Goal: Information Seeking & Learning: Learn about a topic

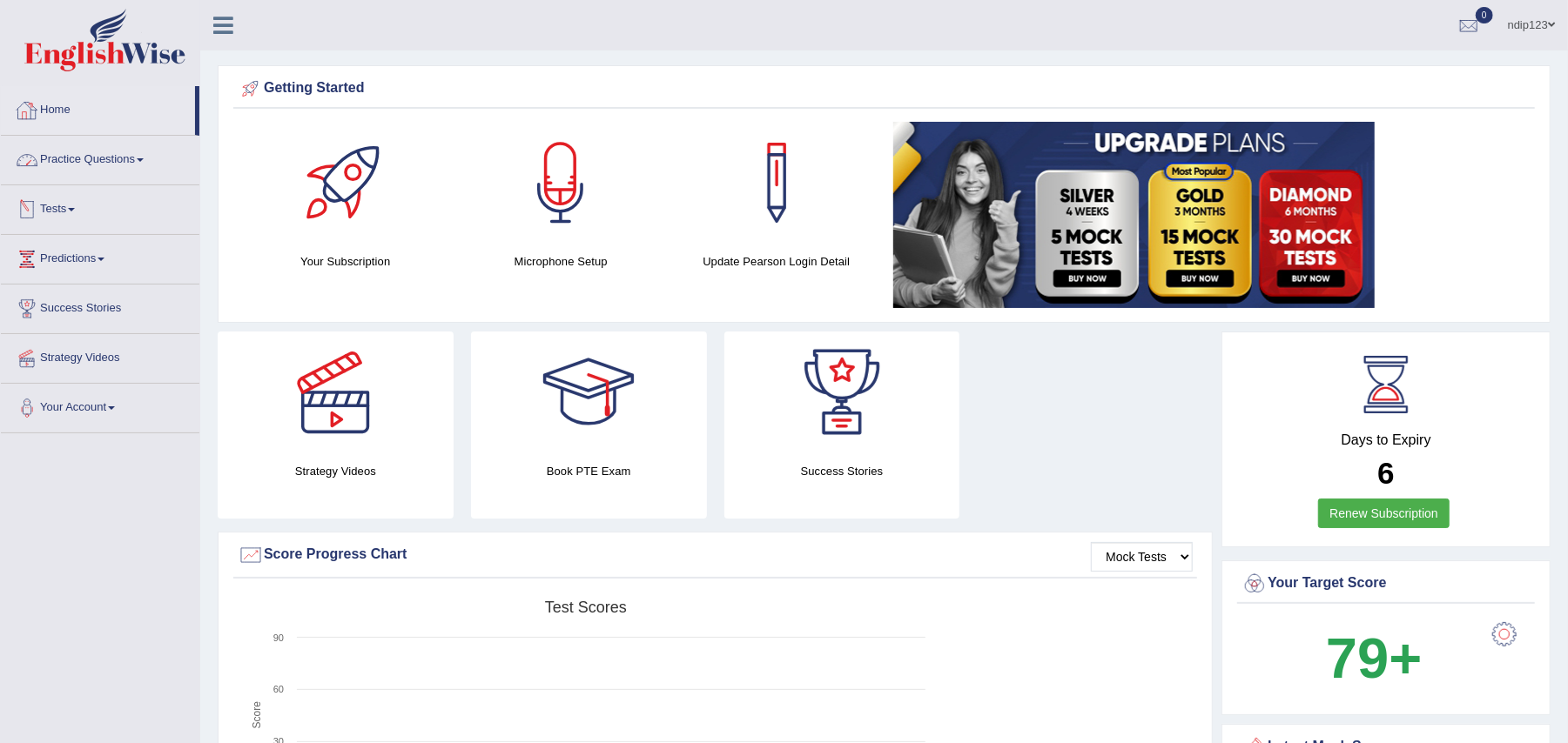
click at [106, 154] on link "Practice Questions" at bounding box center [100, 156] width 199 height 43
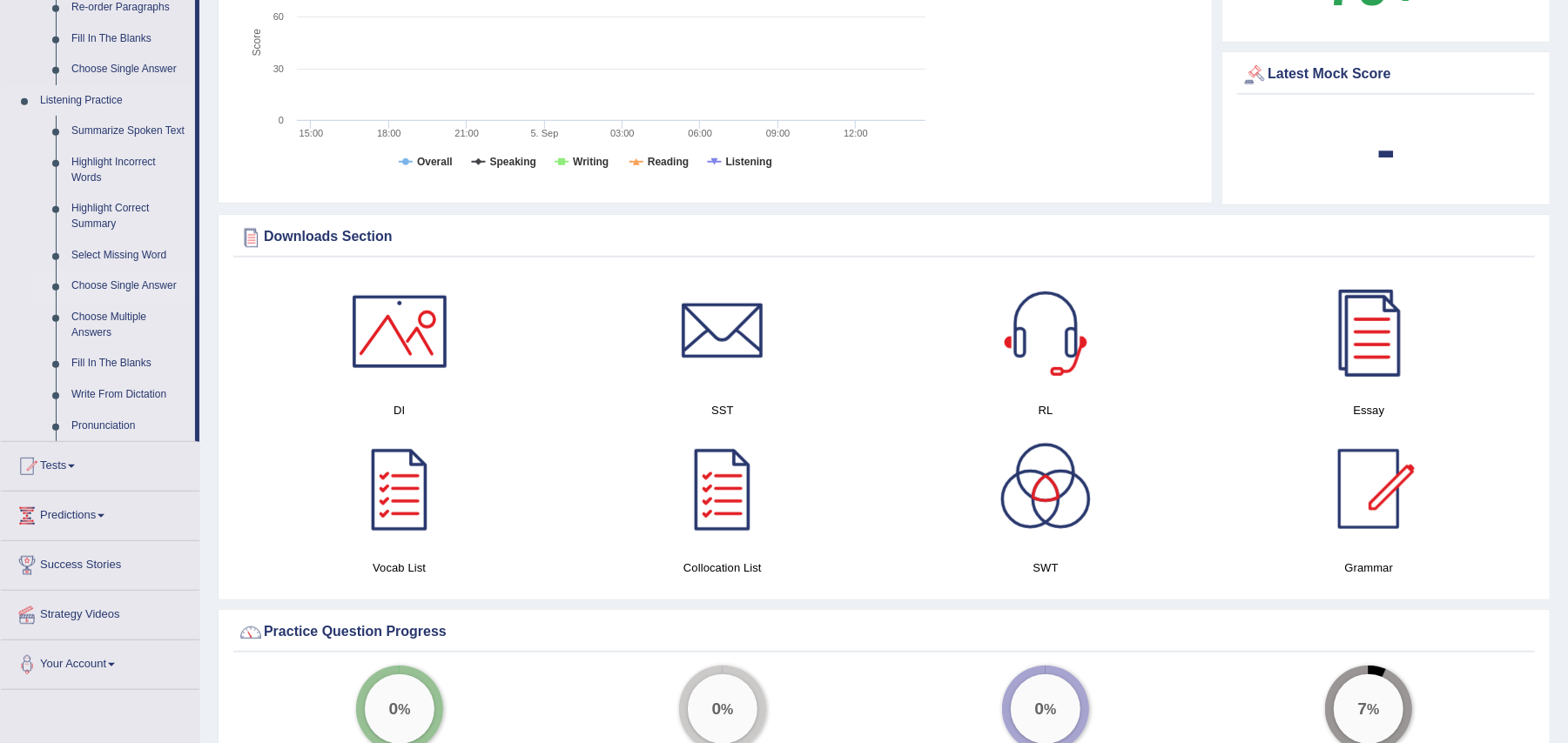
scroll to position [696, 0]
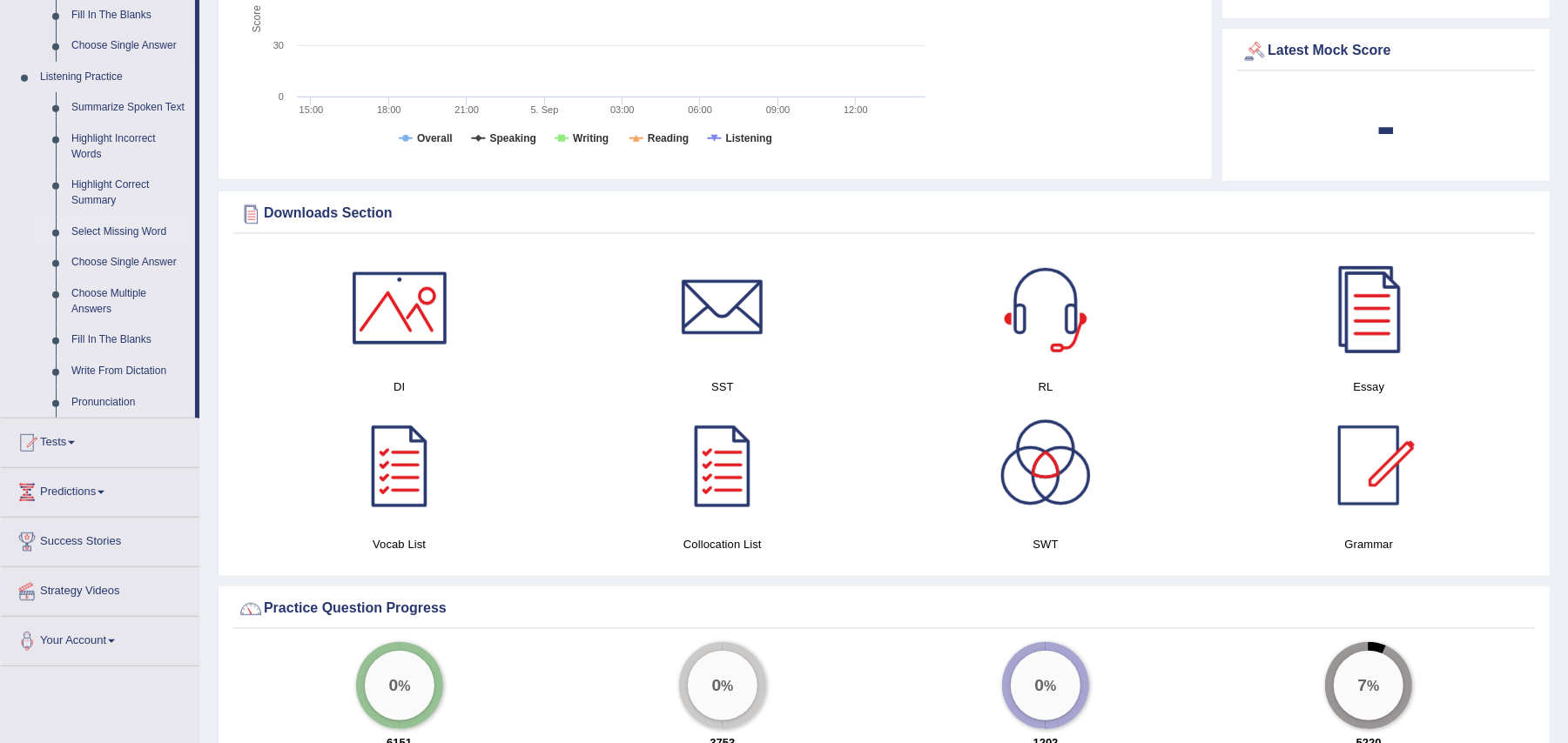
click at [105, 228] on link "Select Missing Word" at bounding box center [129, 232] width 132 height 32
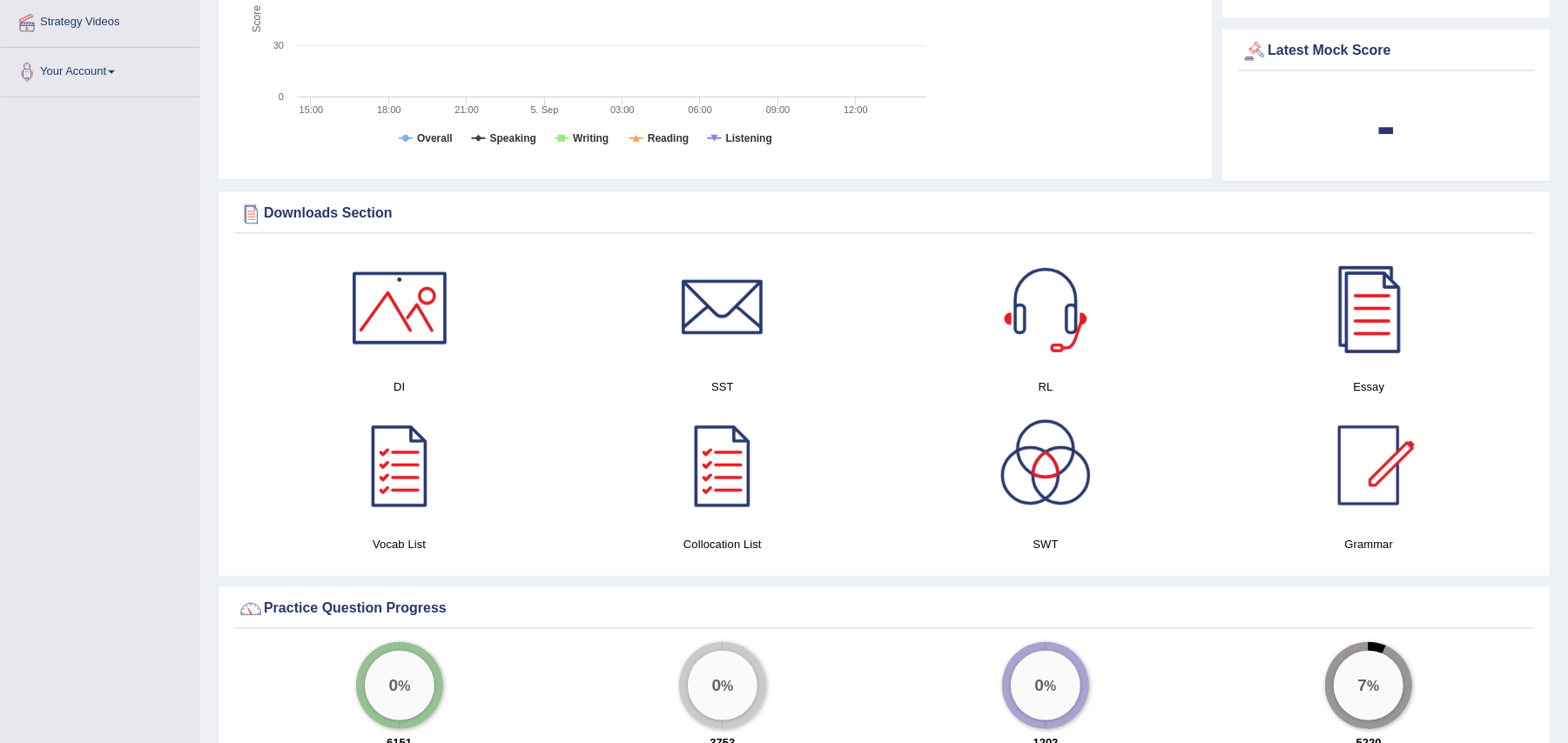
scroll to position [224, 0]
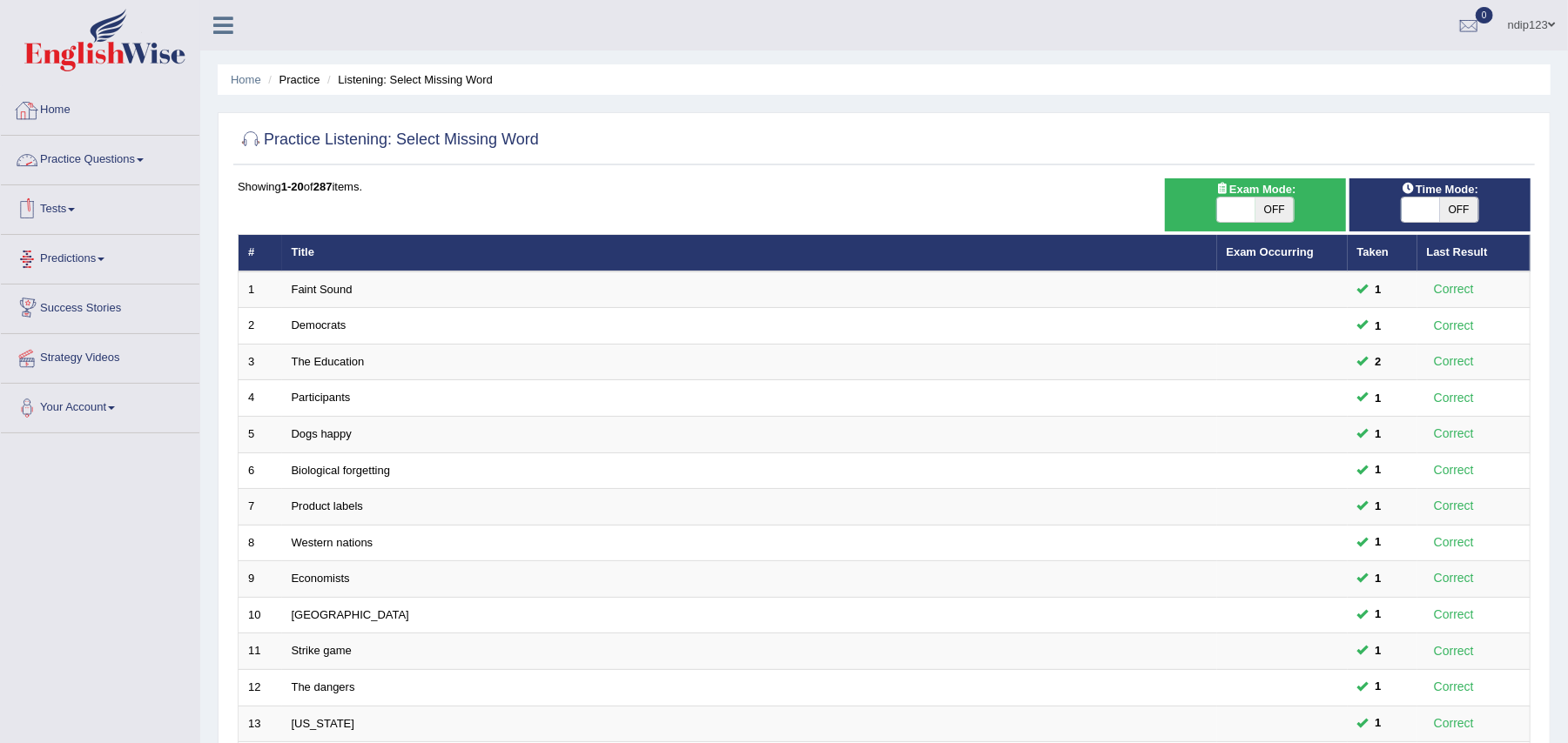
click at [60, 109] on link "Home" at bounding box center [100, 108] width 199 height 43
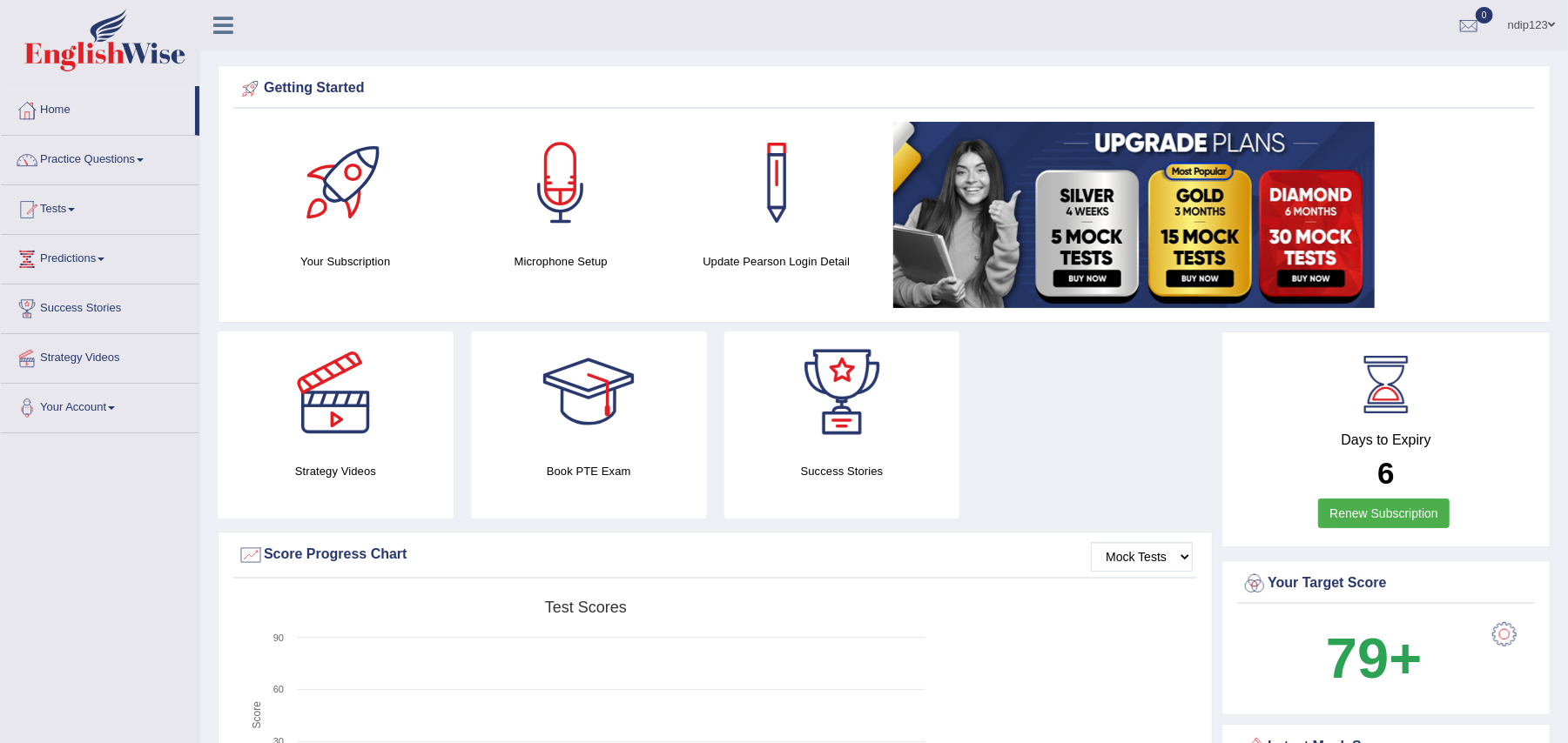
click at [70, 157] on link "Practice Questions" at bounding box center [100, 156] width 199 height 43
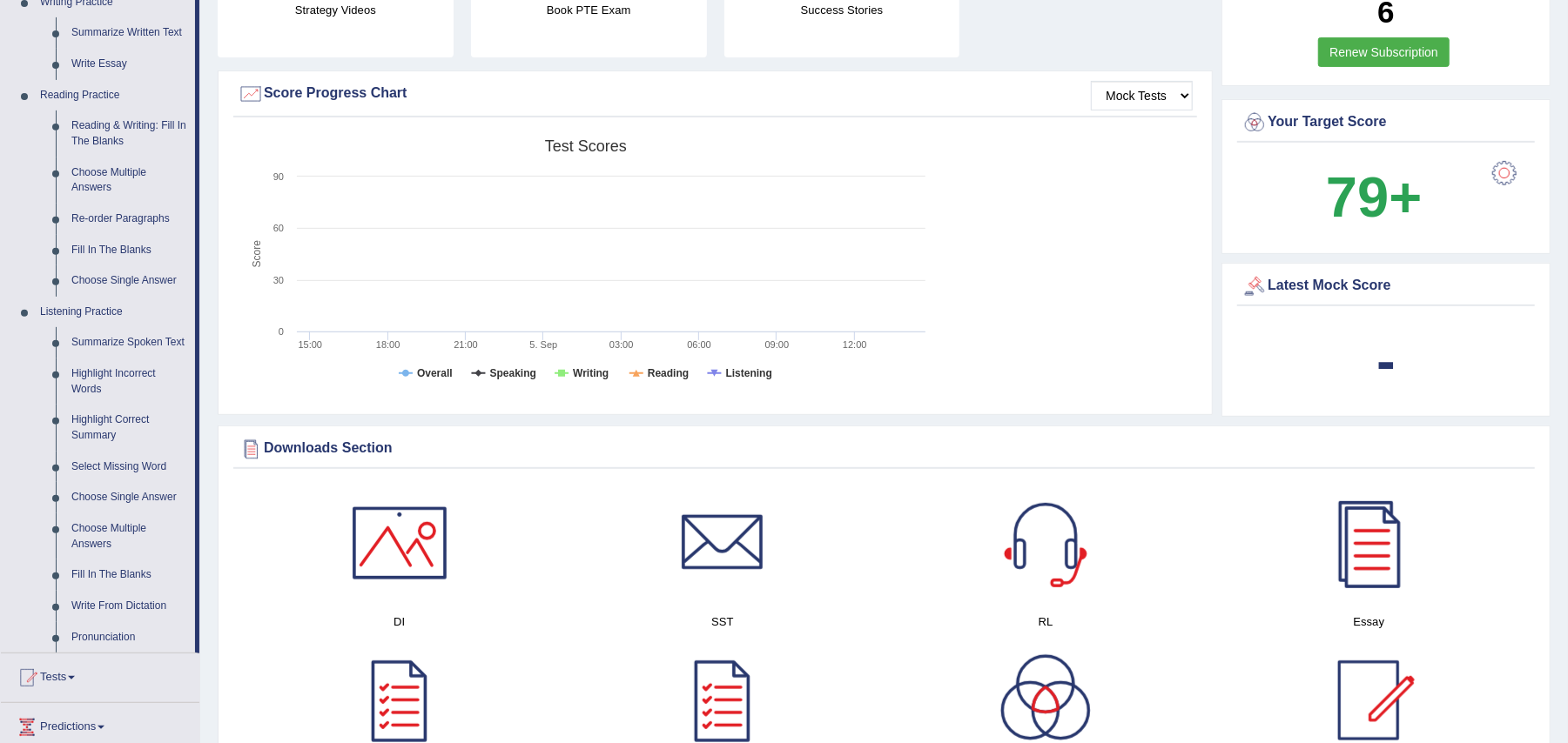
scroll to position [464, 0]
click at [112, 370] on link "Highlight Incorrect Words" at bounding box center [129, 379] width 132 height 46
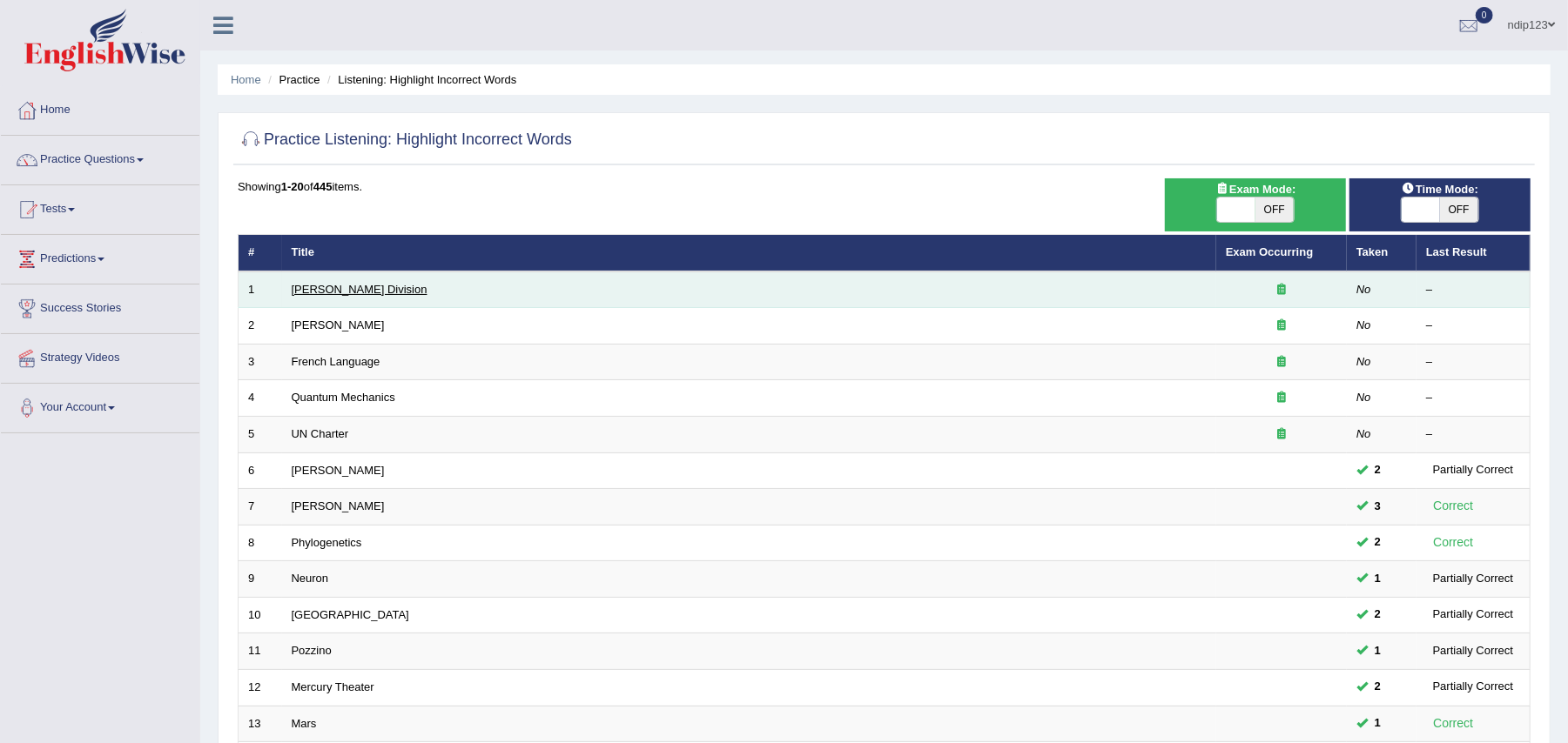
click at [311, 284] on link "[PERSON_NAME] Division" at bounding box center [359, 290] width 135 height 13
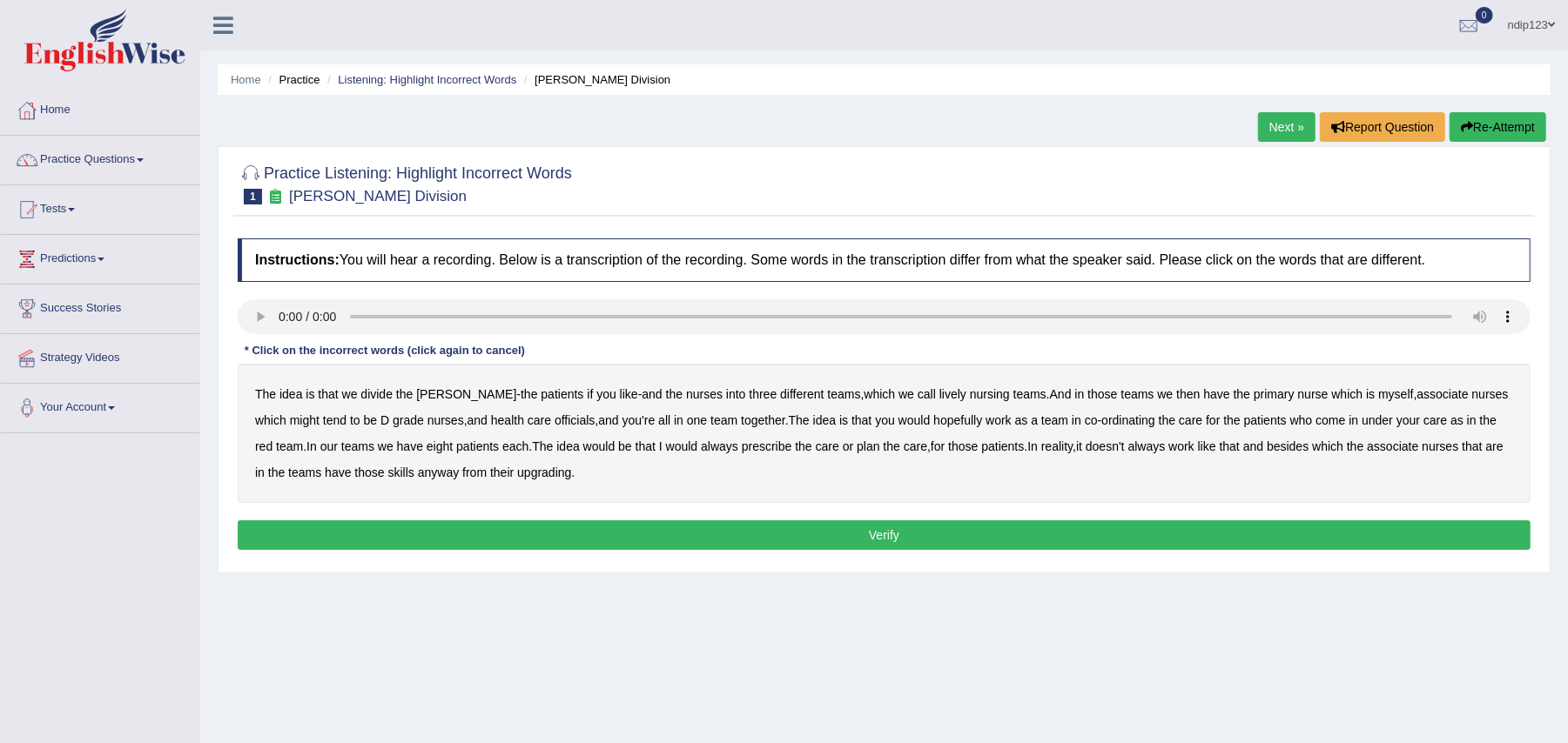
drag, startPoint x: 871, startPoint y: 395, endPoint x: 904, endPoint y: 404, distance: 34.2
click at [917, 395] on b "call" at bounding box center [926, 394] width 18 height 14
click at [290, 421] on b "might" at bounding box center [304, 420] width 30 height 14
click at [426, 451] on b "eight" at bounding box center [439, 446] width 26 height 14
click at [426, 433] on div "The idea is that we divide the ward - the patients if you like - and the nurses…" at bounding box center [883, 433] width 1292 height 139
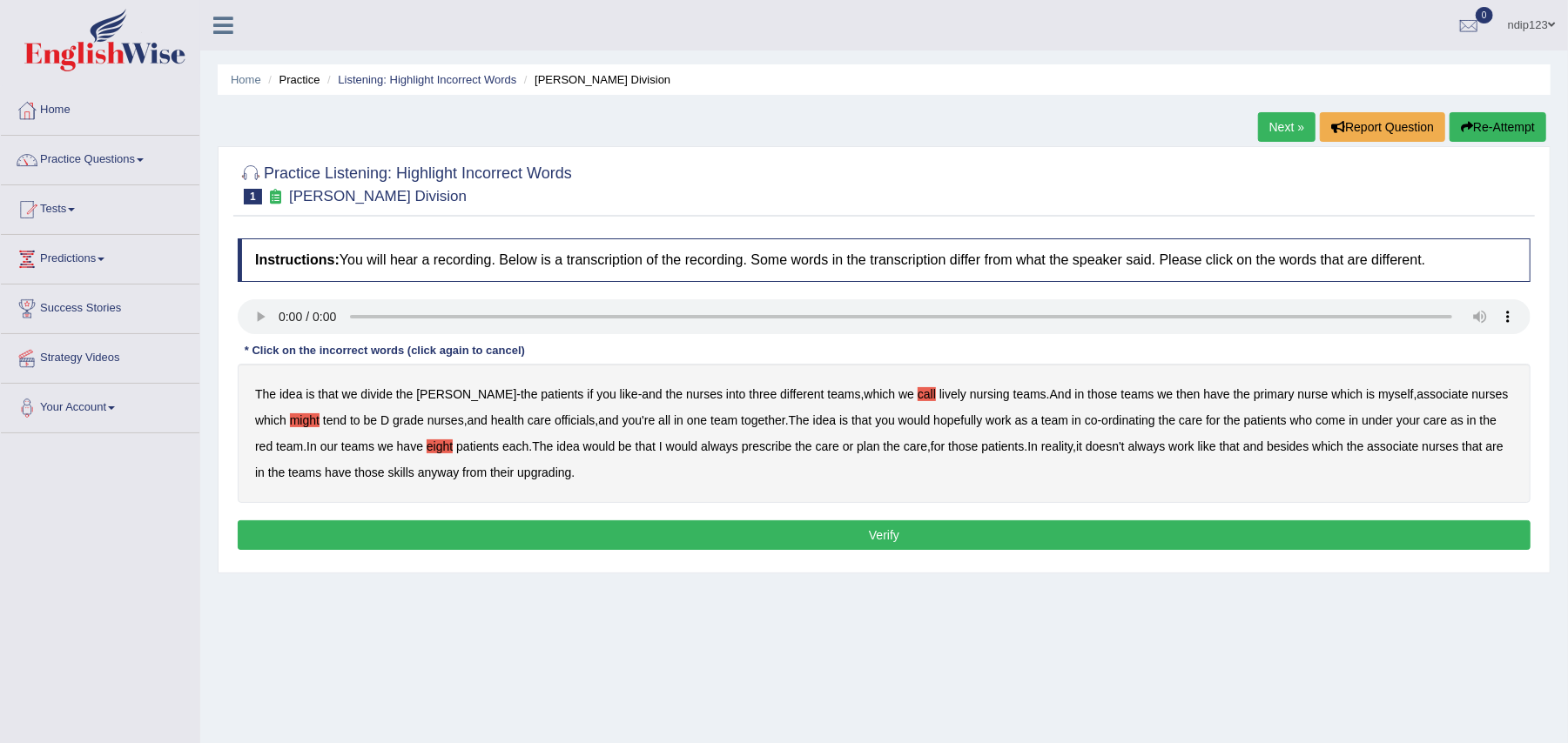
click at [426, 449] on b "eight" at bounding box center [439, 446] width 26 height 14
click at [917, 390] on b "call" at bounding box center [926, 394] width 18 height 14
click at [939, 398] on b "lively" at bounding box center [953, 394] width 27 height 14
click at [1417, 400] on b "associate" at bounding box center [1442, 394] width 51 height 14
click at [554, 421] on b "officials" at bounding box center [574, 420] width 40 height 14
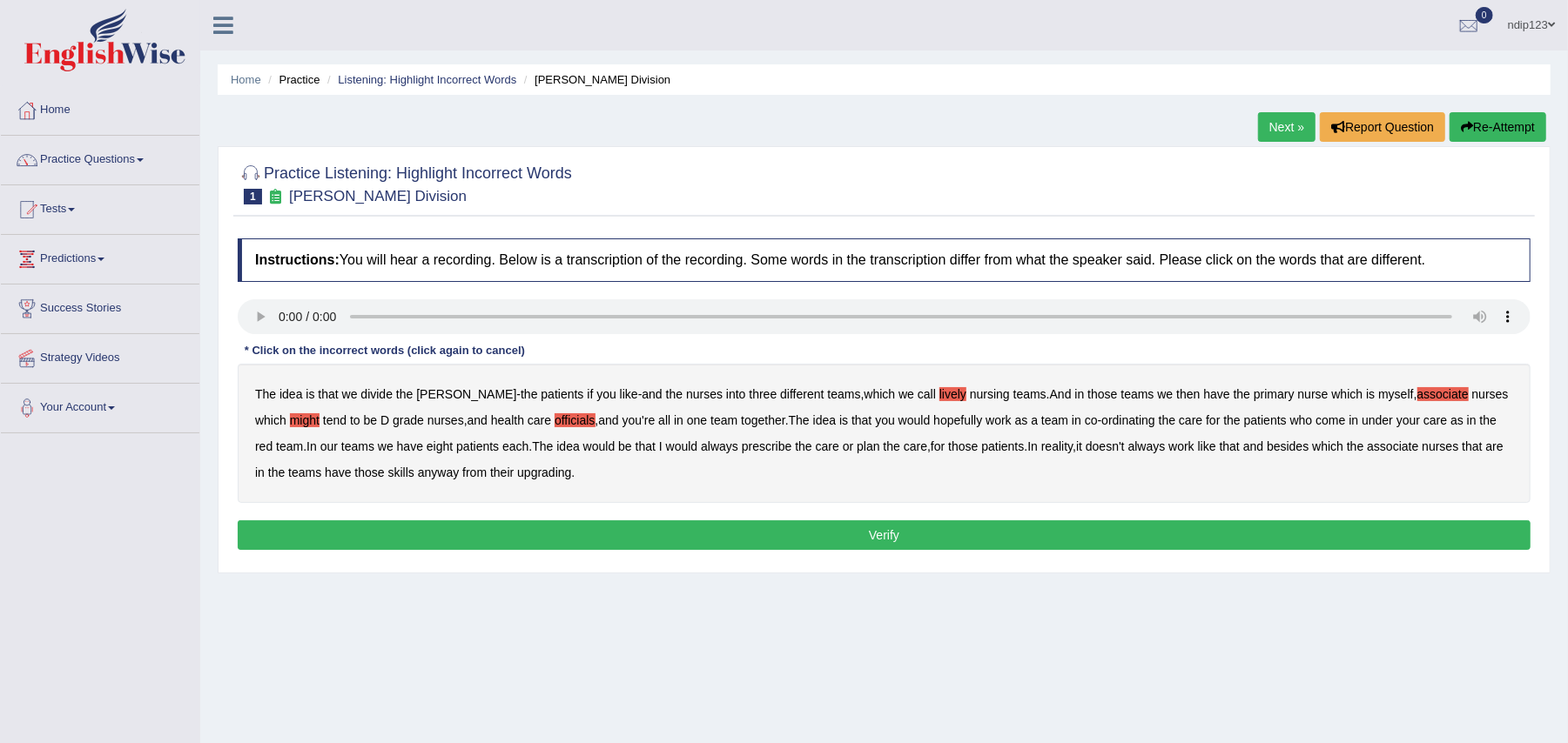
click at [719, 445] on b "always" at bounding box center [719, 446] width 37 height 14
click at [1392, 446] on b "associate" at bounding box center [1391, 446] width 51 height 14
click at [888, 520] on div "Instructions: You will hear a recording. Below is a transcription of the record…" at bounding box center [883, 396] width 1301 height 334
click at [884, 531] on button "Verify" at bounding box center [883, 535] width 1292 height 30
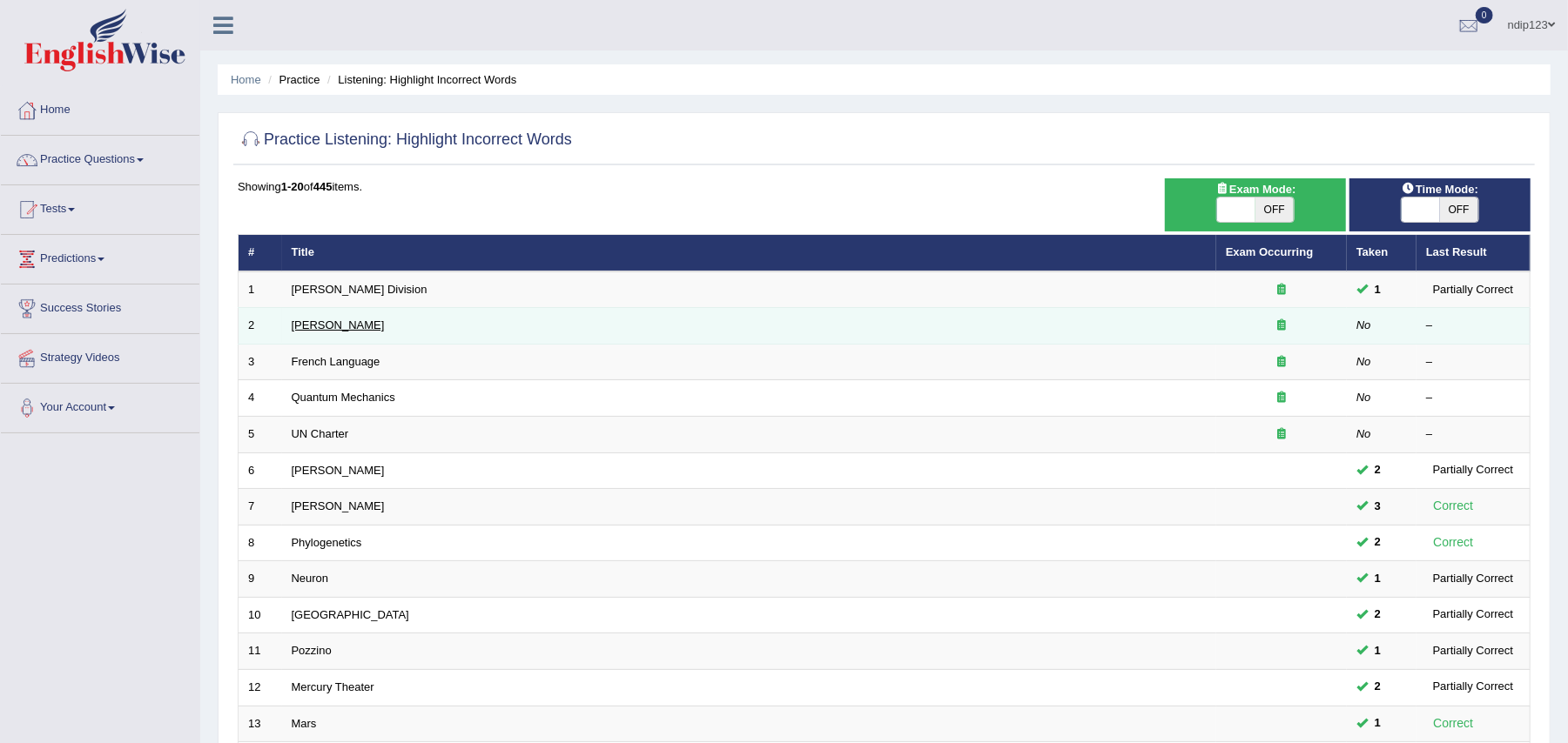
click at [302, 322] on link "[PERSON_NAME]" at bounding box center [338, 325] width 93 height 13
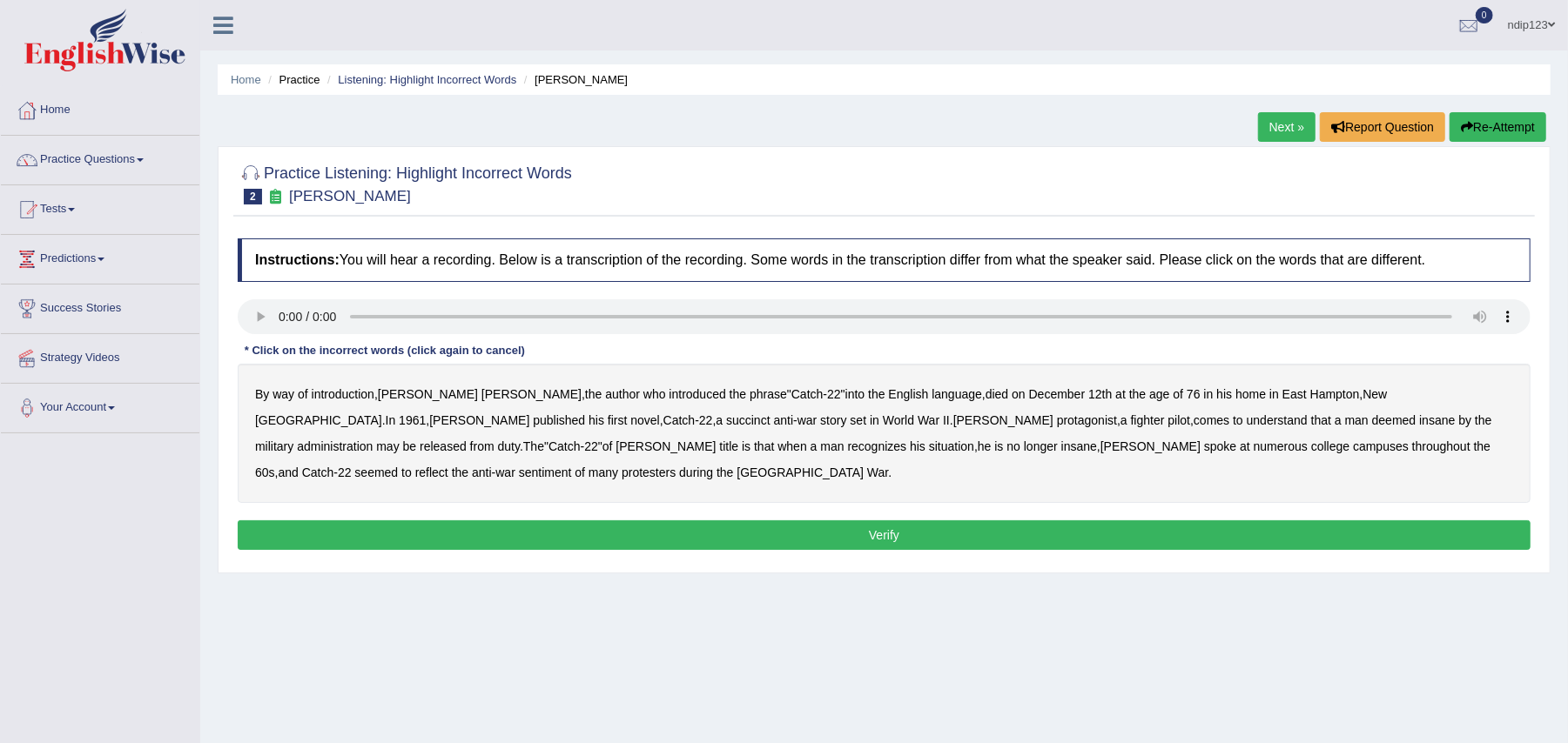
click at [726, 419] on b "succinct" at bounding box center [748, 420] width 44 height 14
click at [1372, 425] on b "deemed" at bounding box center [1394, 420] width 44 height 14
click at [373, 440] on b "administration" at bounding box center [334, 446] width 76 height 14
click at [929, 450] on b "situation" at bounding box center [951, 446] width 45 height 14
click at [1353, 445] on b "campuses" at bounding box center [1381, 446] width 56 height 14
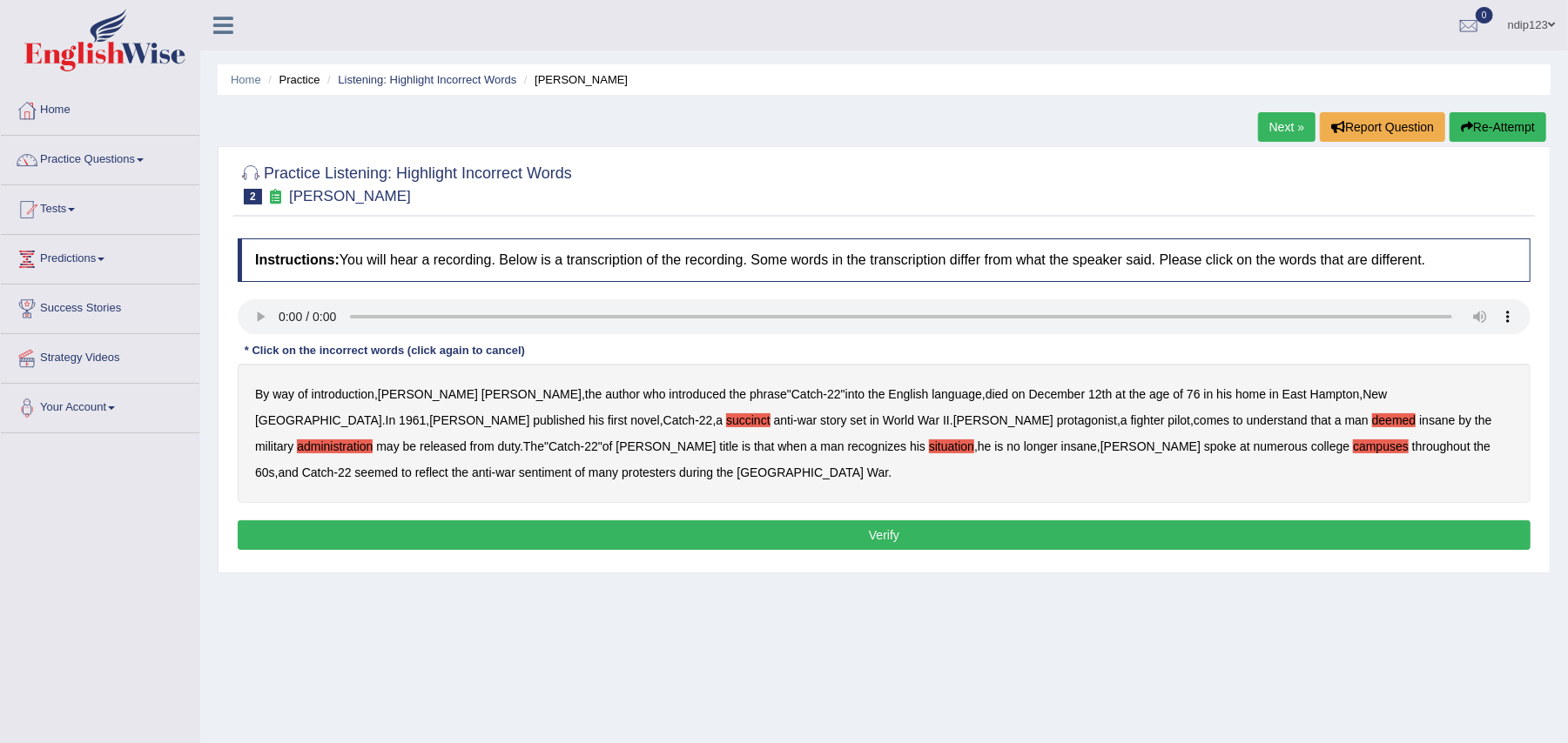
click at [1353, 447] on b "campuses" at bounding box center [1381, 446] width 56 height 14
click at [448, 466] on b "reflect" at bounding box center [431, 472] width 33 height 14
click at [1372, 423] on b "deemed" at bounding box center [1394, 420] width 44 height 14
click at [900, 520] on button "Verify" at bounding box center [883, 535] width 1292 height 30
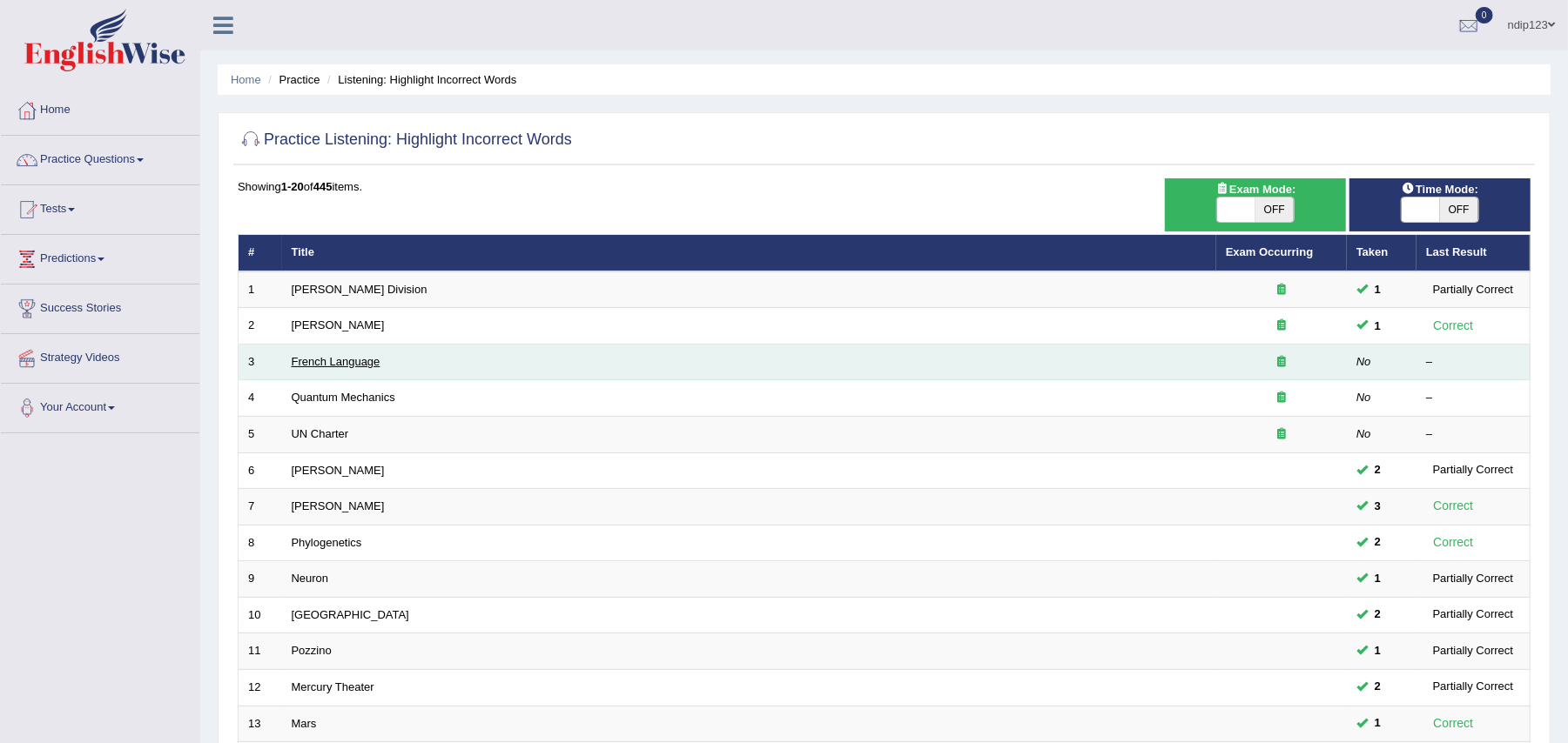
click at [322, 363] on link "French Language" at bounding box center [336, 362] width 88 height 13
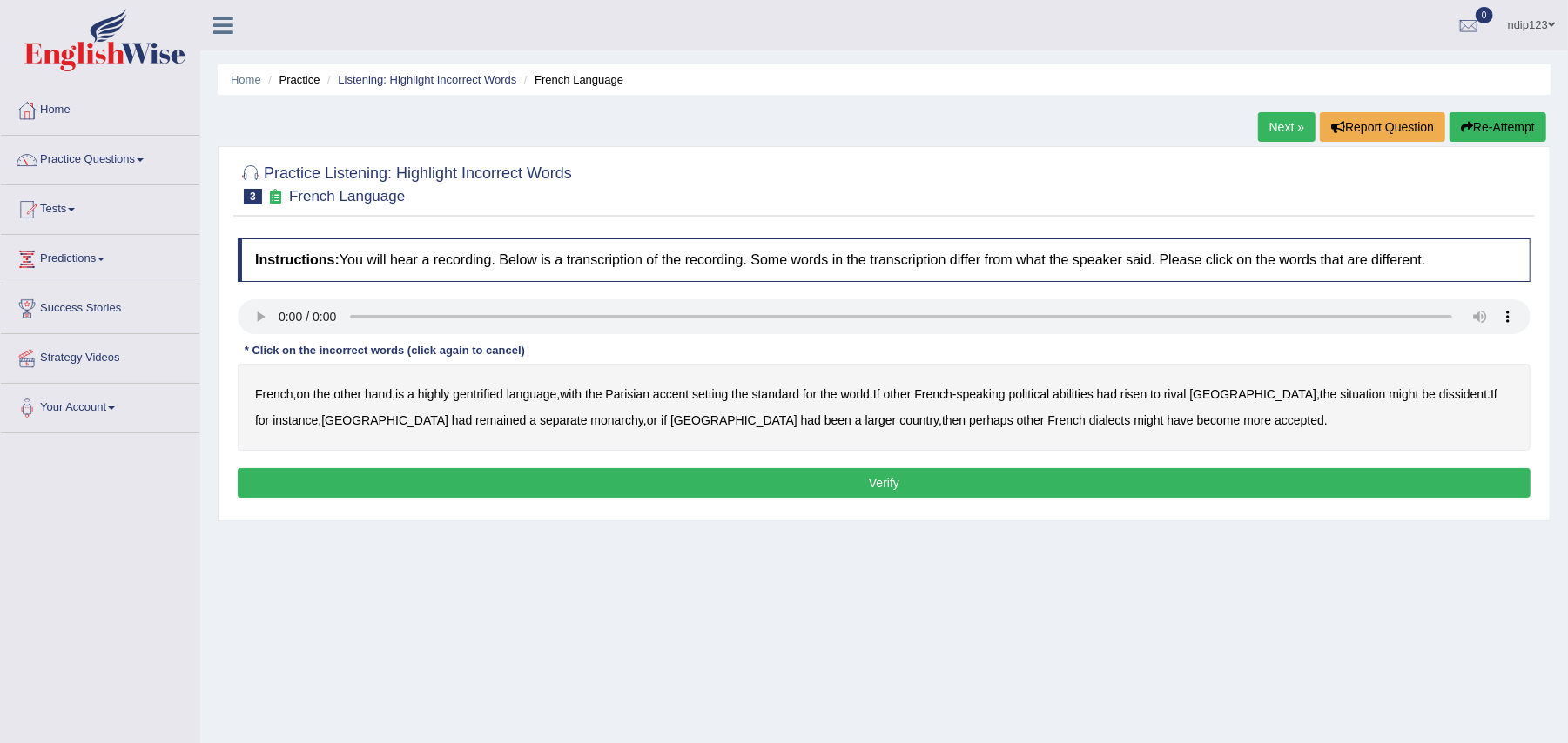
click at [489, 398] on b "gentrified" at bounding box center [477, 394] width 51 height 14
click at [1090, 396] on b "abilities" at bounding box center [1073, 394] width 41 height 14
click at [1438, 394] on b "dissident" at bounding box center [1462, 394] width 48 height 14
click at [591, 422] on b "monarchy" at bounding box center [616, 420] width 52 height 14
click at [893, 482] on button "Verify" at bounding box center [883, 483] width 1292 height 30
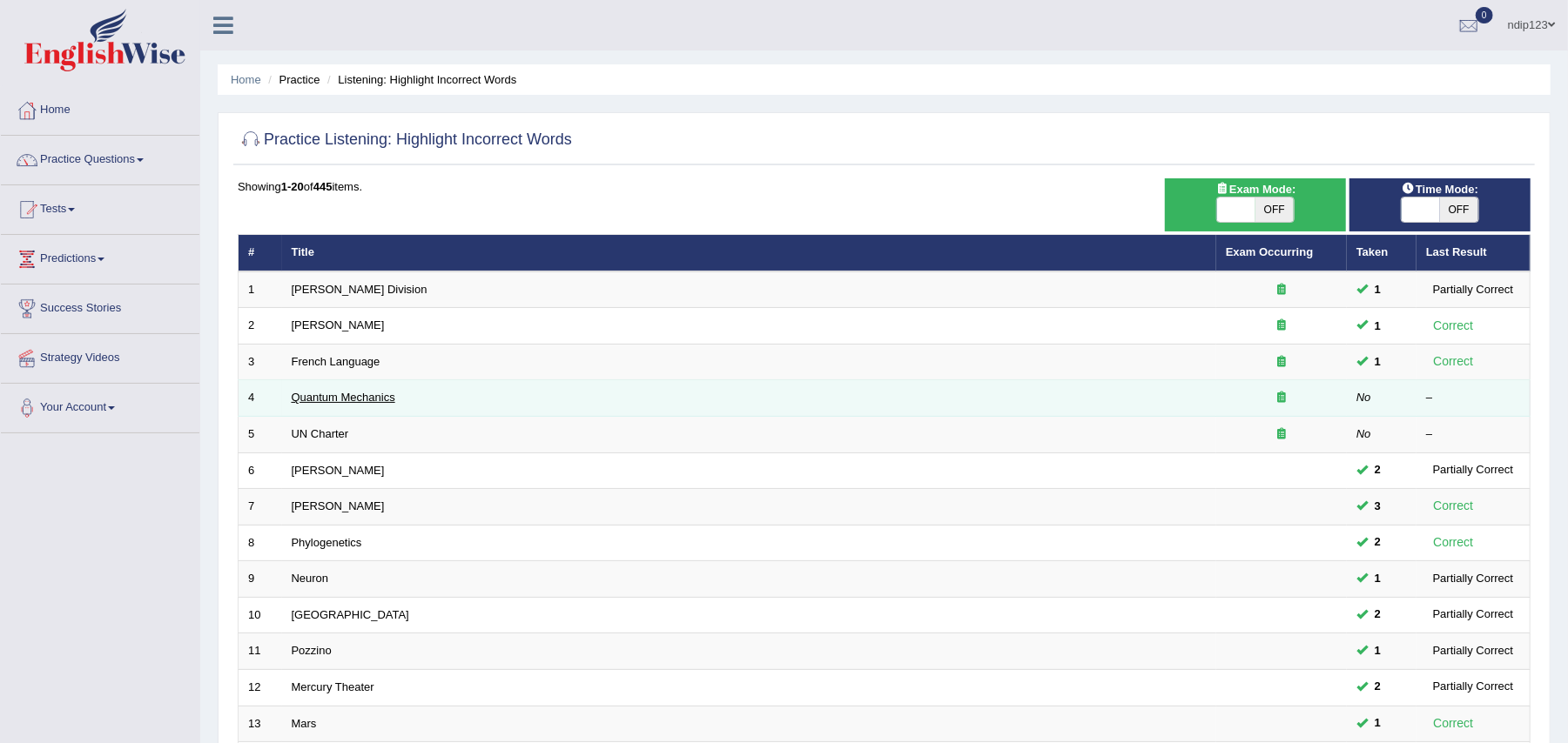
click at [313, 397] on link "Quantum Mechanics" at bounding box center [344, 397] width 104 height 13
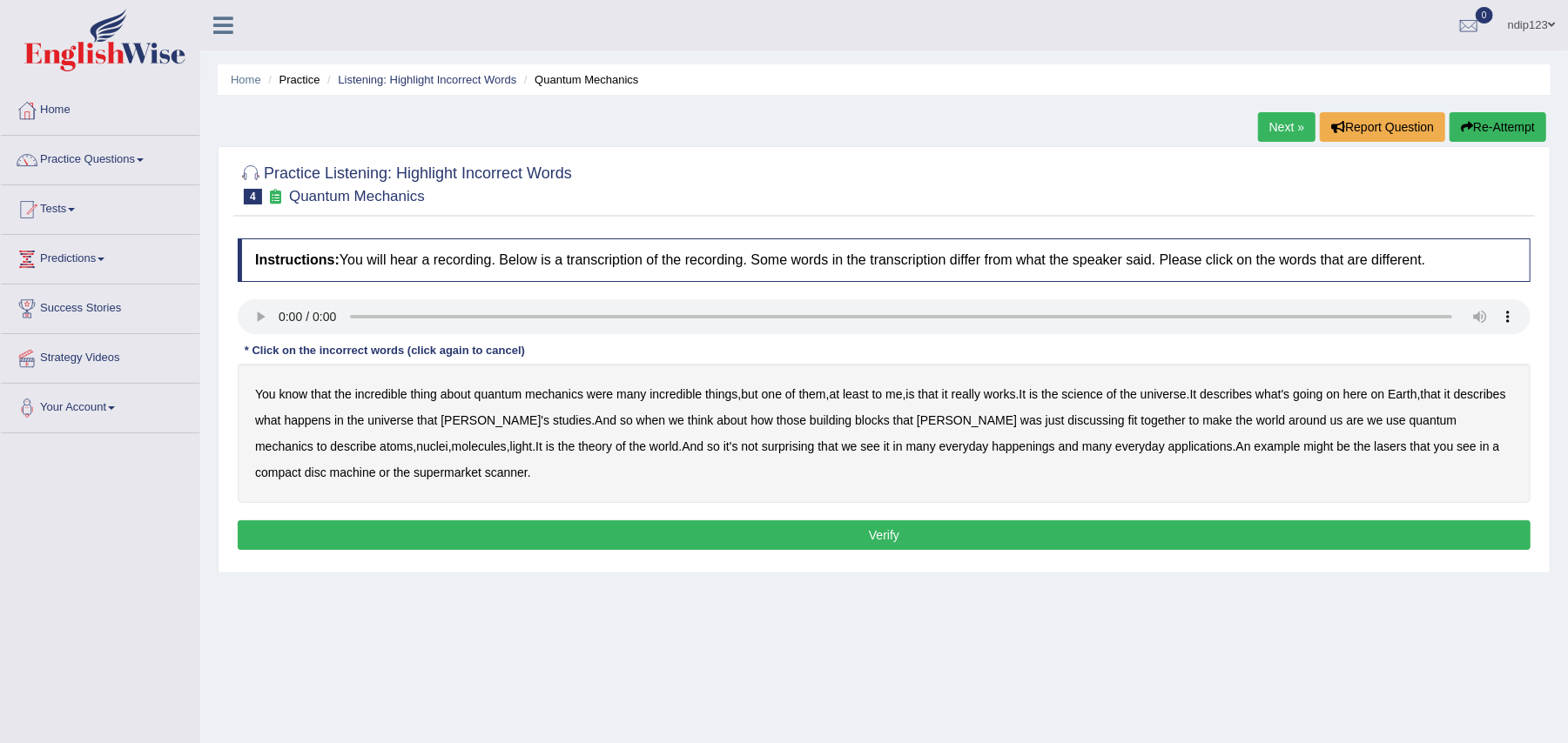
click at [1103, 391] on b "science" at bounding box center [1082, 394] width 41 height 14
click at [1068, 425] on b "discussing" at bounding box center [1096, 420] width 57 height 14
click at [992, 446] on b "happenings" at bounding box center [1023, 446] width 62 height 14
click at [330, 478] on b "machine" at bounding box center [353, 472] width 46 height 14
click at [596, 397] on b "were" at bounding box center [599, 394] width 26 height 14
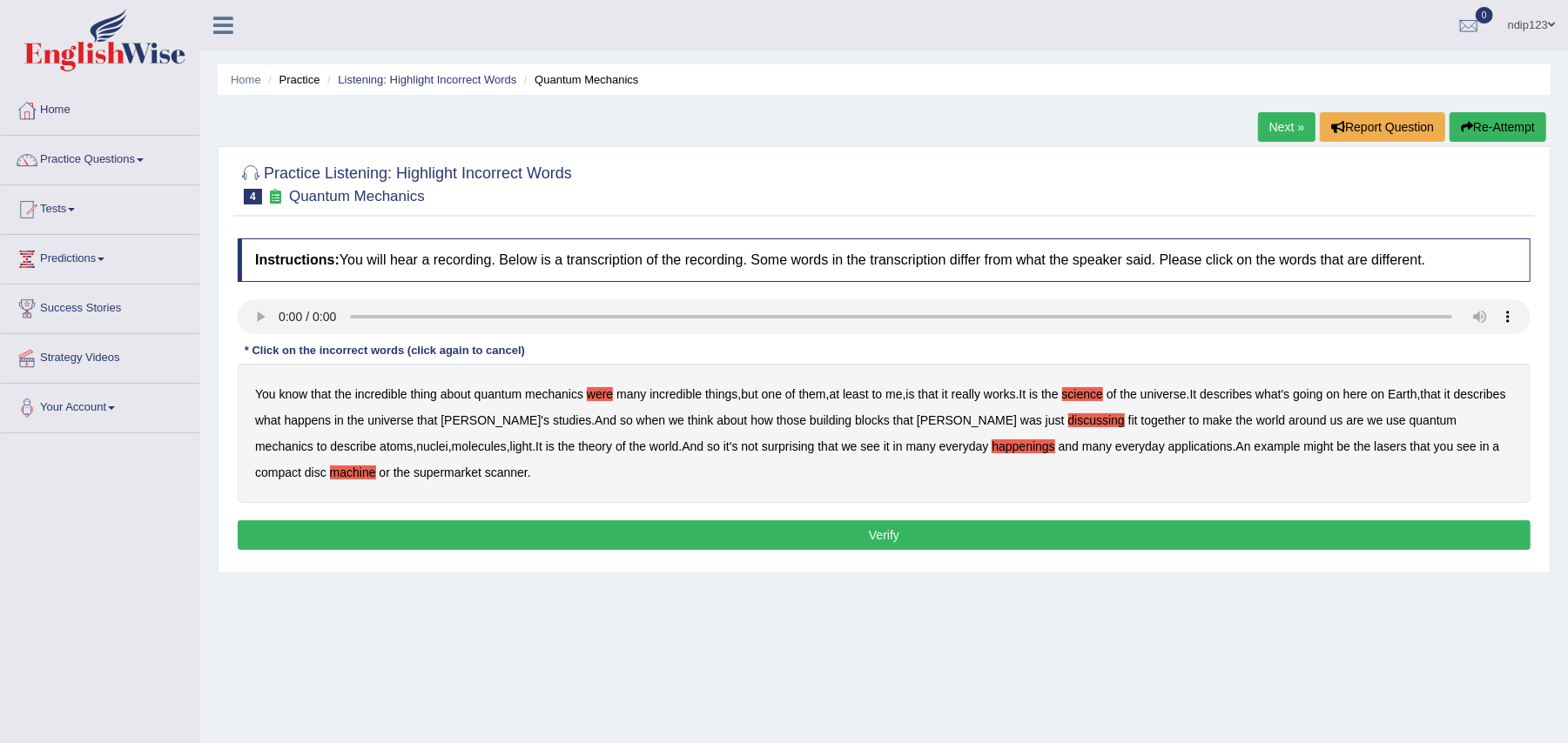
click at [1345, 422] on b "are" at bounding box center [1354, 420] width 17 height 14
click at [878, 539] on button "Verify" at bounding box center [883, 535] width 1292 height 30
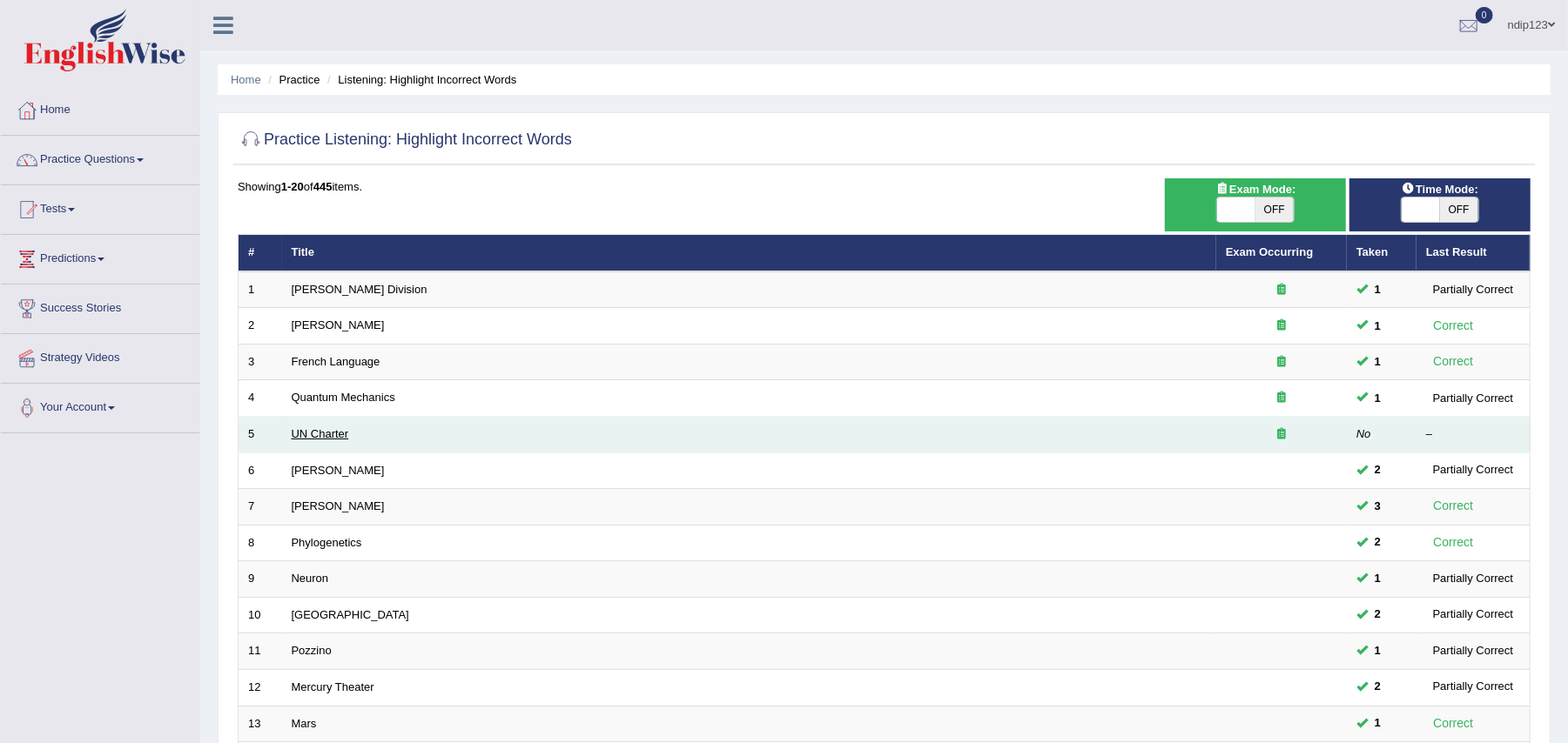
click at [312, 429] on link "UN Charter" at bounding box center [321, 434] width 58 height 13
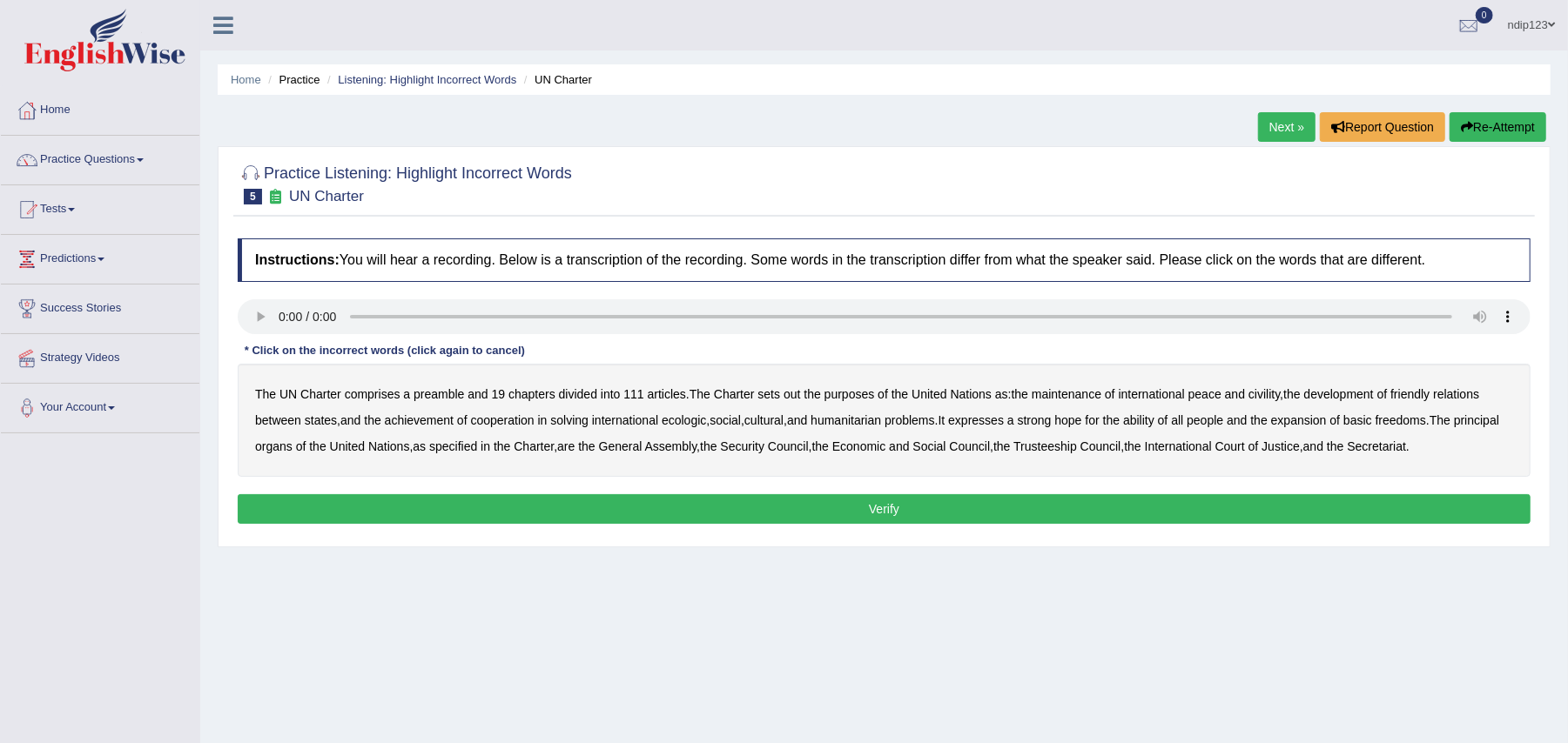
click at [816, 397] on b "the" at bounding box center [811, 394] width 16 height 14
click at [706, 422] on b "ecologic" at bounding box center [684, 420] width 44 height 14
click at [1154, 421] on b "ability" at bounding box center [1138, 420] width 32 height 14
click at [895, 512] on button "Verify" at bounding box center [883, 509] width 1292 height 30
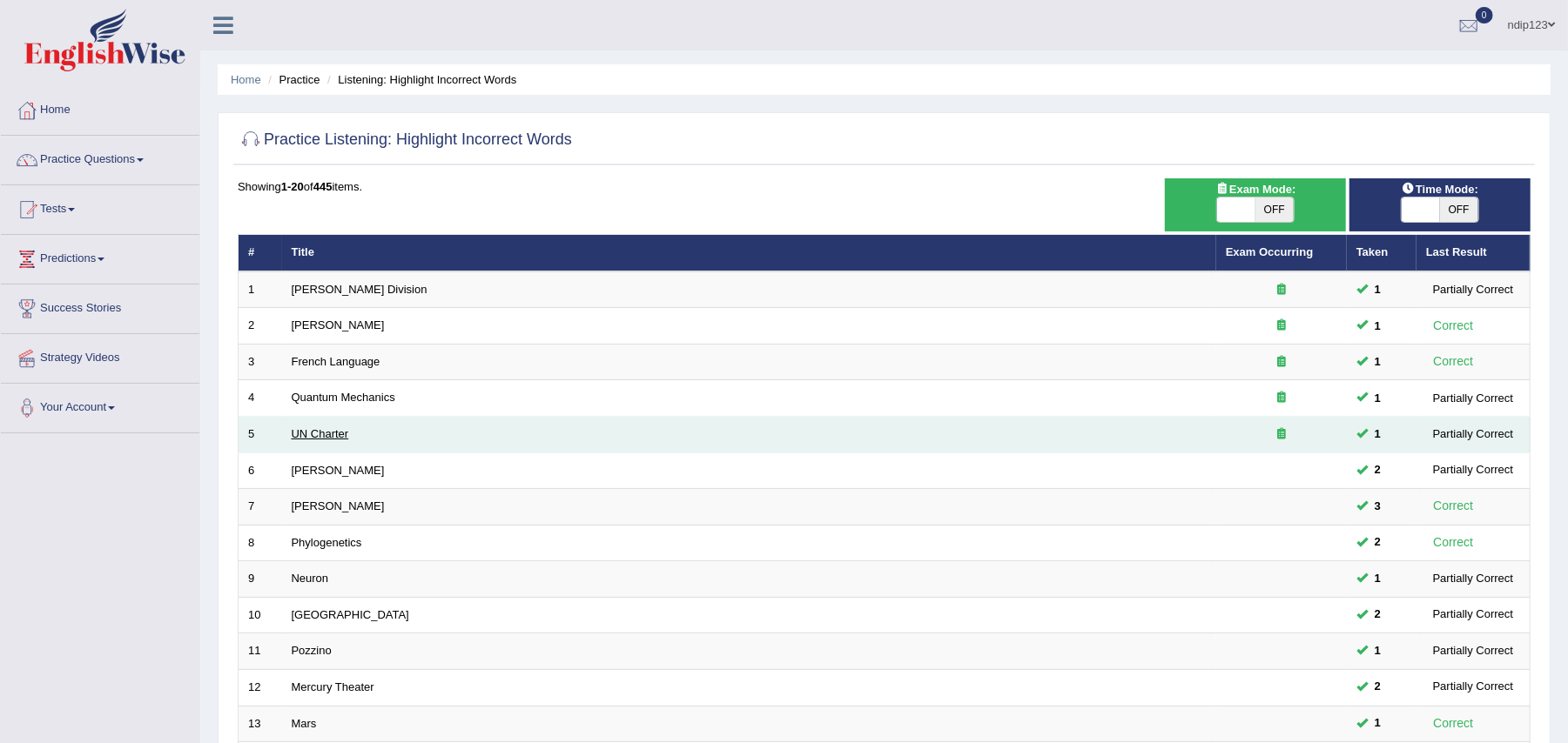
click at [313, 428] on link "UN Charter" at bounding box center [321, 434] width 58 height 13
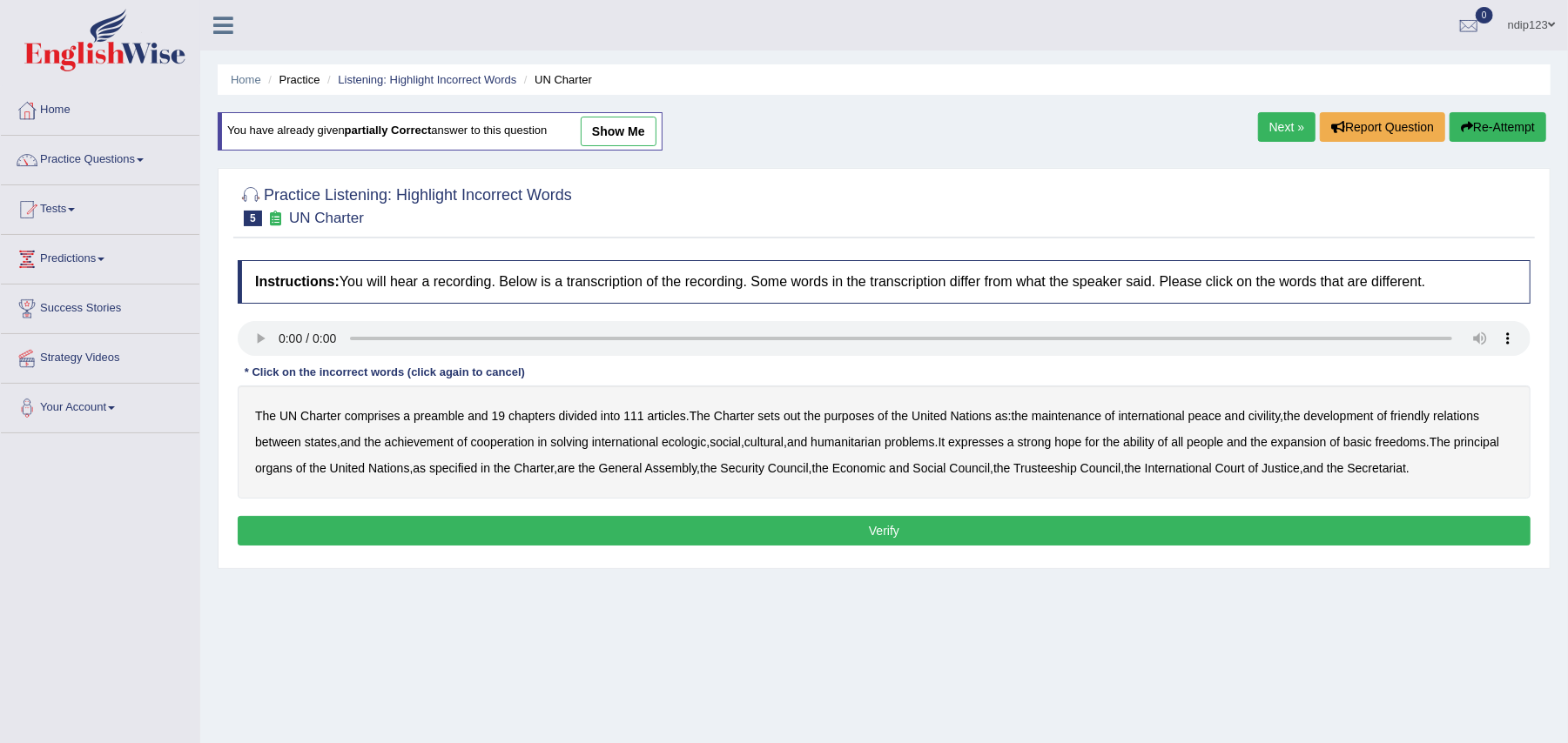
click at [792, 419] on b "out" at bounding box center [791, 416] width 16 height 14
click at [1271, 412] on b "civility" at bounding box center [1264, 416] width 32 height 14
click at [697, 443] on b "ecologic" at bounding box center [684, 442] width 44 height 14
click at [1154, 443] on b "ability" at bounding box center [1138, 442] width 32 height 14
click at [861, 537] on button "Verify" at bounding box center [883, 531] width 1292 height 30
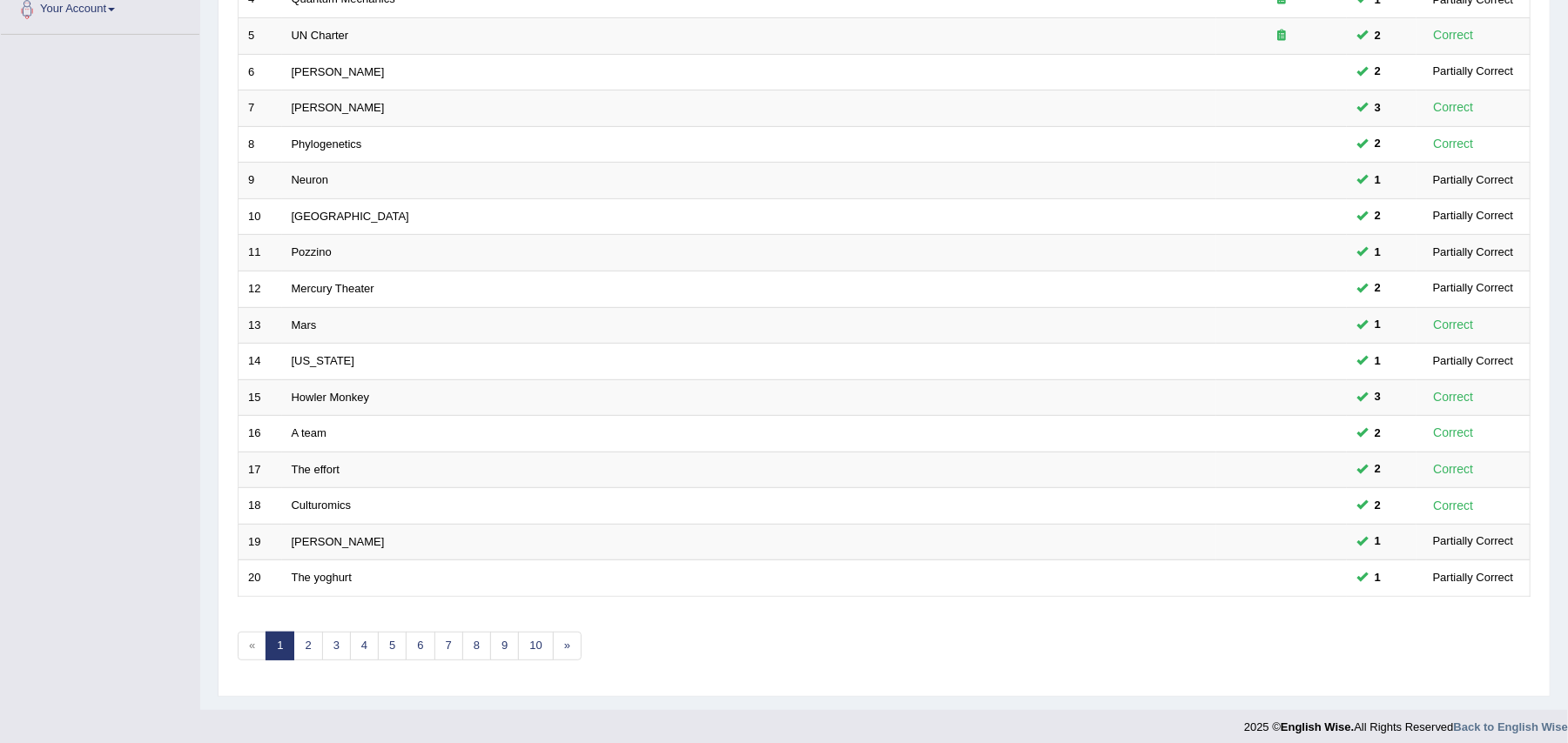
scroll to position [416, 0]
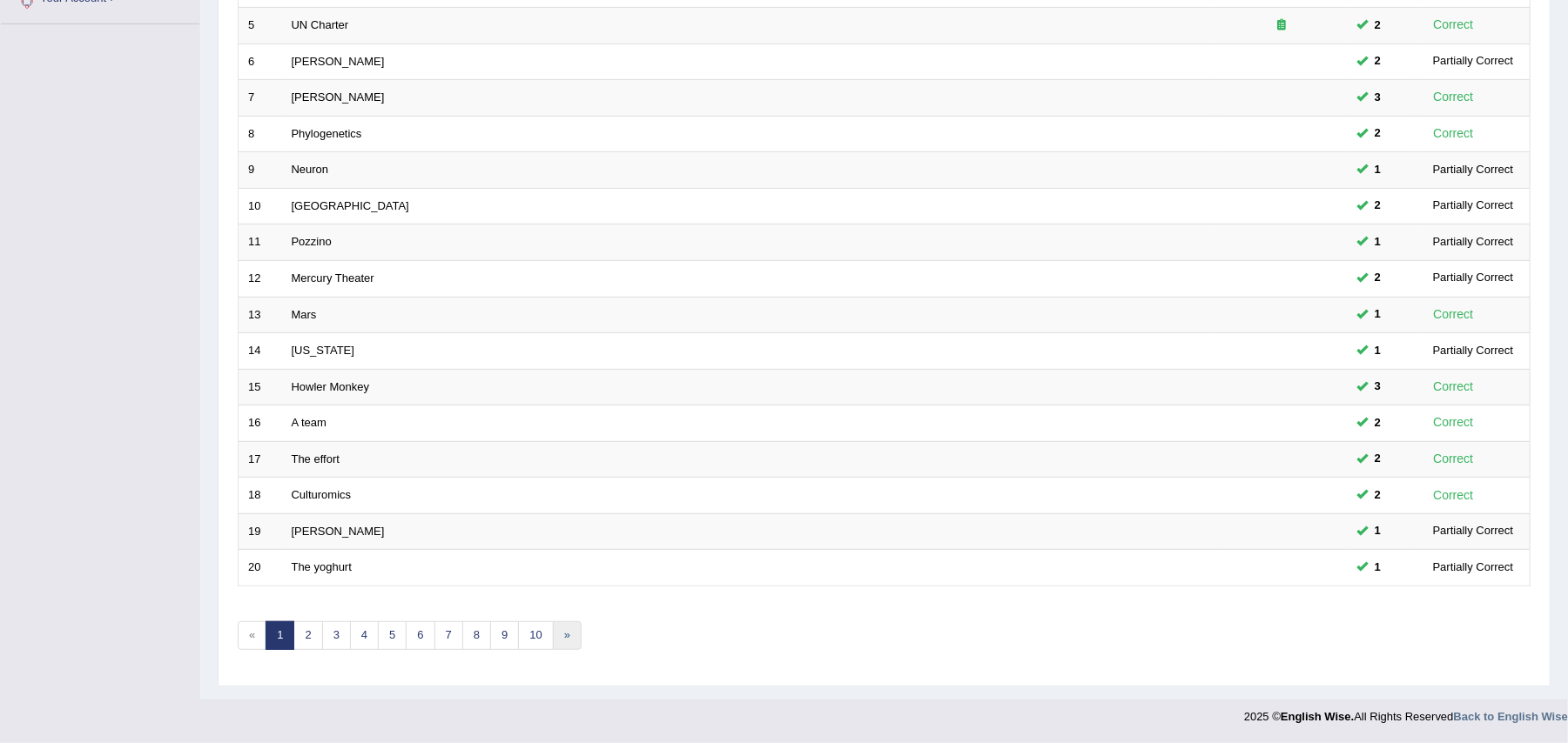
click at [568, 637] on link "»" at bounding box center [567, 635] width 29 height 29
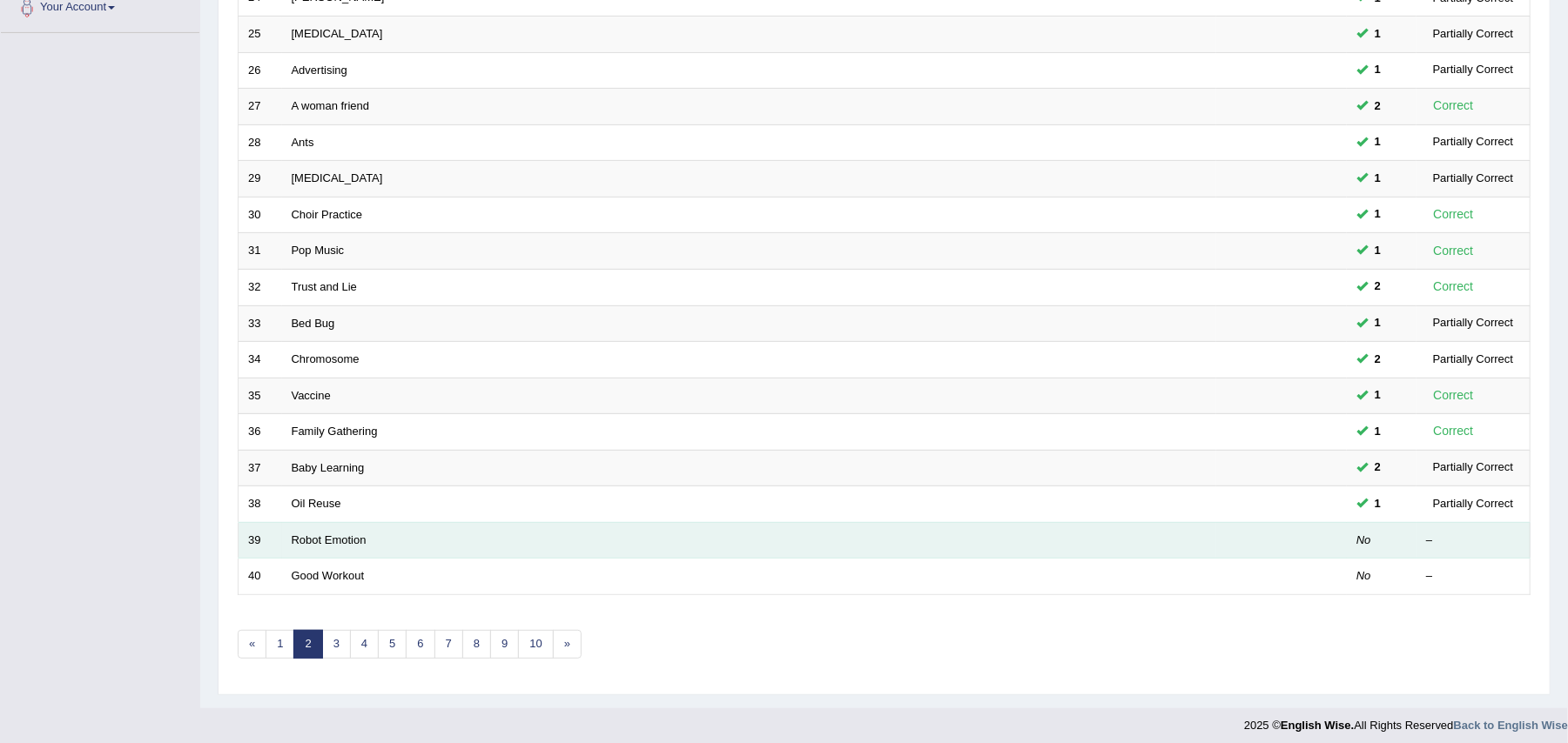
scroll to position [416, 0]
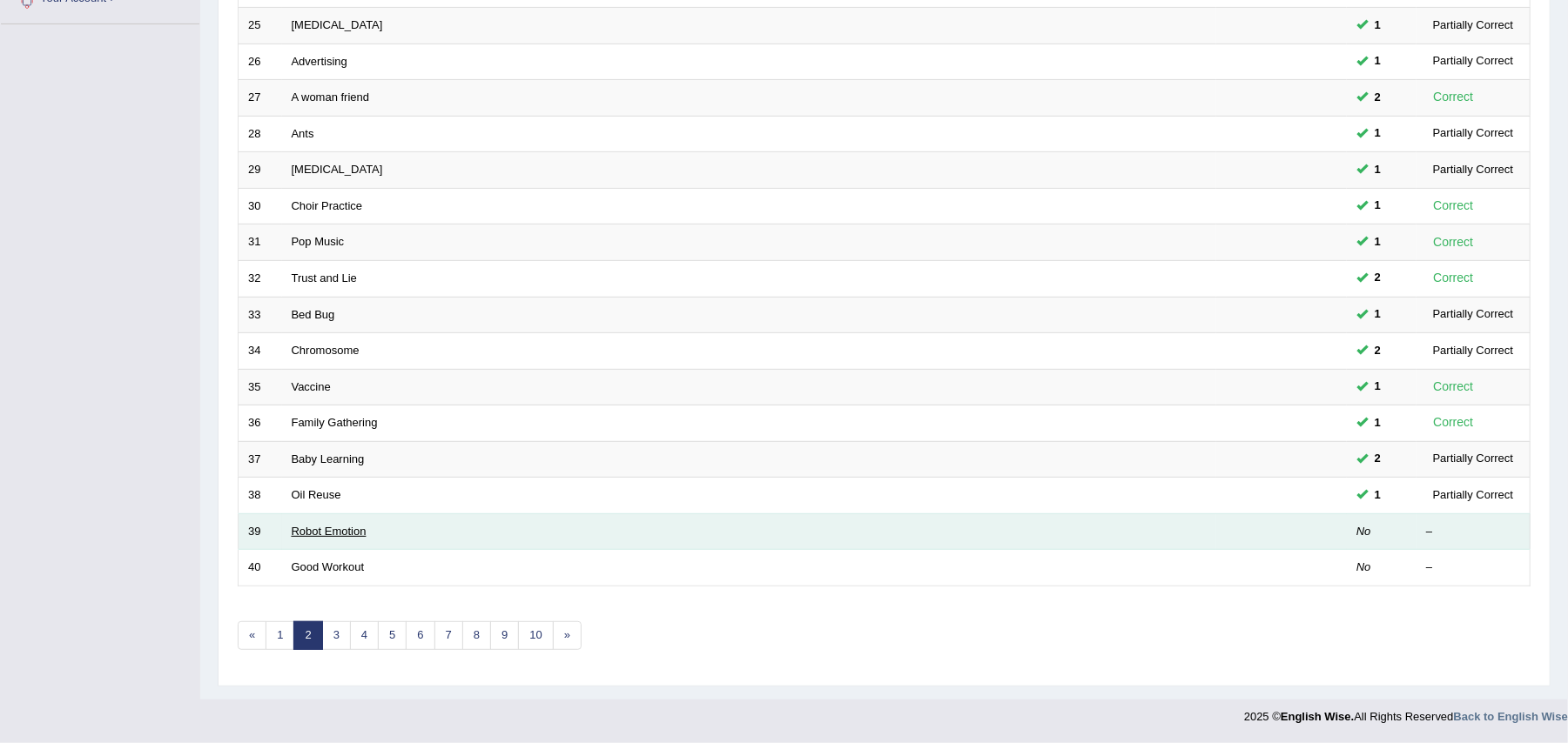
click at [315, 531] on link "Robot Emotion" at bounding box center [329, 532] width 75 height 13
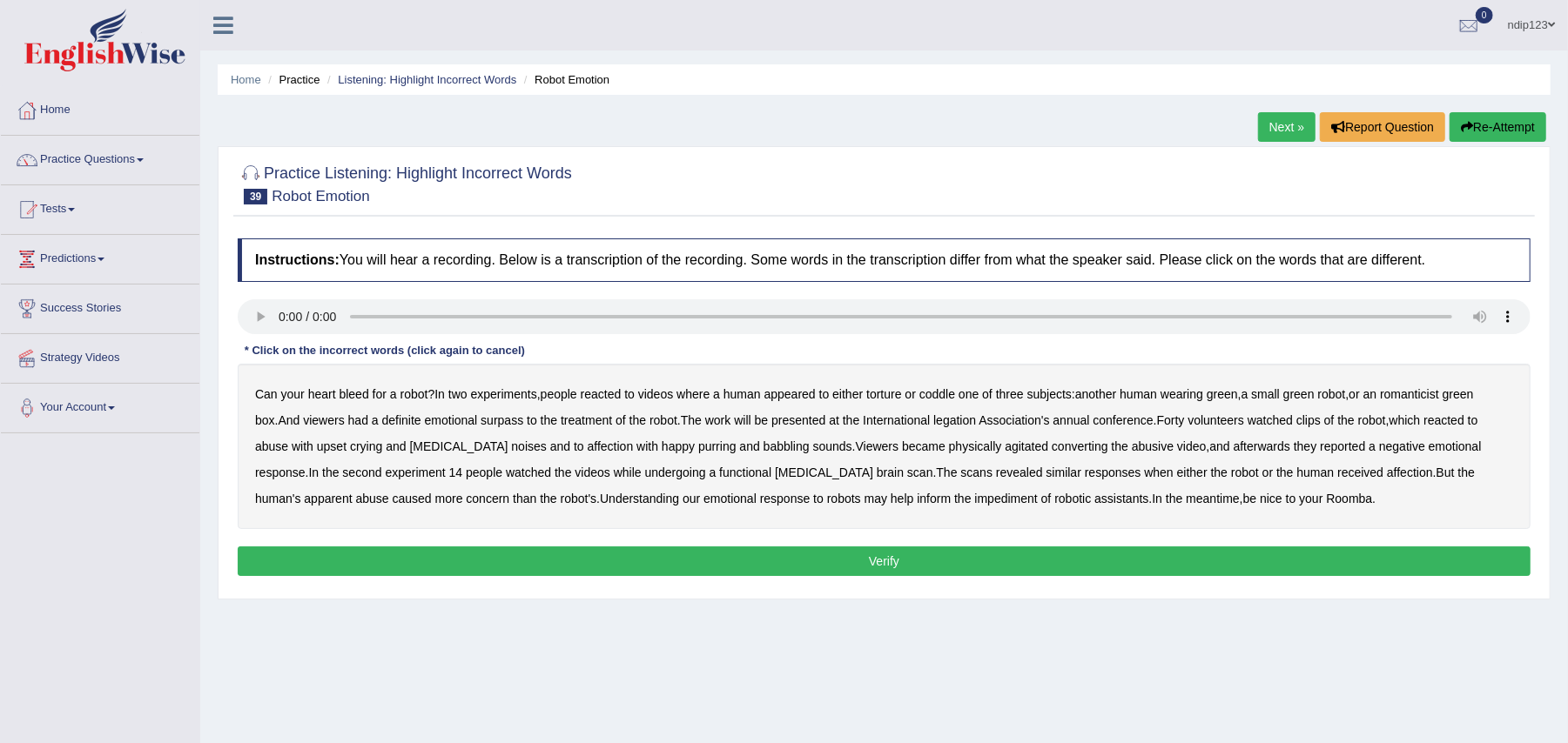
click at [1433, 387] on div "Can your heart bleed for a robot ? In two experiments , people reacted to video…" at bounding box center [883, 446] width 1292 height 165
click at [1428, 398] on b "romanticist" at bounding box center [1410, 394] width 60 height 14
click at [961, 424] on b "legation" at bounding box center [954, 420] width 42 height 14
click at [369, 443] on b "crying" at bounding box center [366, 446] width 33 height 14
click at [917, 501] on b "inform" at bounding box center [933, 498] width 34 height 14
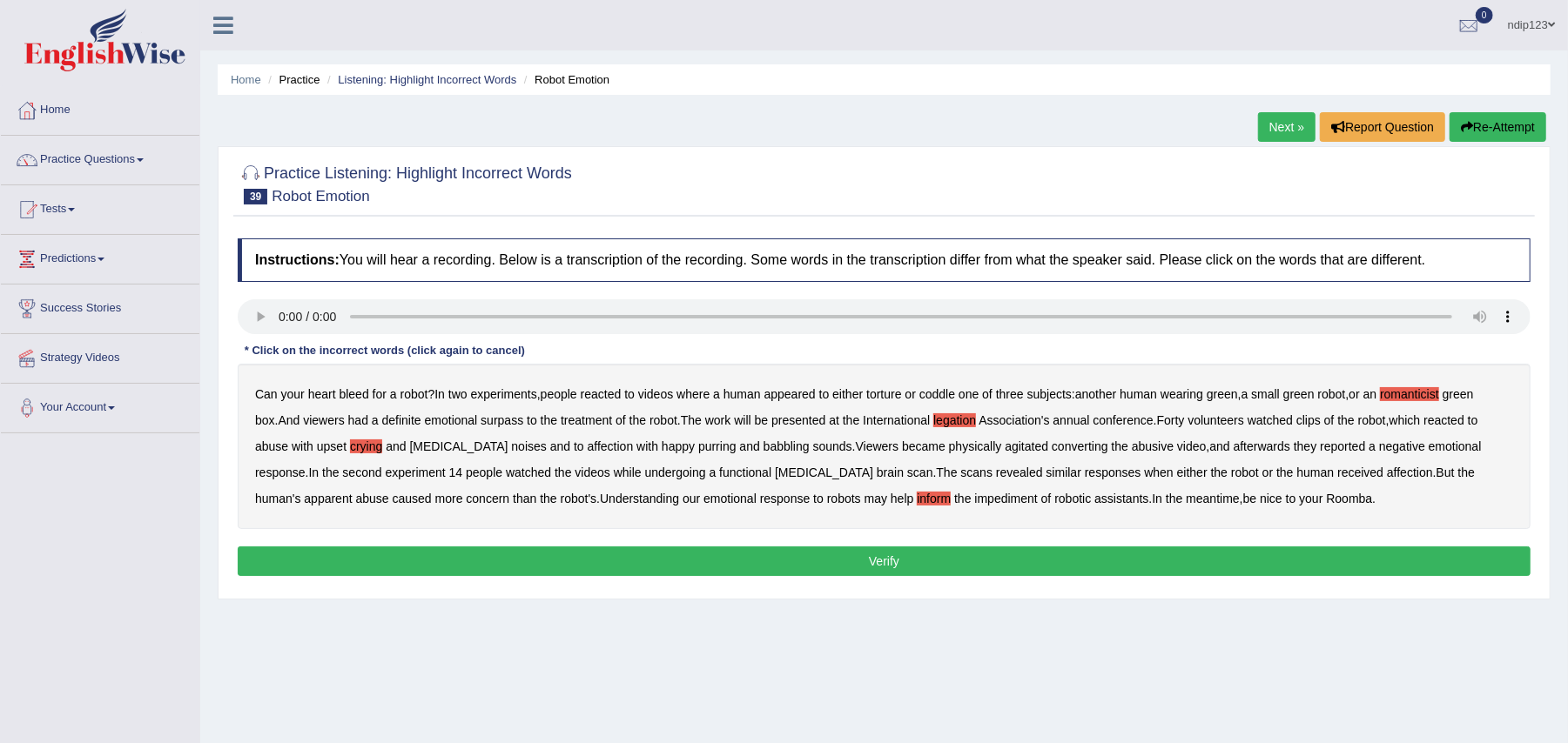
click at [364, 446] on b "crying" at bounding box center [366, 446] width 33 height 14
click at [1051, 451] on b "converting" at bounding box center [1079, 446] width 57 height 14
click at [899, 562] on button "Verify" at bounding box center [883, 561] width 1292 height 30
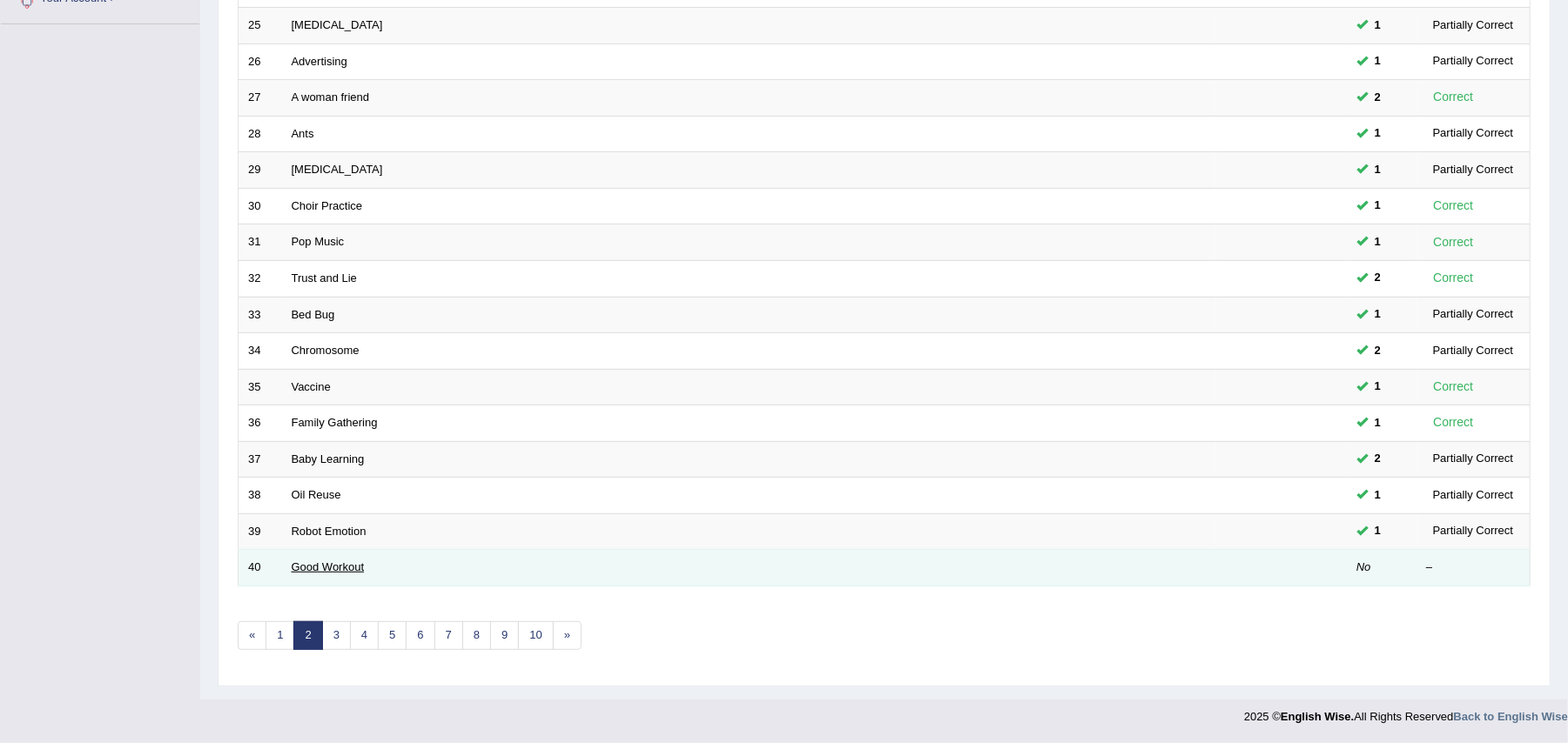
click at [312, 563] on link "Good Workout" at bounding box center [328, 567] width 73 height 13
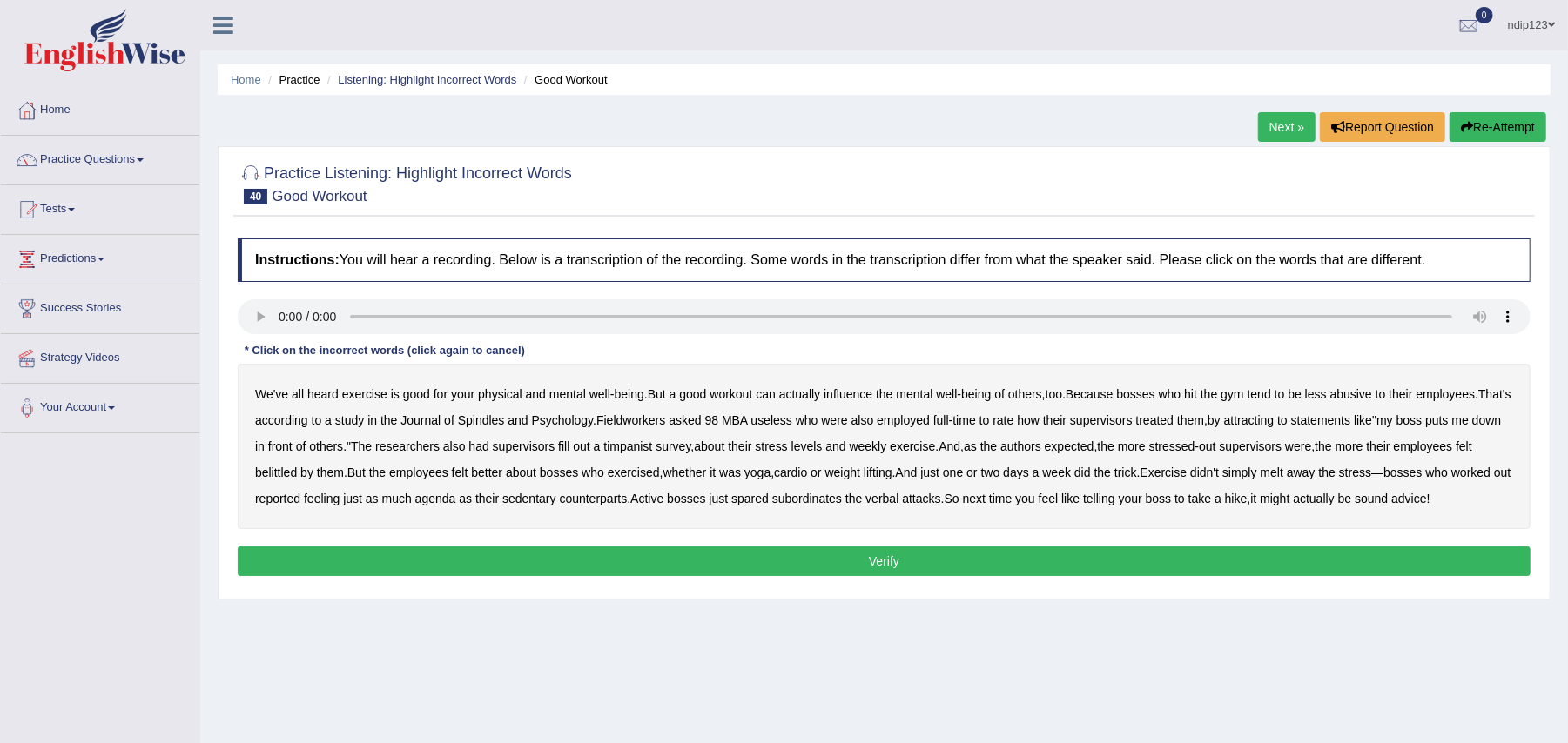
click at [505, 424] on b "Spindles" at bounding box center [481, 420] width 47 height 14
click at [1274, 425] on b "attracting" at bounding box center [1249, 420] width 51 height 14
click at [652, 452] on b "timpanist" at bounding box center [627, 446] width 49 height 14
click at [456, 499] on b "agenda" at bounding box center [435, 498] width 41 height 14
click at [863, 576] on button "Verify" at bounding box center [883, 561] width 1292 height 30
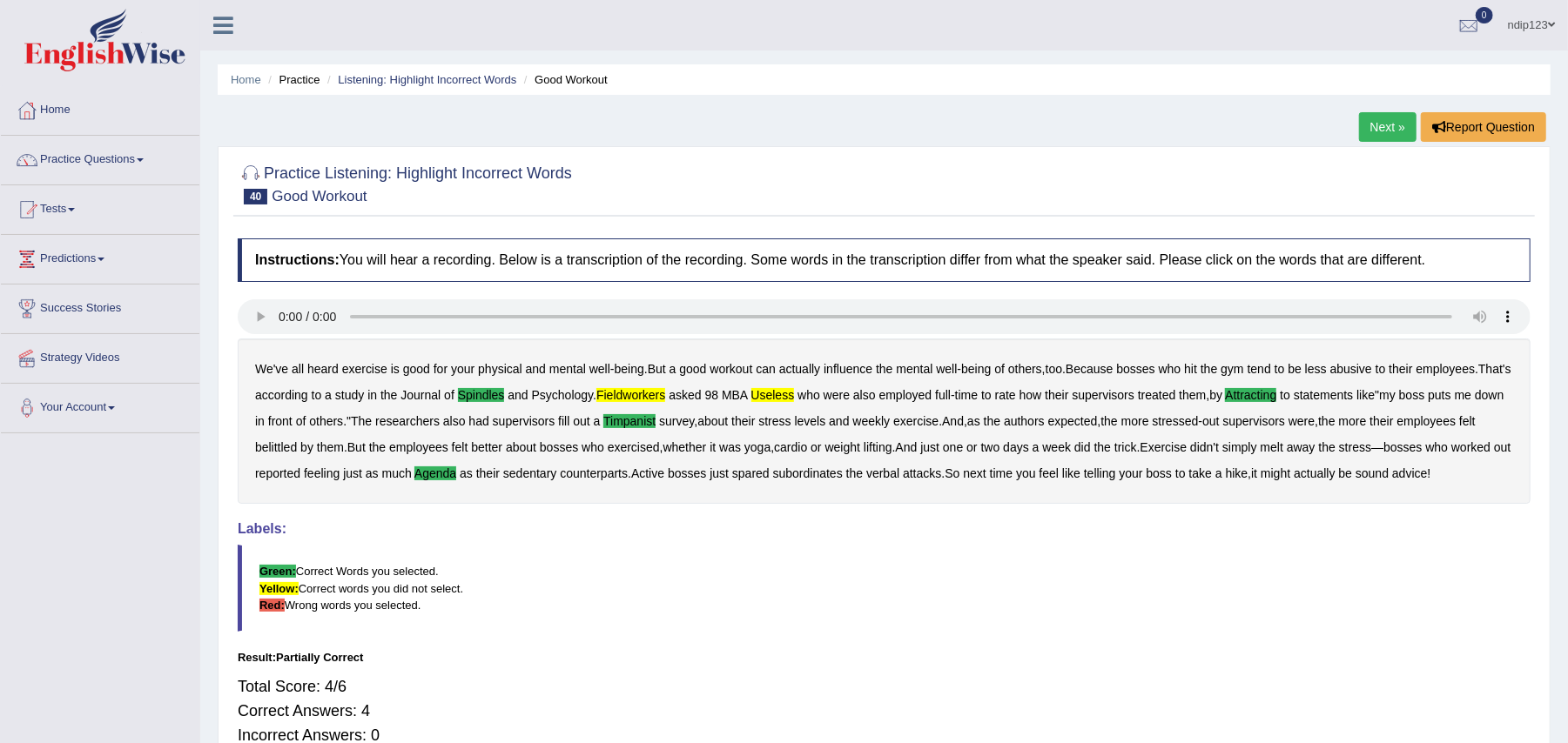
click at [67, 108] on link "Home" at bounding box center [100, 108] width 199 height 43
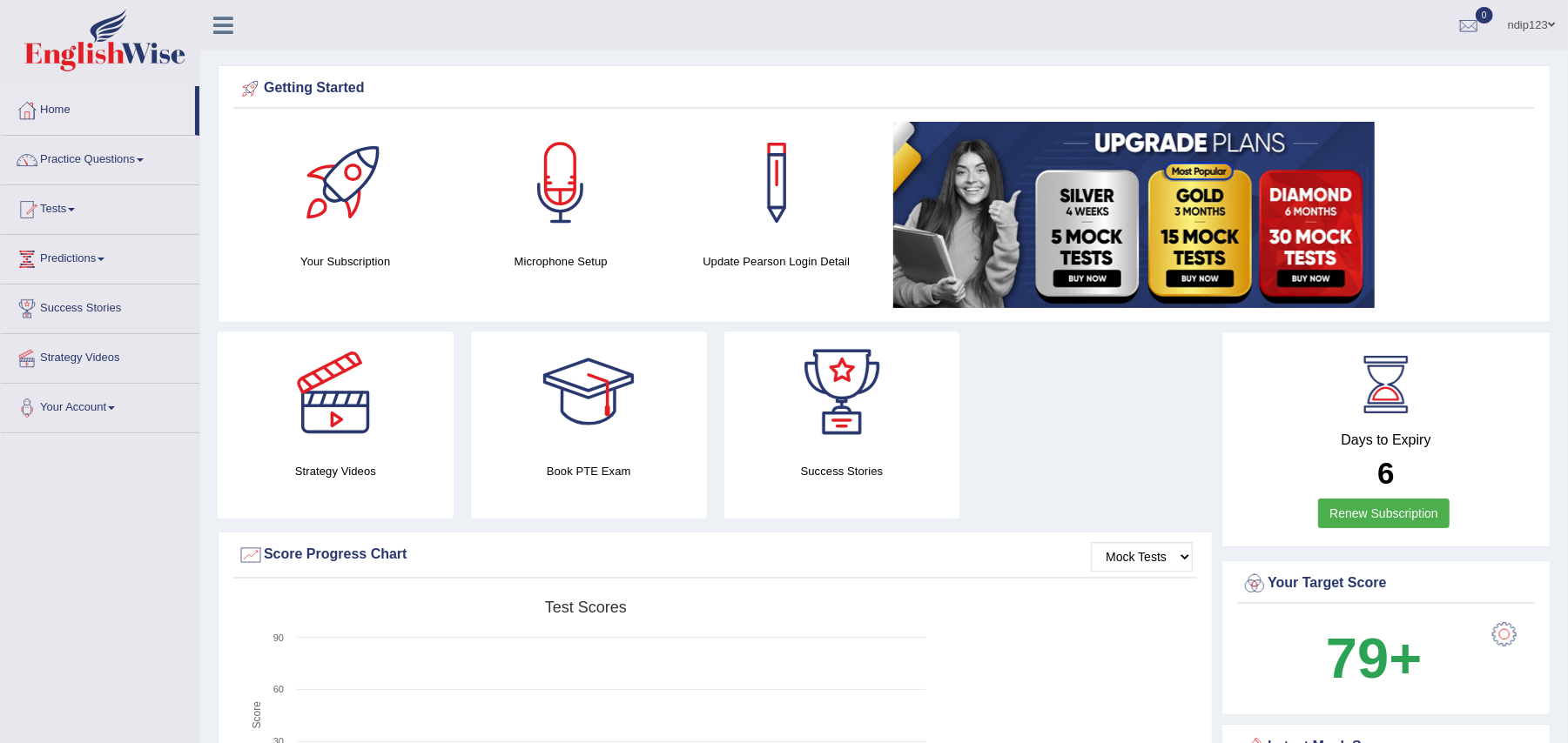
click at [95, 164] on link "Practice Questions" at bounding box center [100, 156] width 199 height 43
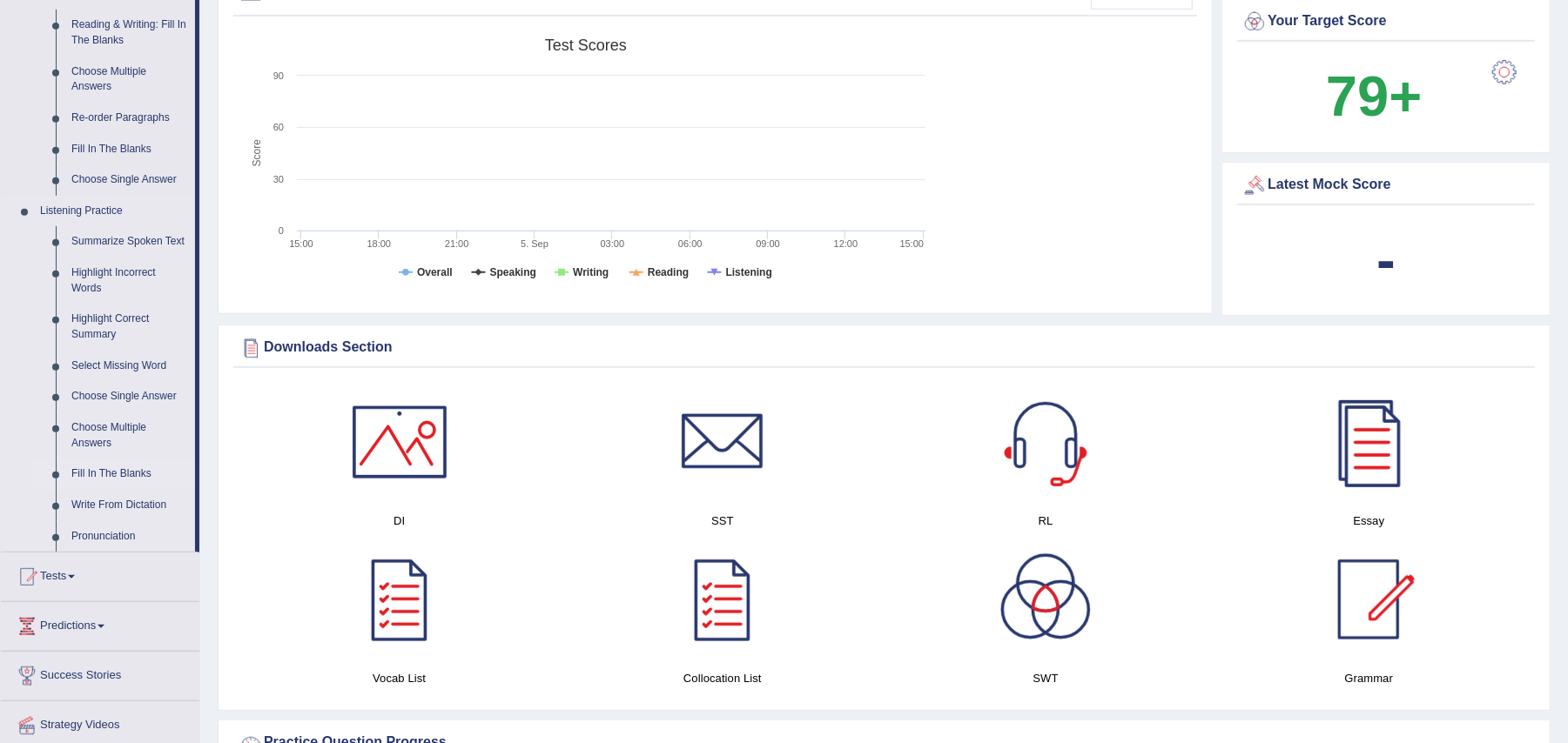
scroll to position [696, 0]
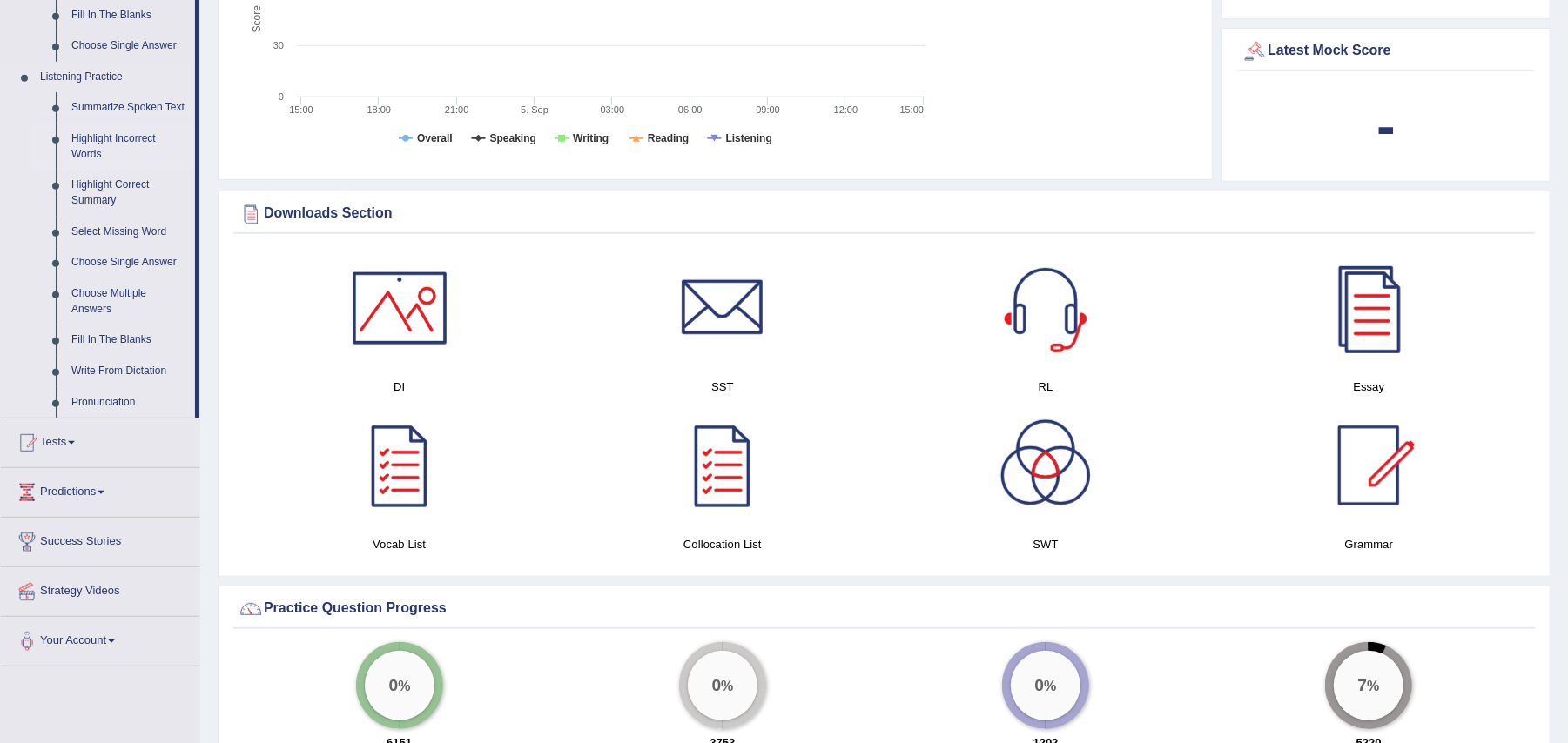
click at [103, 139] on link "Highlight Incorrect Words" at bounding box center [129, 147] width 132 height 46
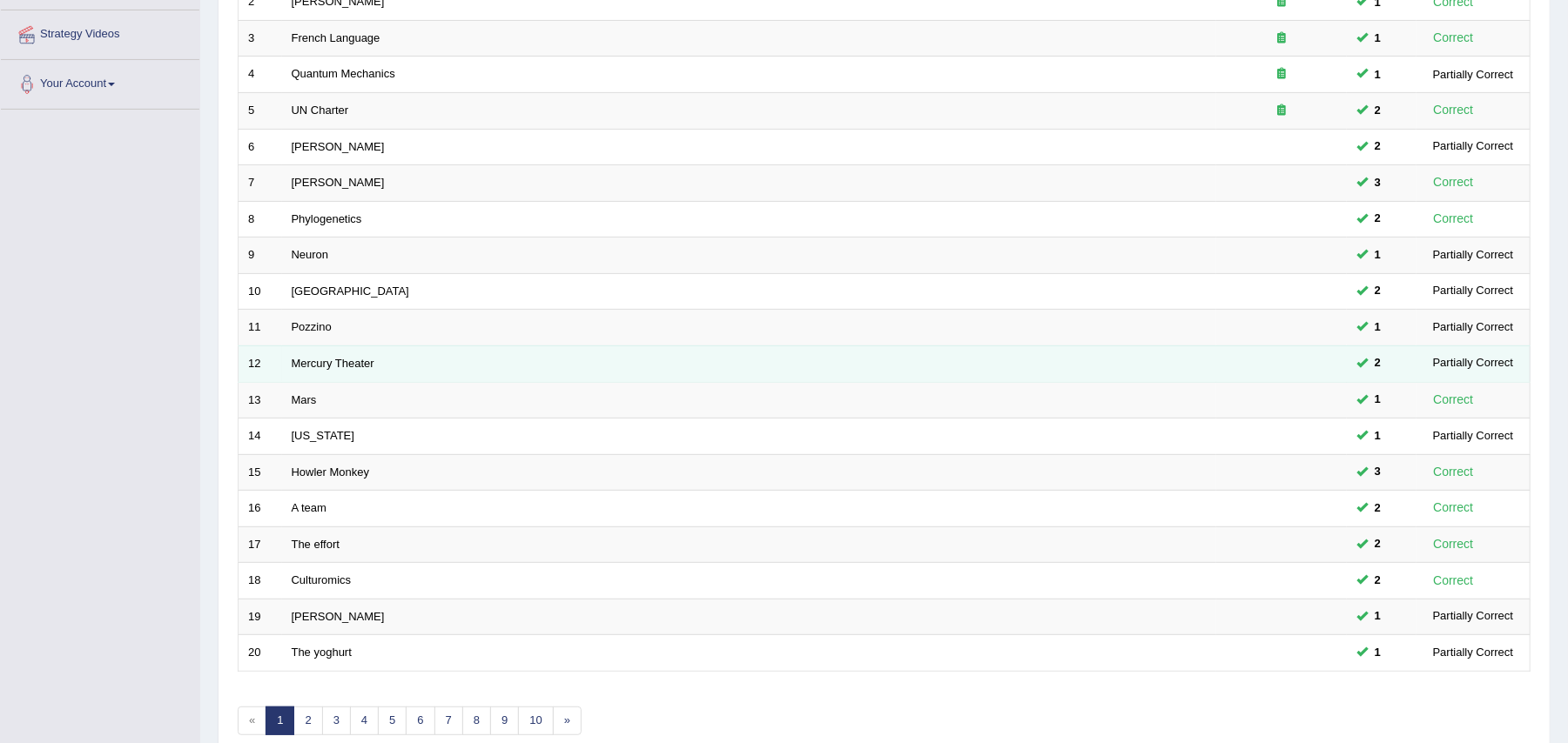
scroll to position [416, 0]
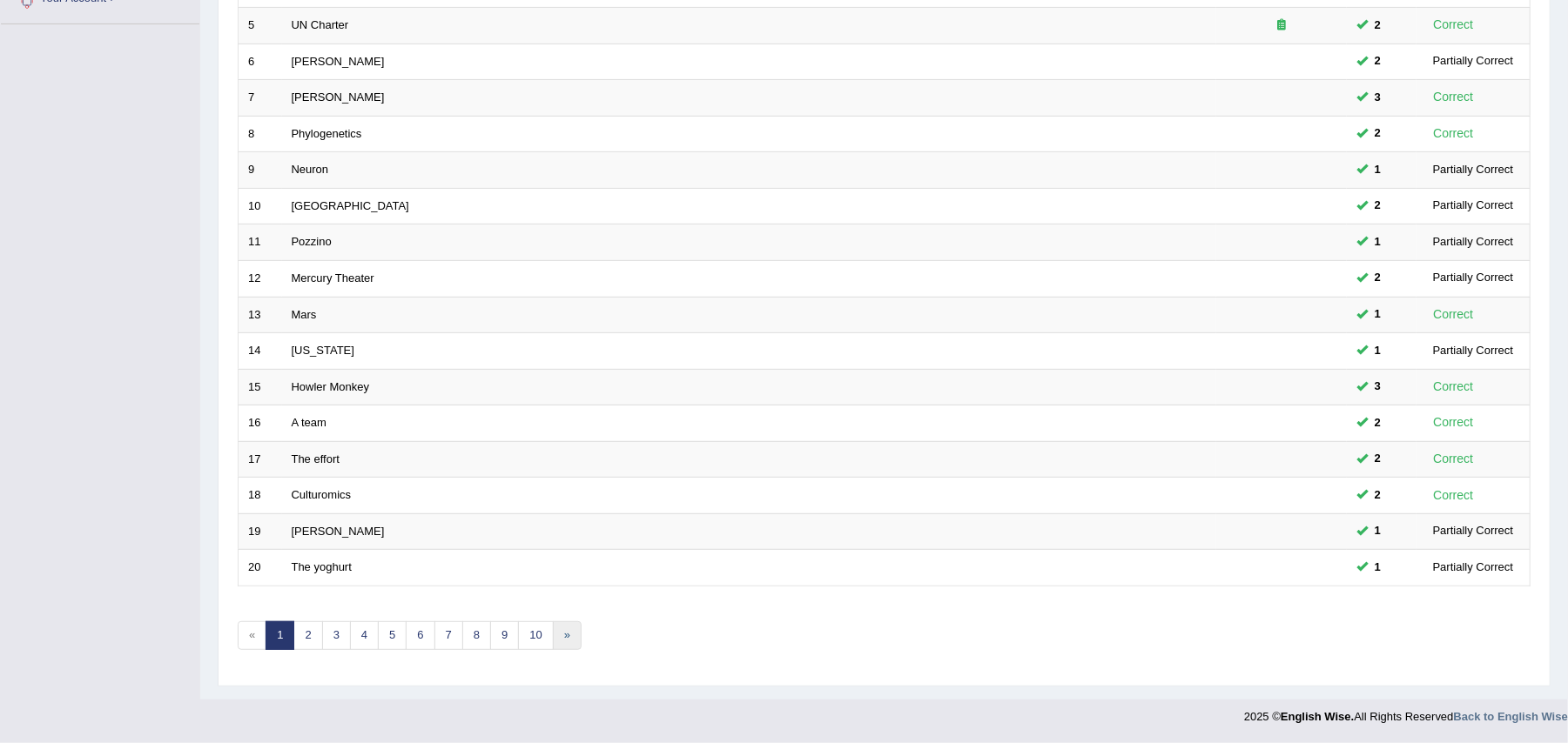
click at [574, 635] on link "»" at bounding box center [567, 635] width 29 height 29
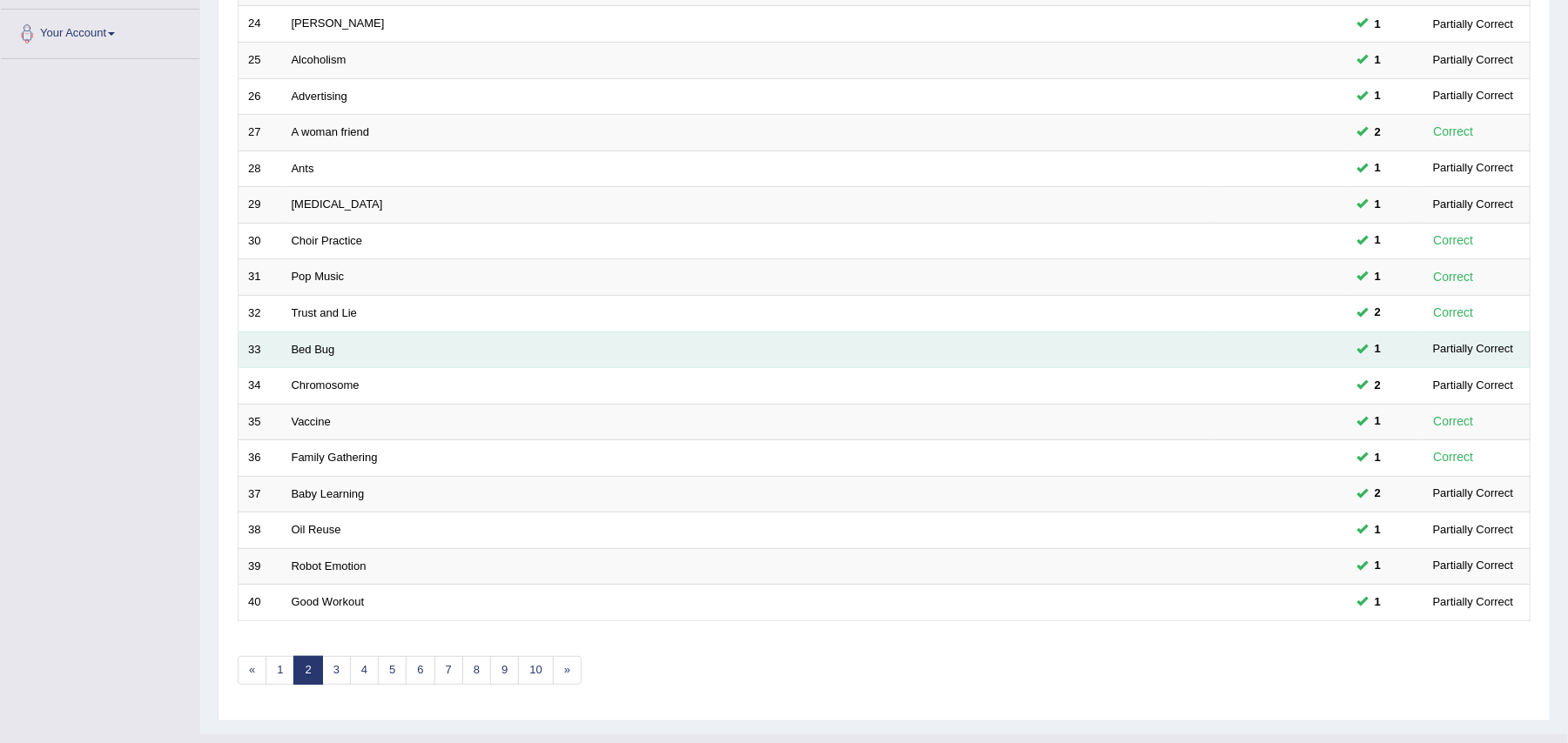
scroll to position [416, 0]
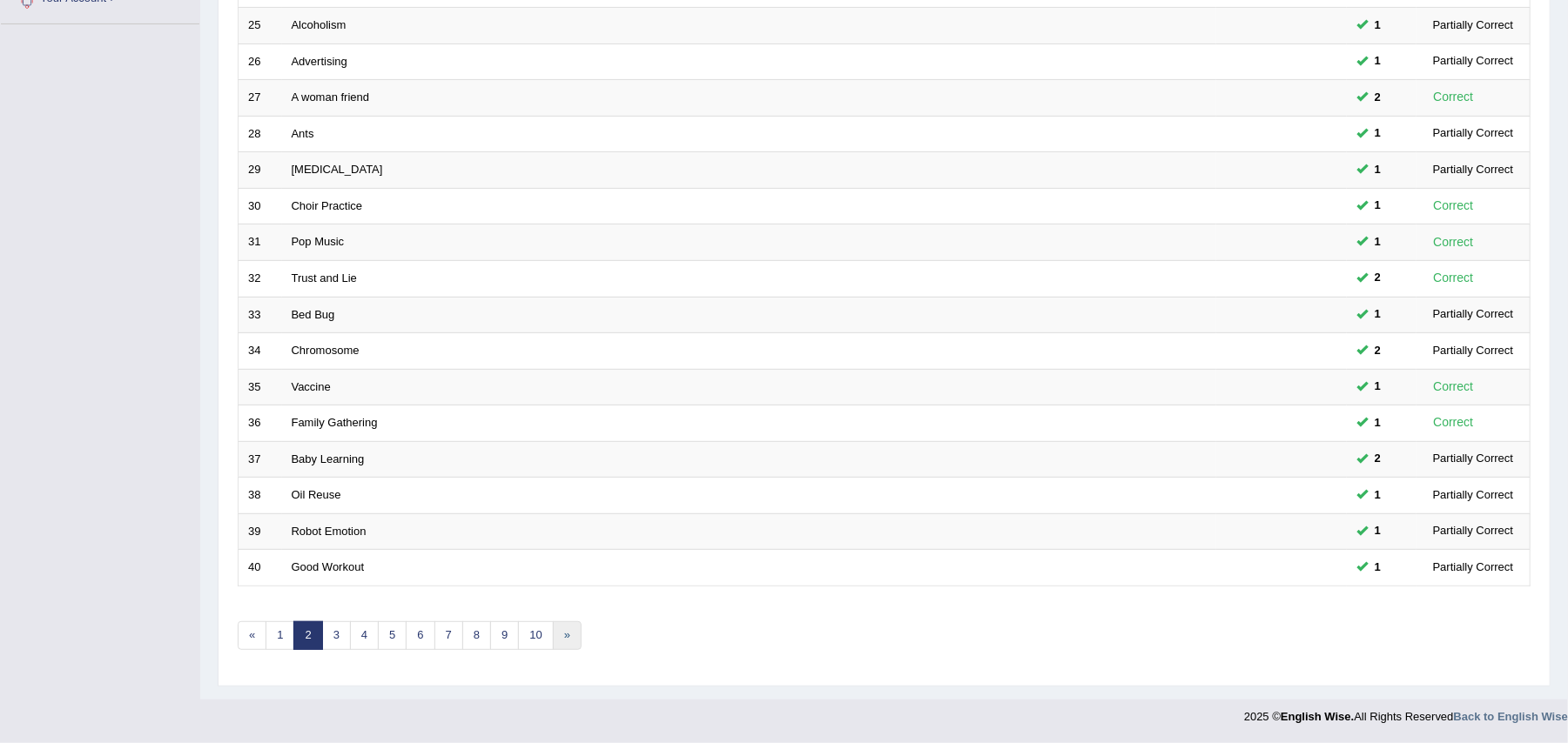
click at [571, 632] on link "»" at bounding box center [567, 635] width 29 height 29
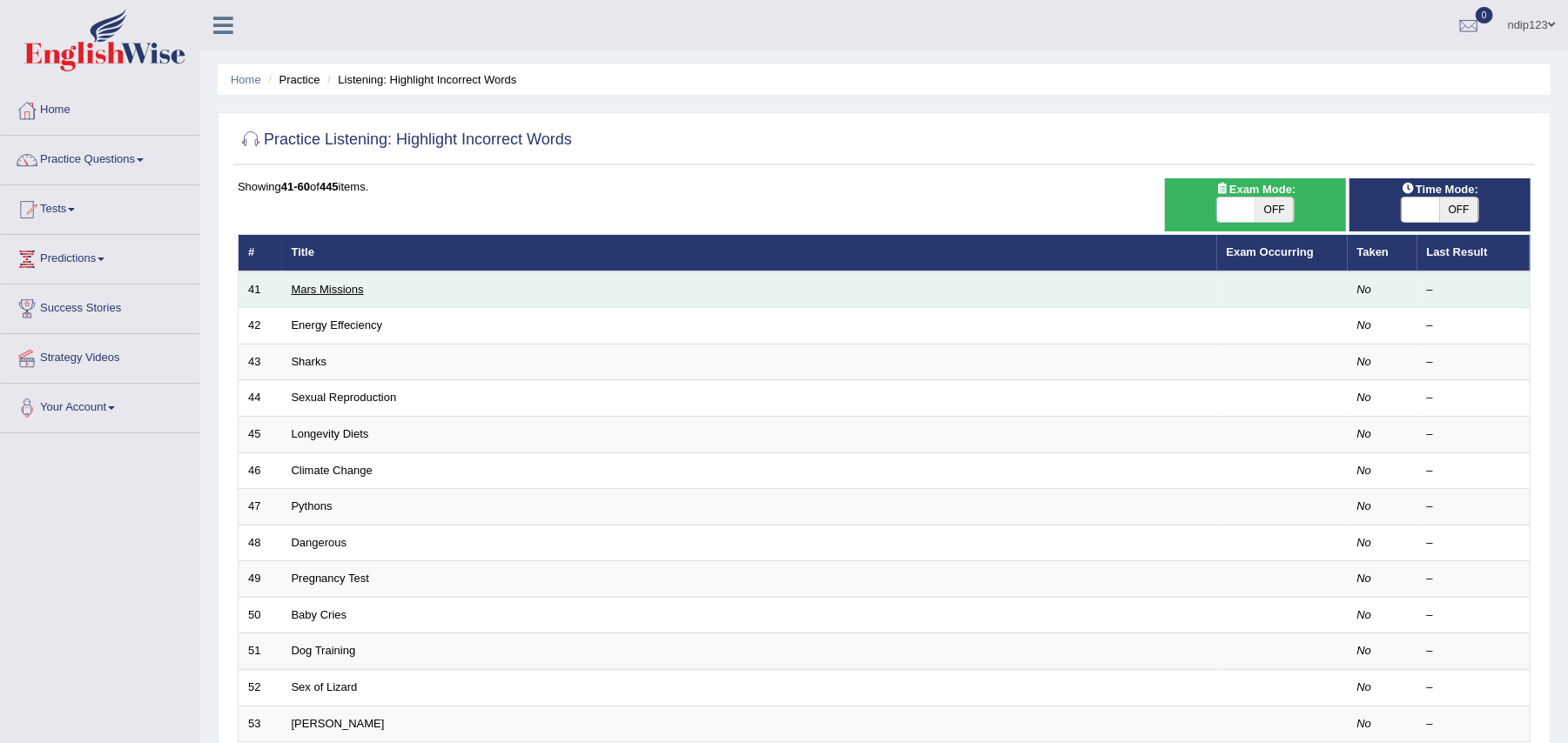
click at [317, 285] on link "Mars Missions" at bounding box center [327, 290] width 72 height 13
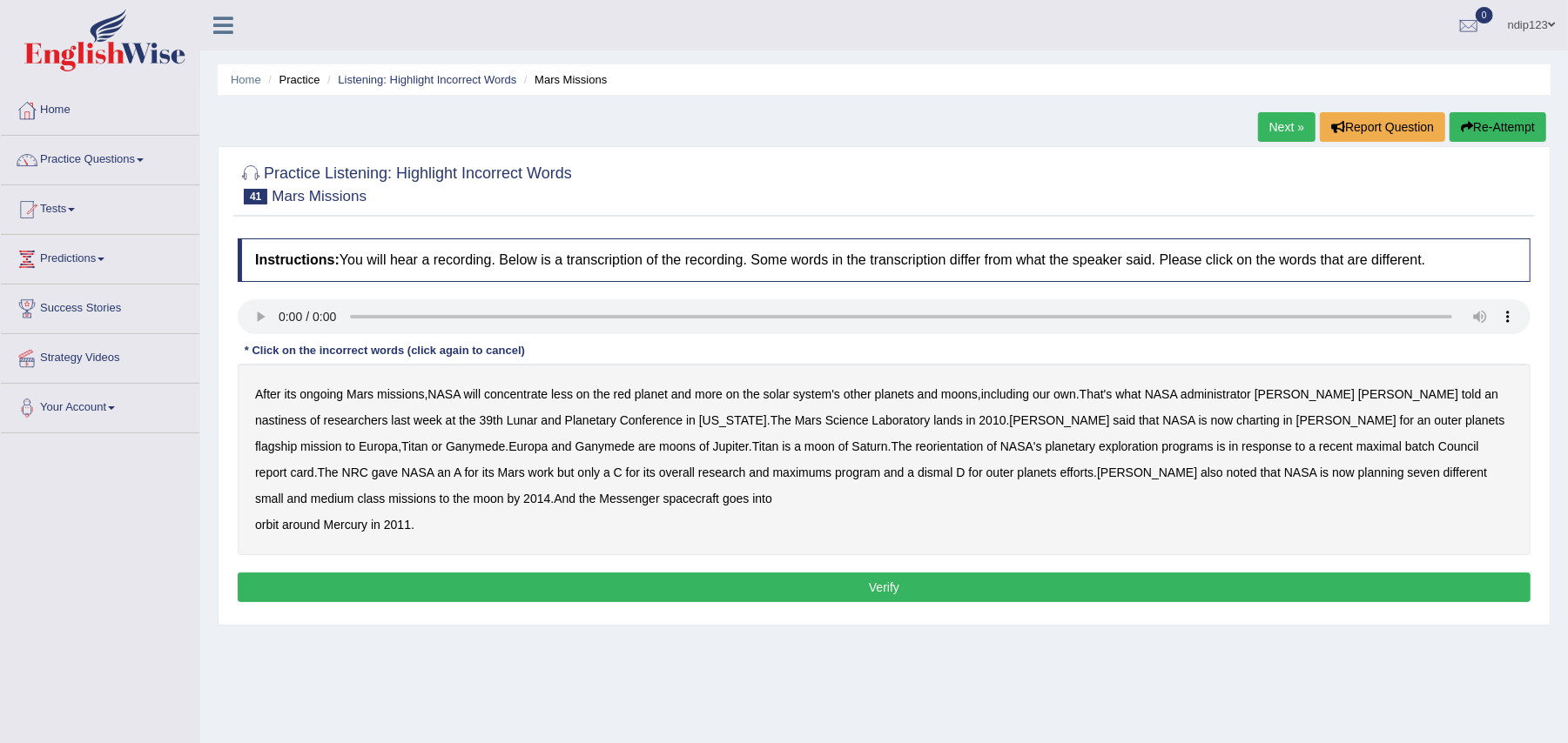
click at [572, 395] on b "less" at bounding box center [562, 394] width 22 height 14
click at [306, 414] on b "nastiness" at bounding box center [280, 420] width 51 height 14
click at [1236, 425] on b "charting" at bounding box center [1257, 420] width 43 height 14
click at [773, 473] on b "maximums" at bounding box center [803, 472] width 60 height 14
click at [722, 506] on b "goes" at bounding box center [735, 498] width 26 height 14
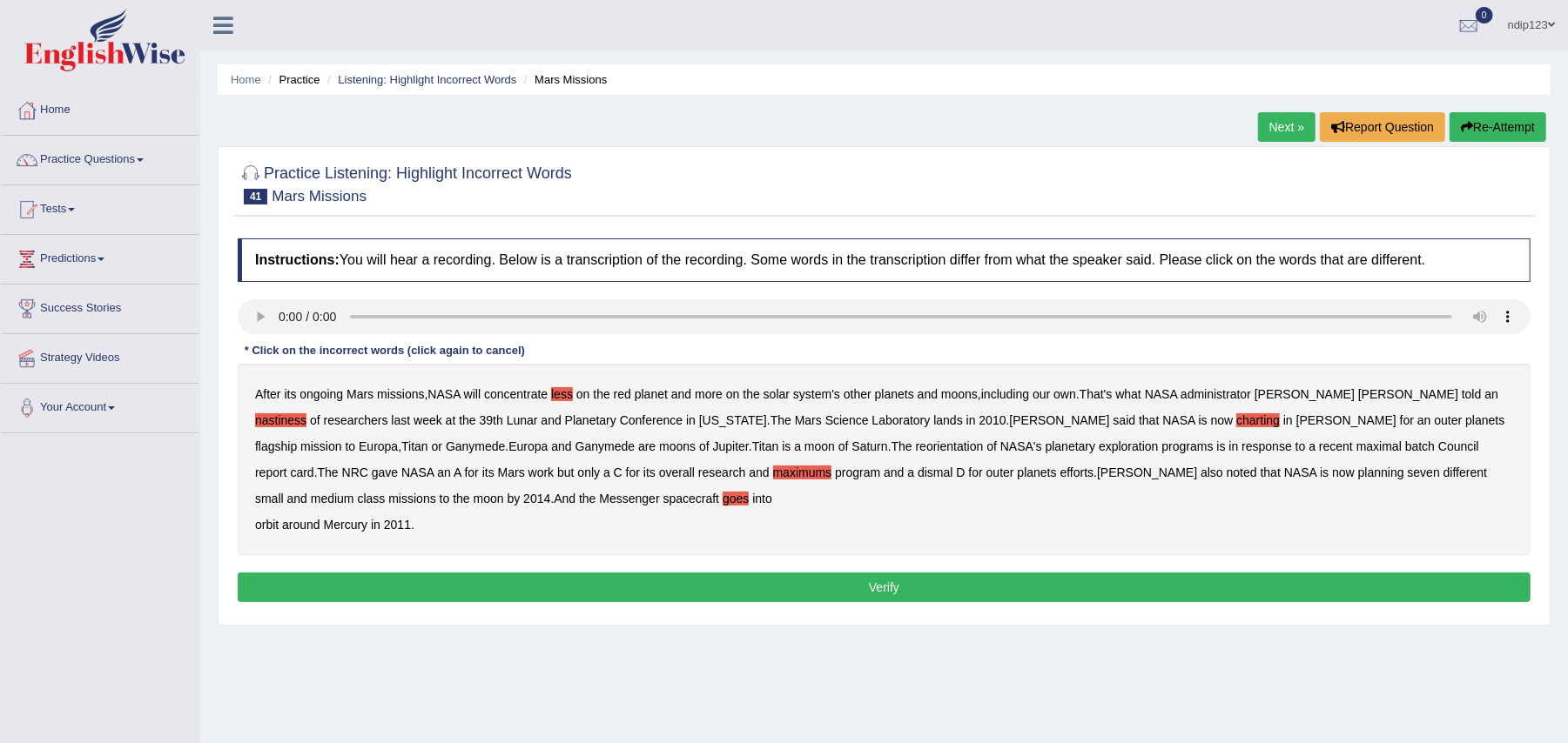
click at [752, 498] on b "into" at bounding box center [761, 498] width 20 height 14
click at [900, 583] on button "Verify" at bounding box center [883, 587] width 1292 height 30
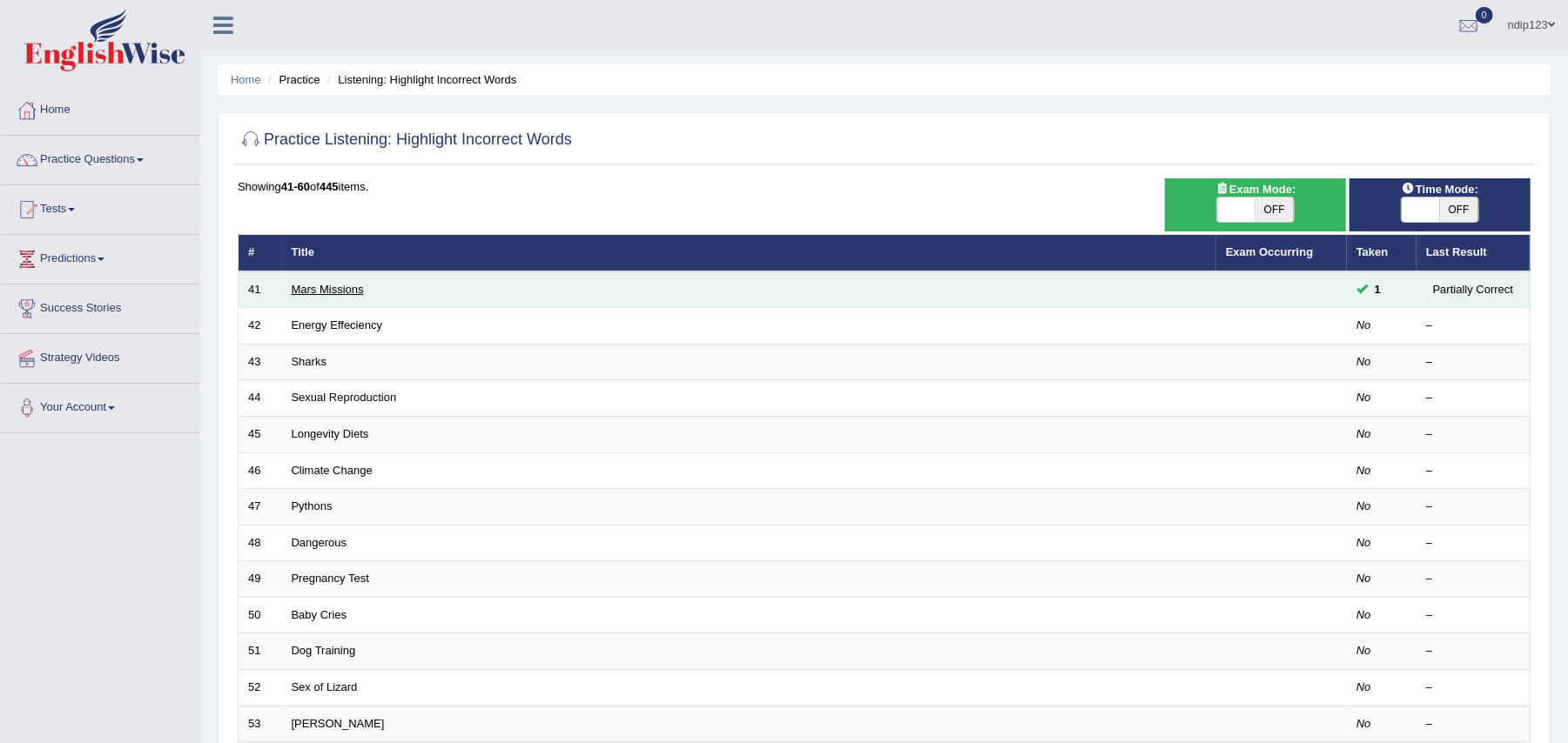
click at [338, 289] on link "Mars Missions" at bounding box center [327, 290] width 72 height 13
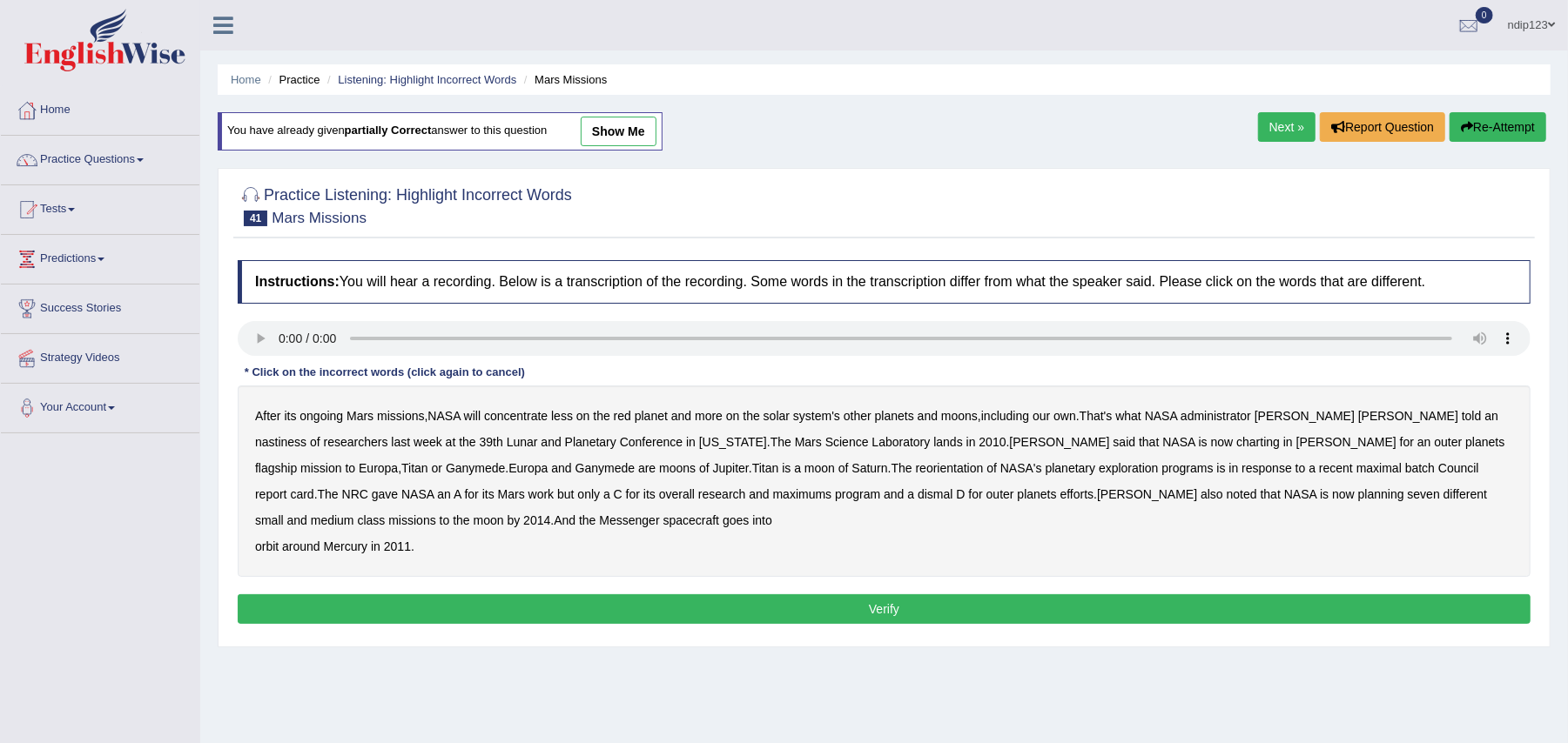
click at [306, 435] on b "nastiness" at bounding box center [280, 442] width 51 height 14
click at [1236, 446] on b "charting" at bounding box center [1257, 442] width 43 height 14
click at [1356, 471] on b "maximal" at bounding box center [1378, 467] width 45 height 14
click at [1405, 474] on b "batch" at bounding box center [1419, 467] width 30 height 14
click at [773, 496] on b "maximums" at bounding box center [803, 494] width 60 height 14
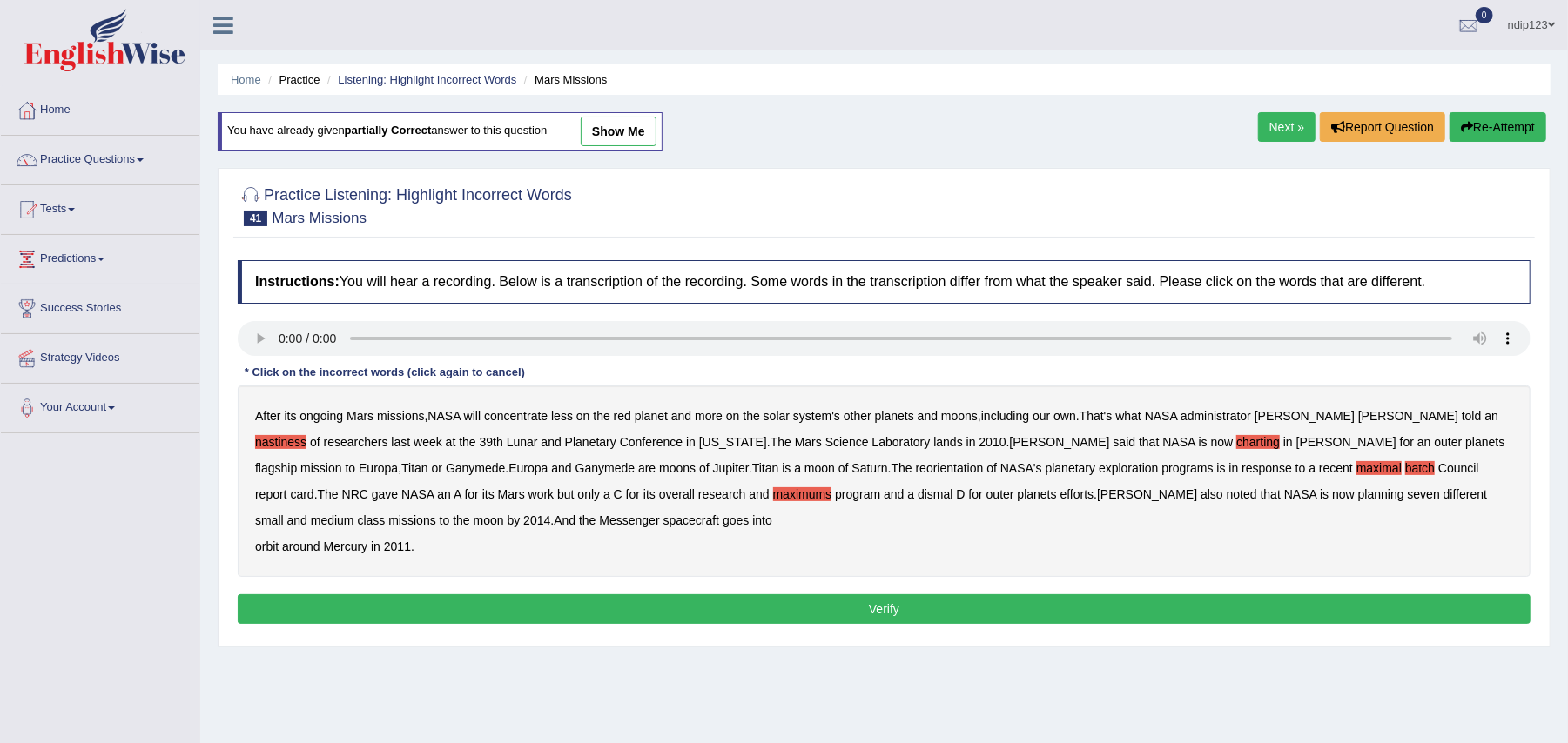
click at [914, 610] on button "Verify" at bounding box center [883, 609] width 1292 height 30
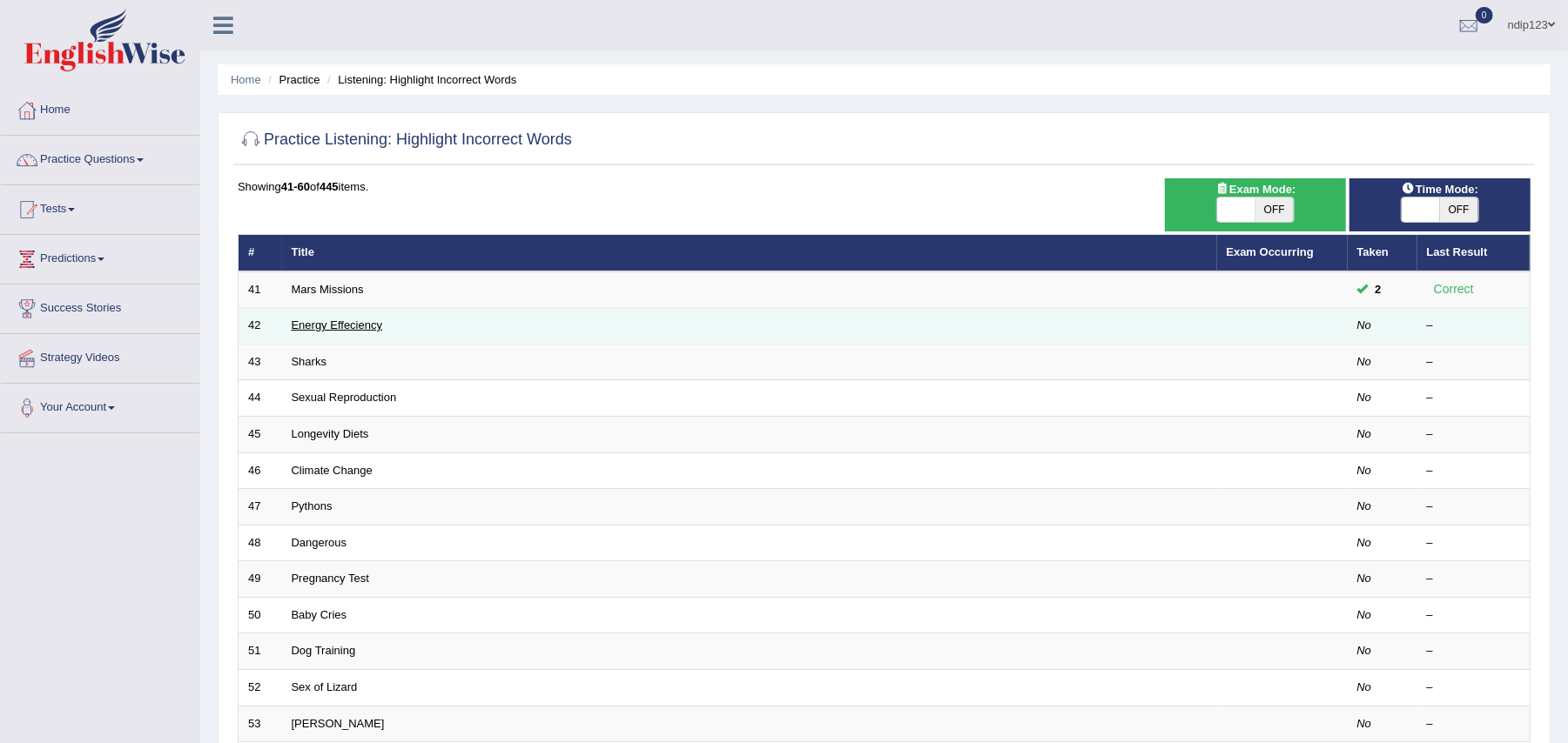
click at [306, 324] on link "Energy Effeciency" at bounding box center [337, 325] width 91 height 13
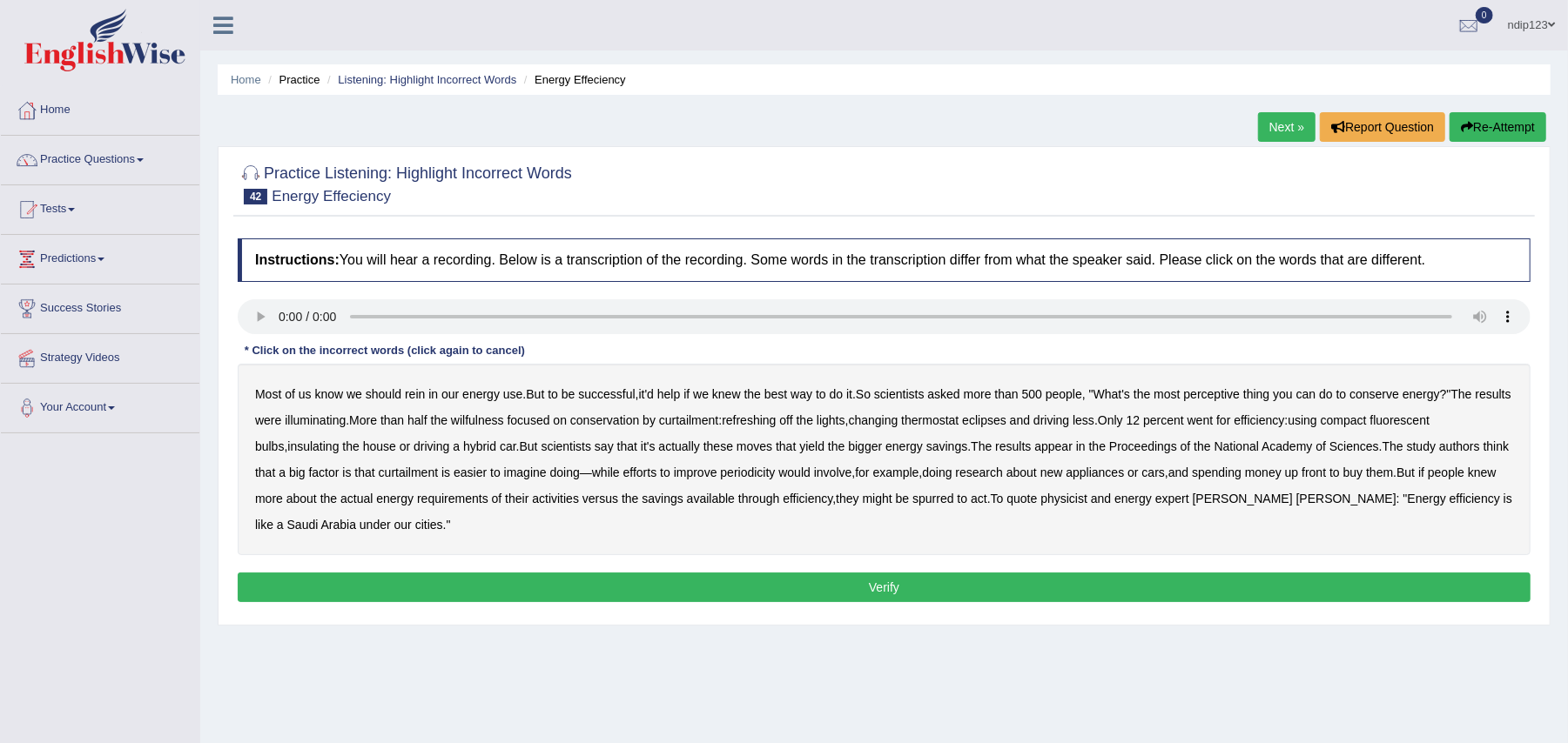
click at [1234, 396] on b "perceptive" at bounding box center [1212, 394] width 57 height 14
click at [504, 423] on b "wilfulness" at bounding box center [477, 420] width 53 height 14
click at [776, 426] on b "refreshing" at bounding box center [749, 420] width 54 height 14
click at [1006, 422] on b "eclipses" at bounding box center [984, 420] width 44 height 14
click at [775, 474] on b "periodicity" at bounding box center [747, 472] width 55 height 14
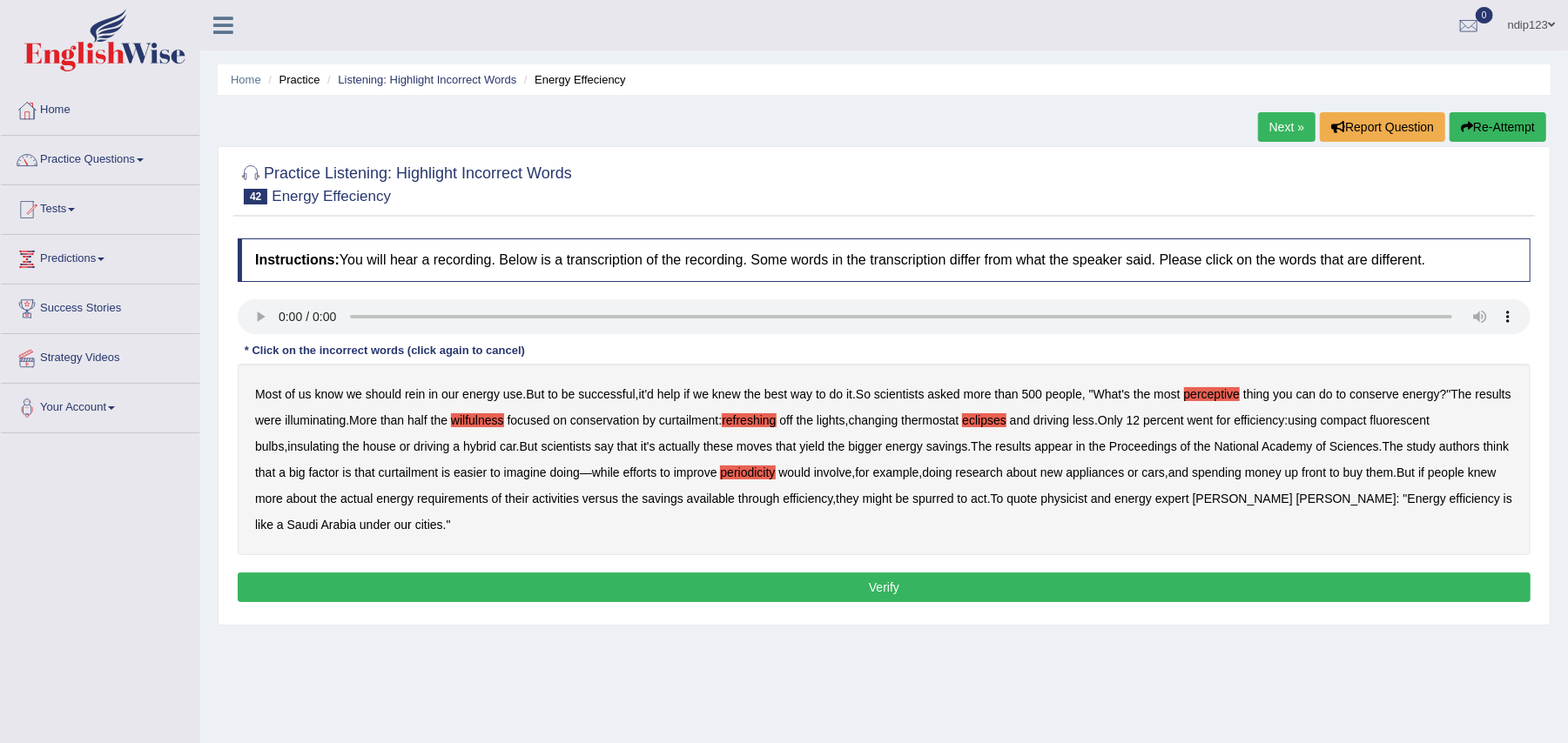
click at [892, 593] on button "Verify" at bounding box center [883, 587] width 1292 height 30
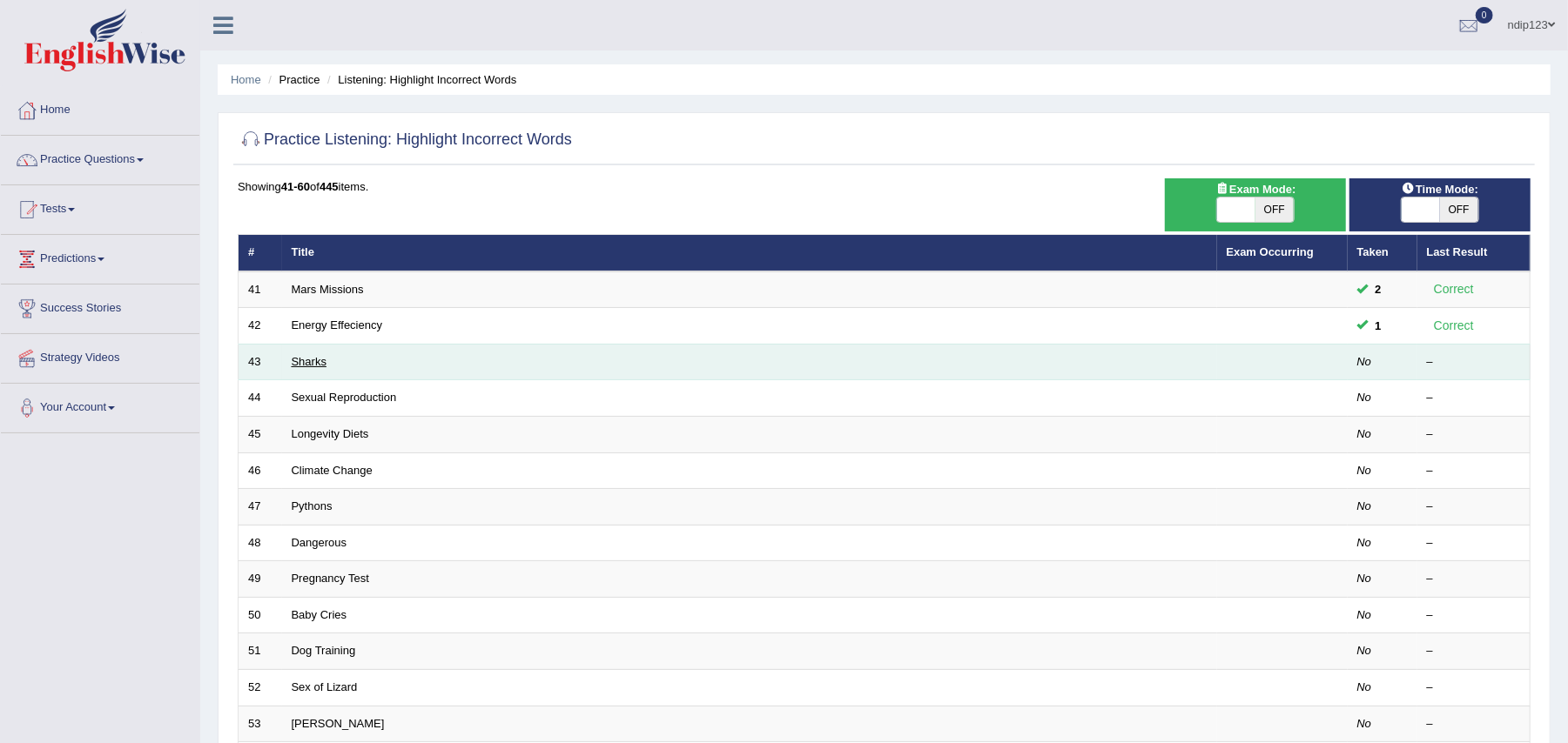
click at [307, 357] on link "Sharks" at bounding box center [309, 362] width 35 height 13
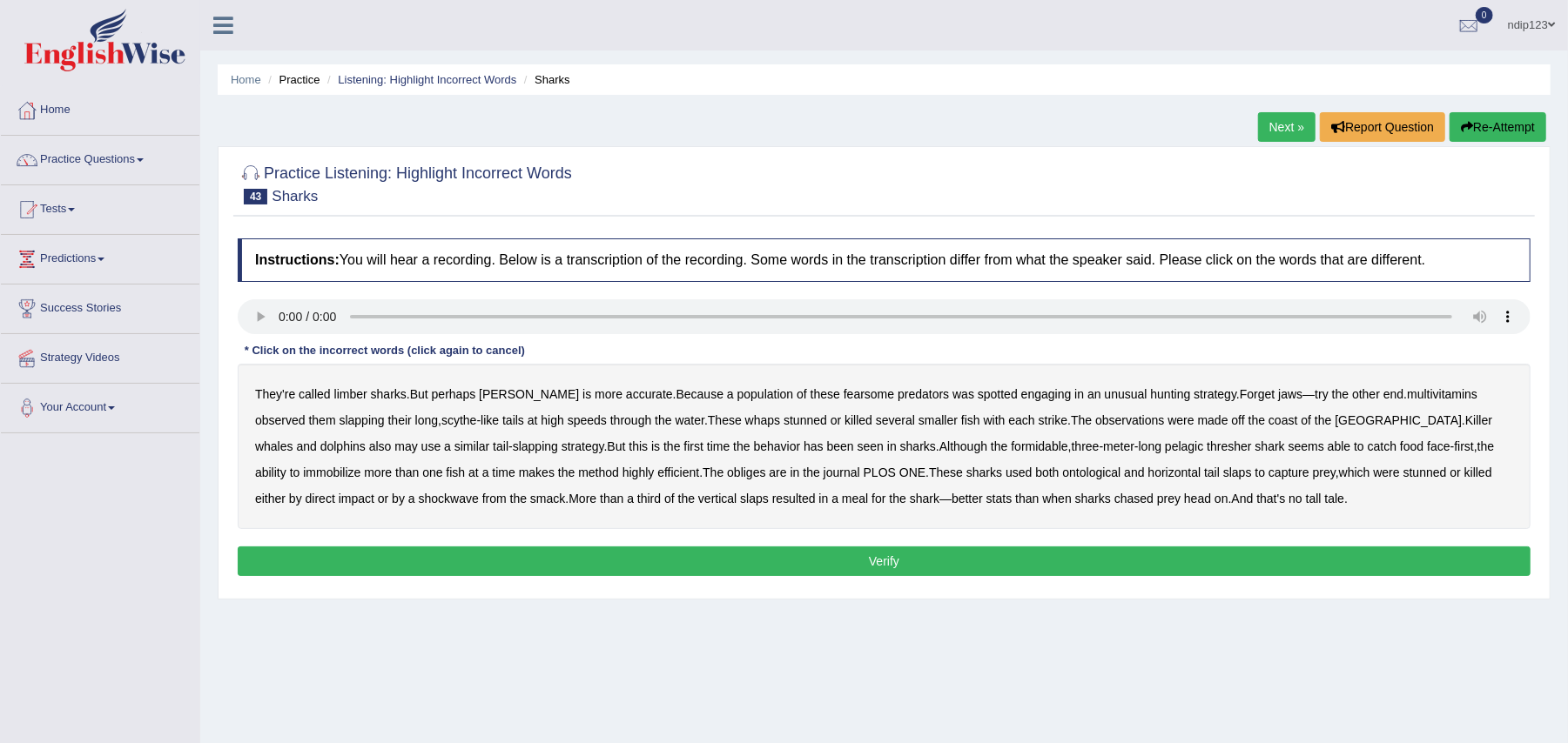
click at [350, 404] on div "They're called limber sharks . But perhaps [PERSON_NAME] is more accurate . Bec…" at bounding box center [883, 446] width 1292 height 165
click at [1407, 394] on b "multivitamins" at bounding box center [1441, 394] width 70 height 14
click at [727, 473] on b "obliges" at bounding box center [746, 472] width 38 height 14
click at [442, 425] on b "scythe" at bounding box center [459, 420] width 35 height 14
click at [863, 475] on b "PLOS" at bounding box center [880, 472] width 33 height 14
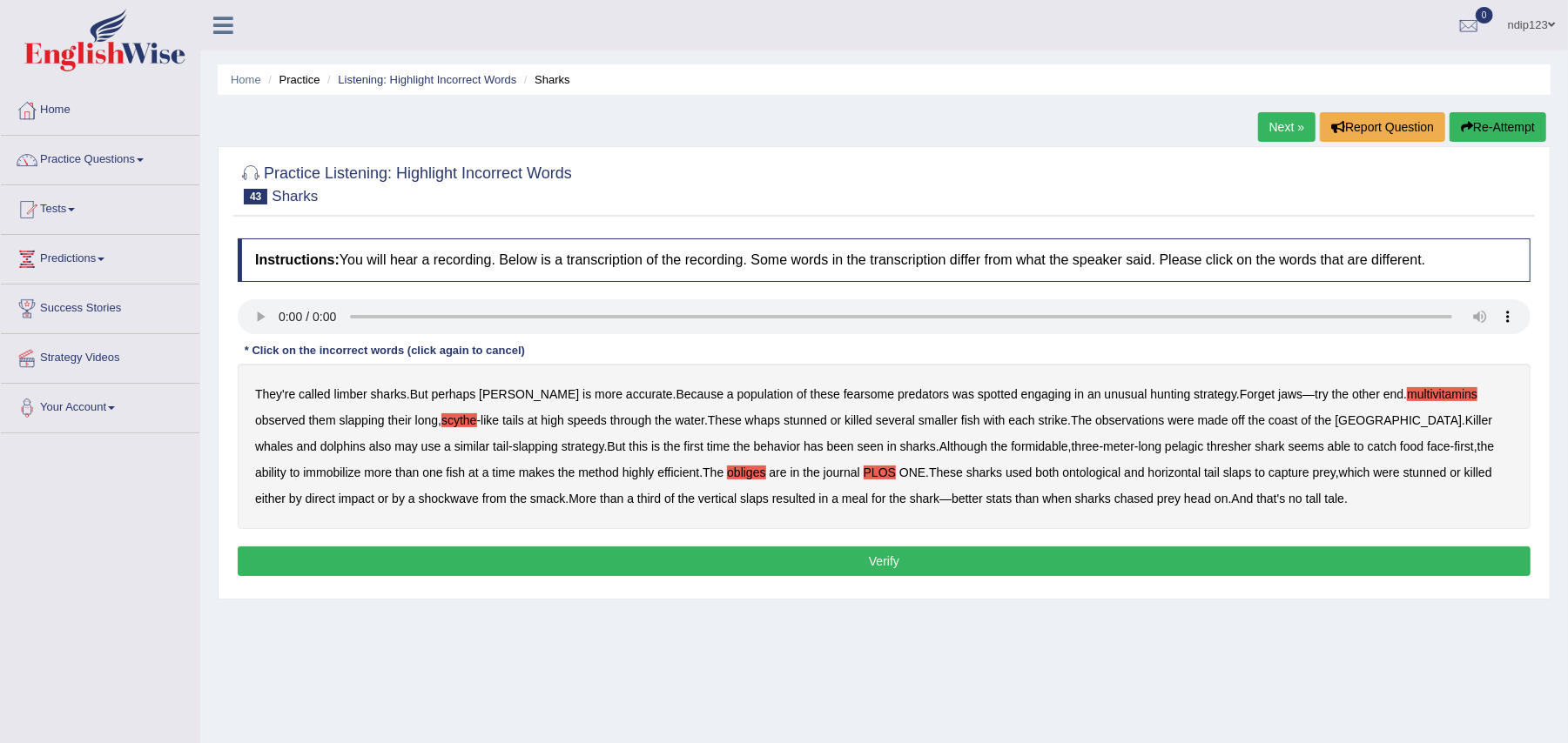
click at [863, 475] on b "PLOS" at bounding box center [880, 472] width 33 height 14
click at [878, 569] on button "Verify" at bounding box center [883, 561] width 1292 height 30
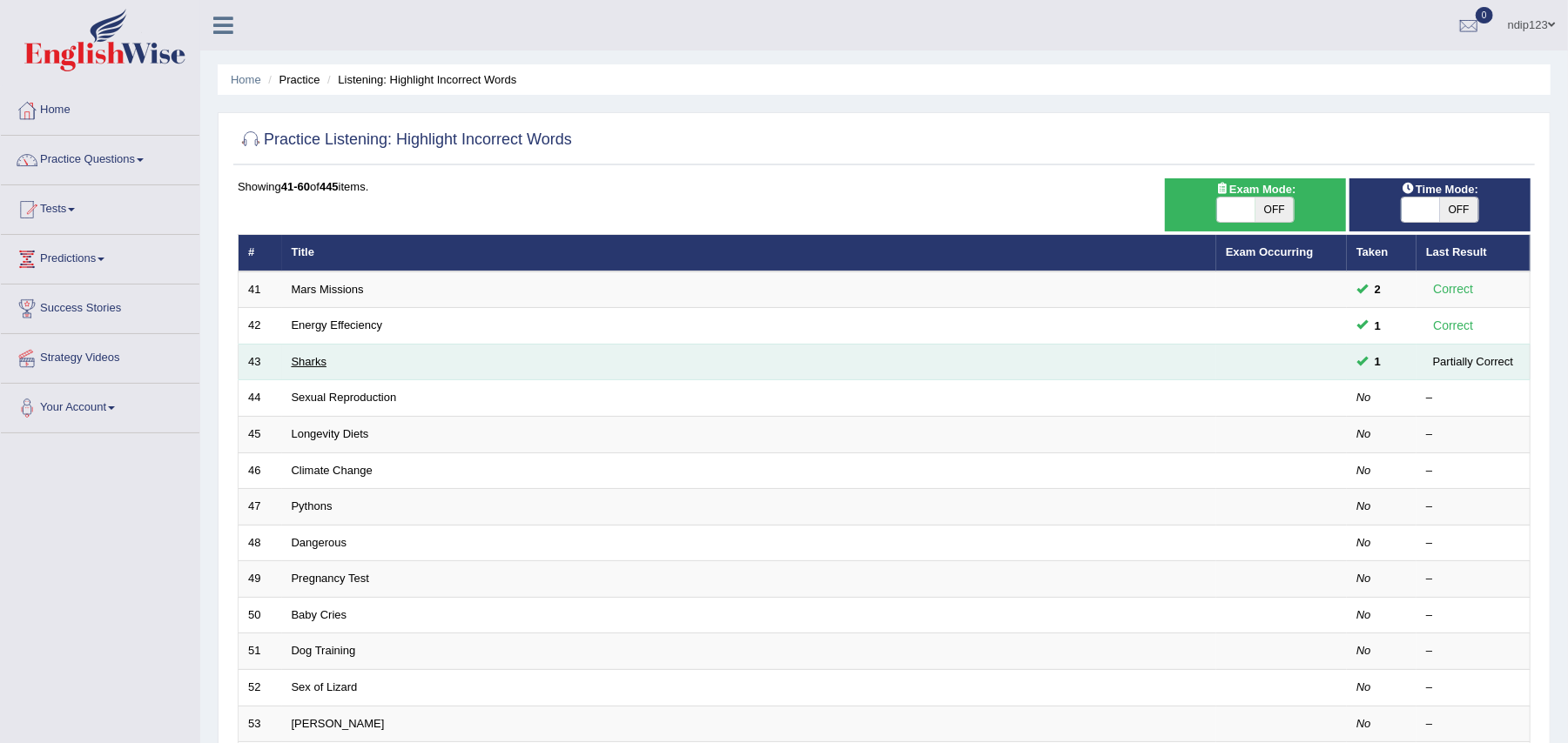
click at [314, 360] on link "Sharks" at bounding box center [309, 362] width 35 height 13
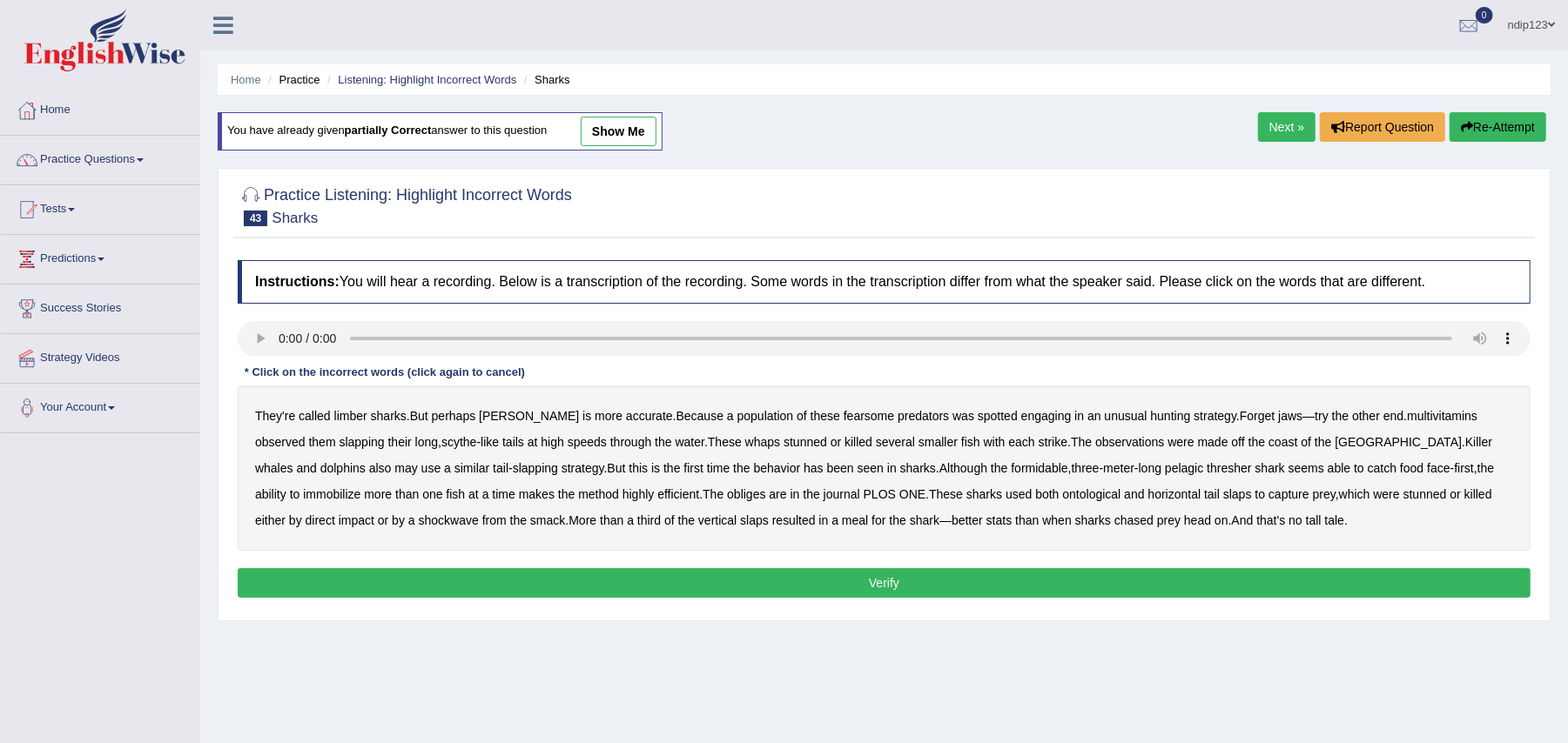
click at [352, 416] on b "limber" at bounding box center [350, 416] width 33 height 14
click at [1415, 412] on b "multivitamins" at bounding box center [1441, 416] width 70 height 14
click at [727, 496] on b "obliges" at bounding box center [746, 494] width 38 height 14
click at [1063, 495] on b "ontological" at bounding box center [1092, 494] width 59 height 14
click at [891, 586] on button "Verify" at bounding box center [883, 583] width 1292 height 30
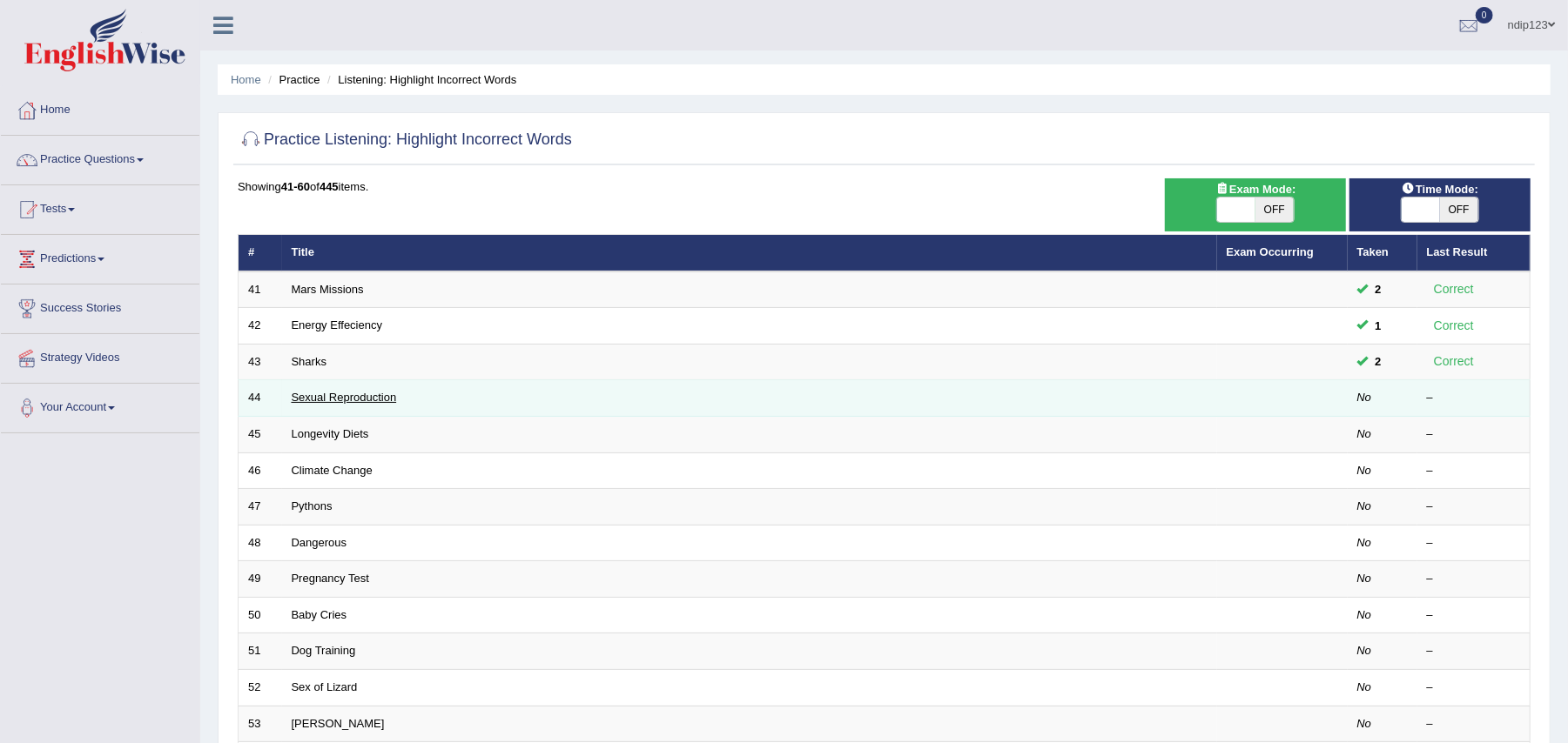
click at [332, 395] on link "Sexual Reproduction" at bounding box center [345, 397] width 106 height 13
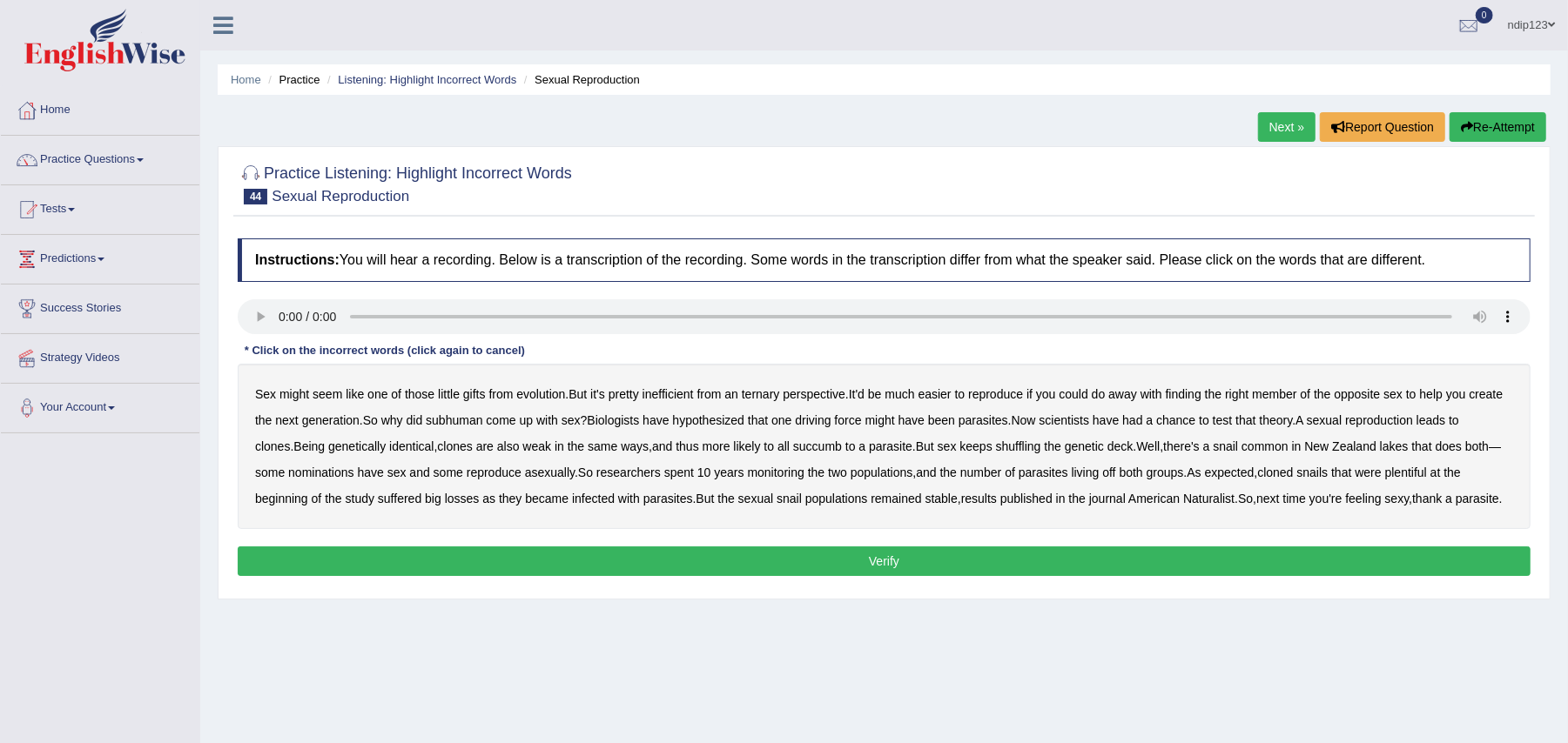
click at [324, 395] on b "seem" at bounding box center [326, 394] width 30 height 14
click at [770, 396] on b "ternary" at bounding box center [760, 394] width 38 height 14
click at [450, 423] on b "subhuman" at bounding box center [453, 420] width 57 height 14
click at [835, 441] on b "succumb" at bounding box center [817, 446] width 49 height 14
click at [827, 454] on div "Sex might seem like one of those little gifts from evolution . But it's pretty …" at bounding box center [883, 446] width 1292 height 165
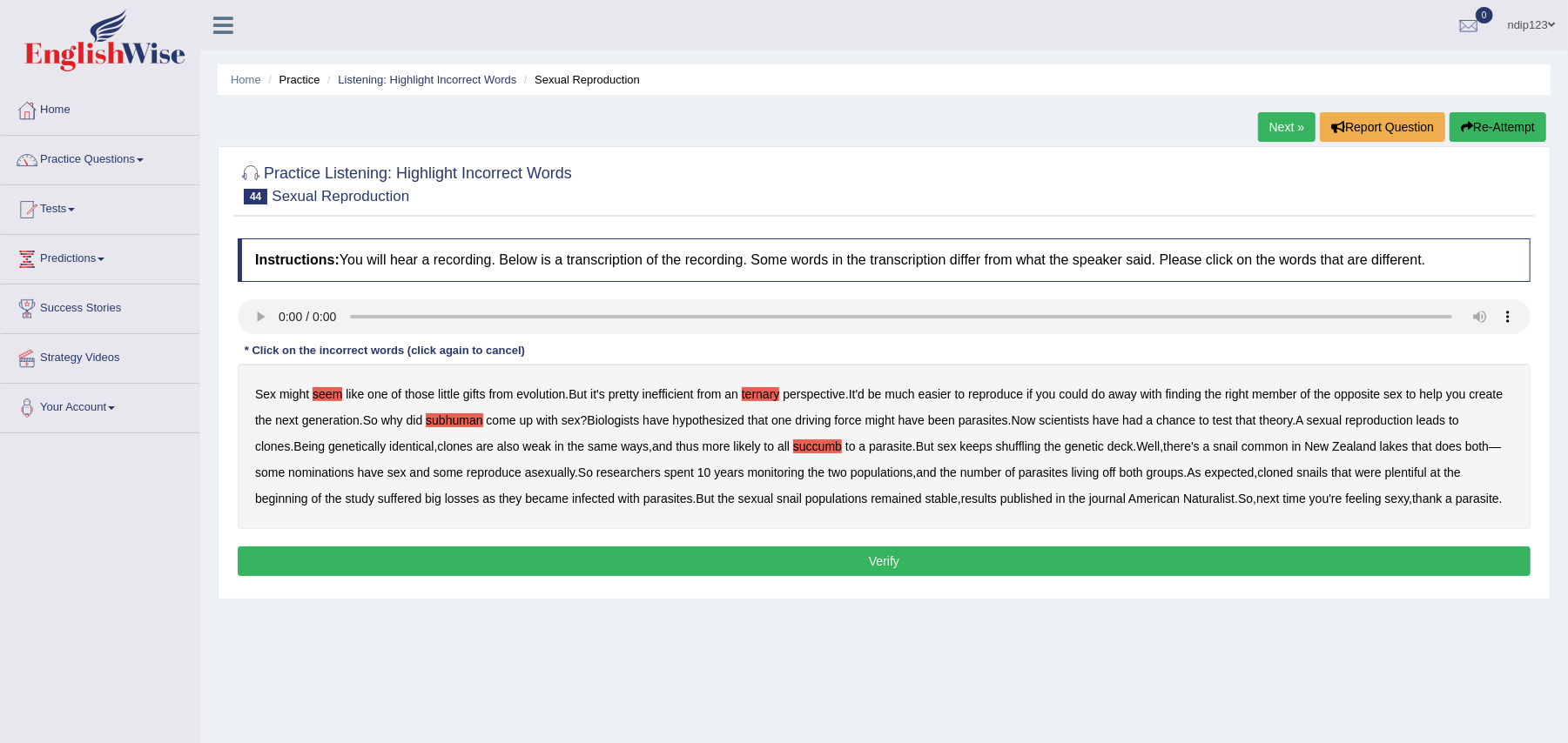
click at [881, 576] on button "Verify" at bounding box center [883, 561] width 1292 height 30
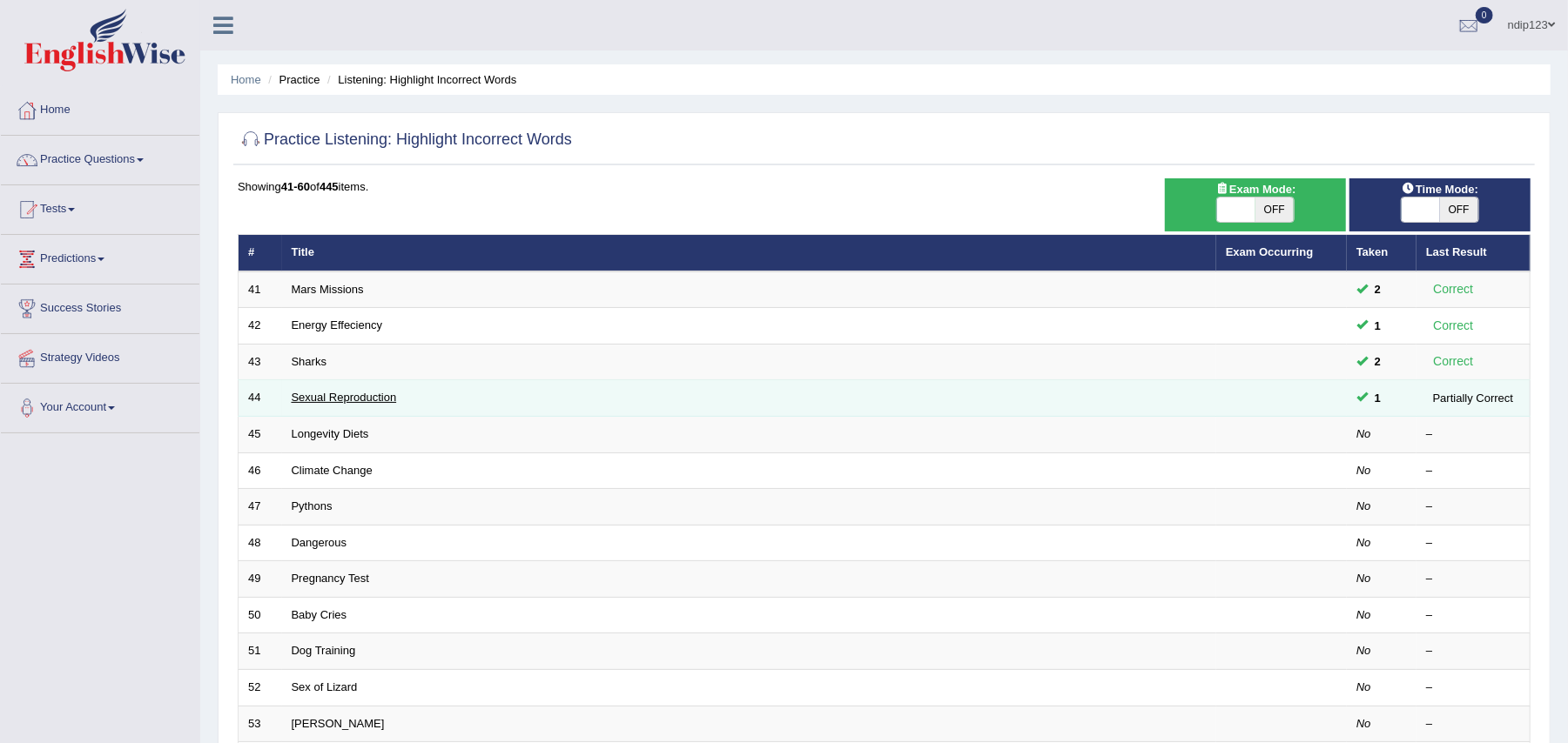
click at [340, 395] on link "Sexual Reproduction" at bounding box center [345, 397] width 106 height 13
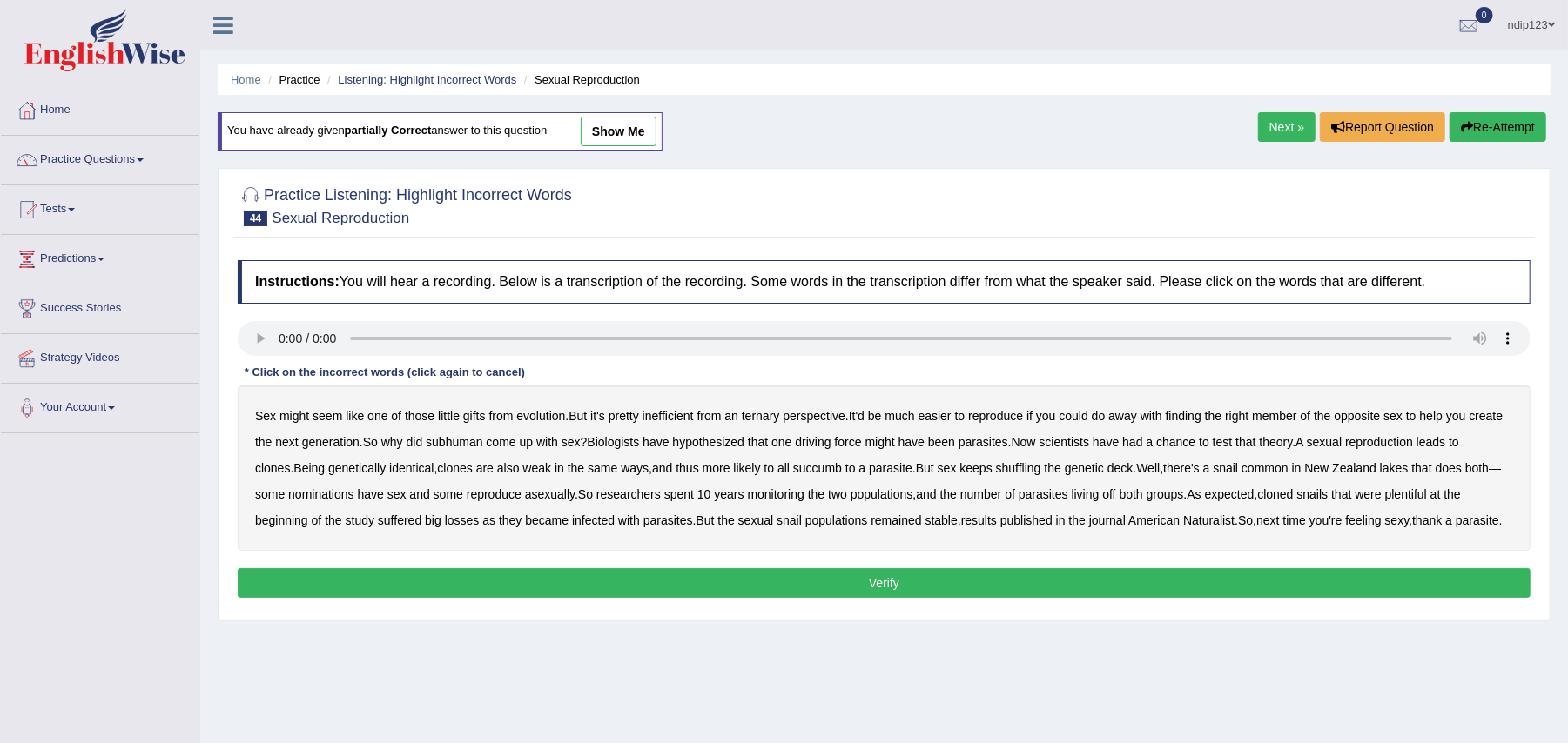
click at [770, 418] on b "ternary" at bounding box center [760, 416] width 38 height 14
click at [444, 443] on b "subhuman" at bounding box center [453, 442] width 57 height 14
click at [349, 498] on b "nominations" at bounding box center [321, 494] width 66 height 14
click at [912, 598] on button "Verify" at bounding box center [883, 583] width 1292 height 30
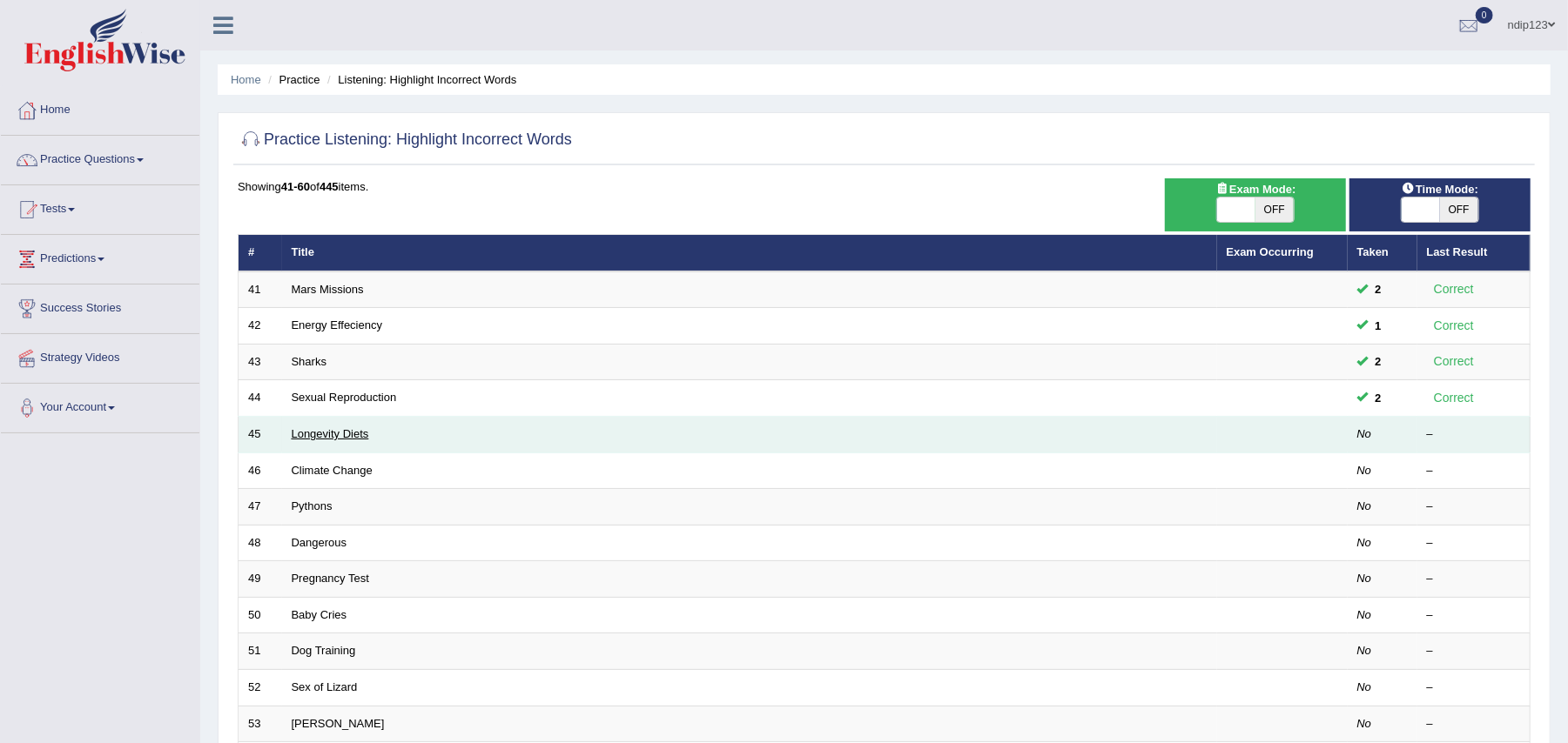
click at [302, 436] on link "Longevity Diets" at bounding box center [330, 434] width 78 height 13
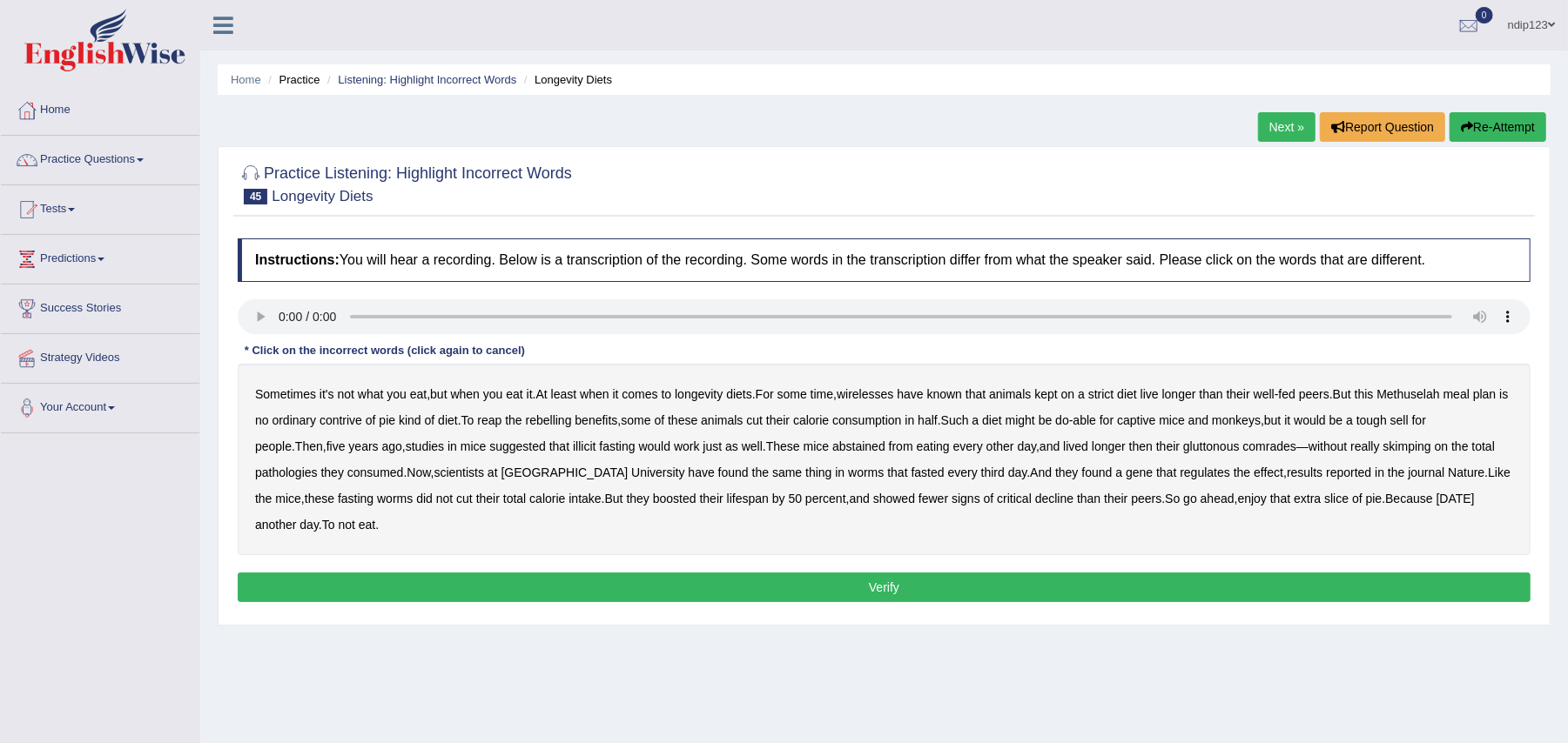
click at [876, 388] on b "wirelesses" at bounding box center [864, 394] width 57 height 14
click at [362, 424] on b "contrive" at bounding box center [341, 420] width 42 height 14
click at [572, 419] on b "rebelling" at bounding box center [549, 420] width 46 height 14
click at [280, 477] on b "pathologies" at bounding box center [286, 472] width 62 height 14
click at [881, 592] on button "Verify" at bounding box center [883, 587] width 1292 height 30
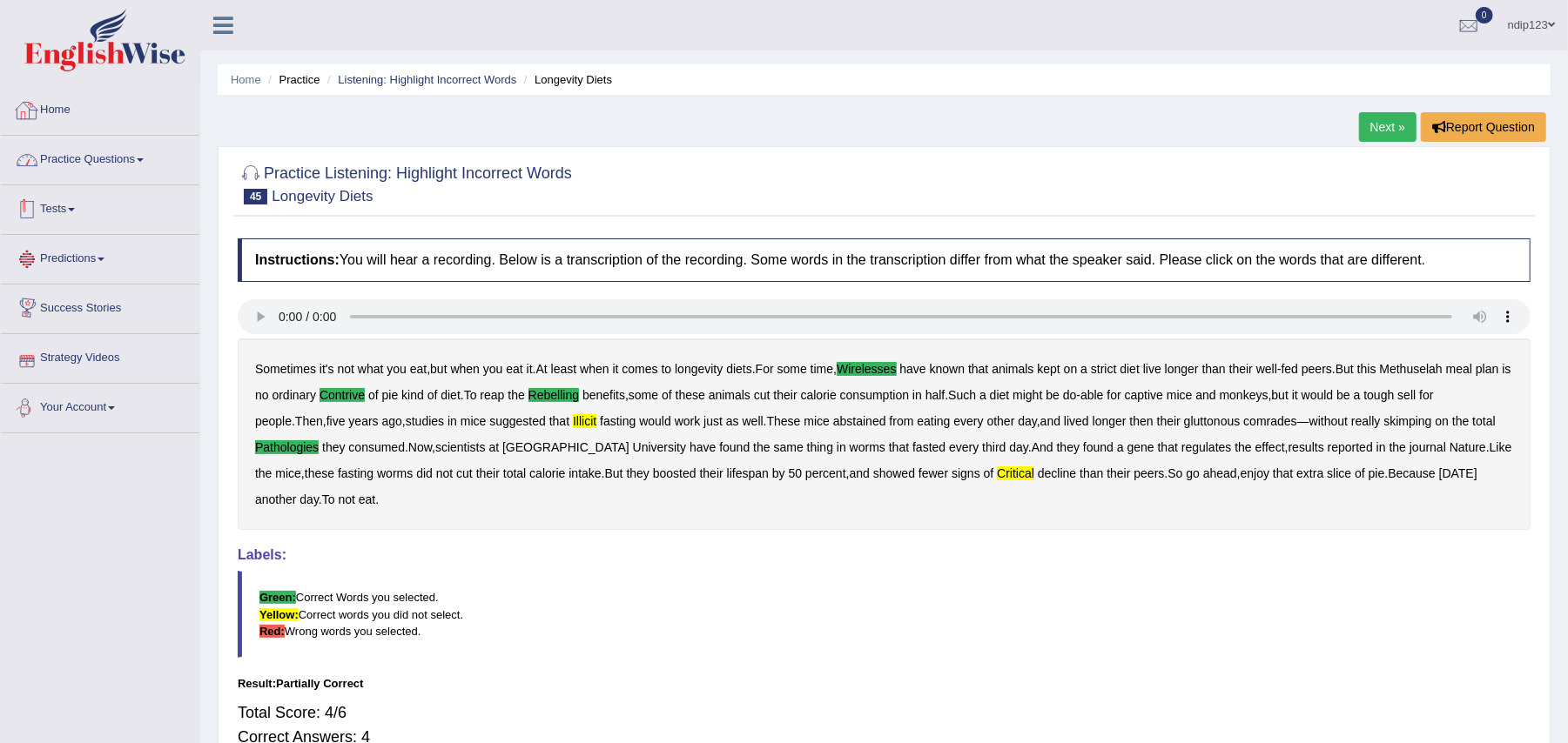
click at [60, 108] on link "Home" at bounding box center [100, 108] width 199 height 43
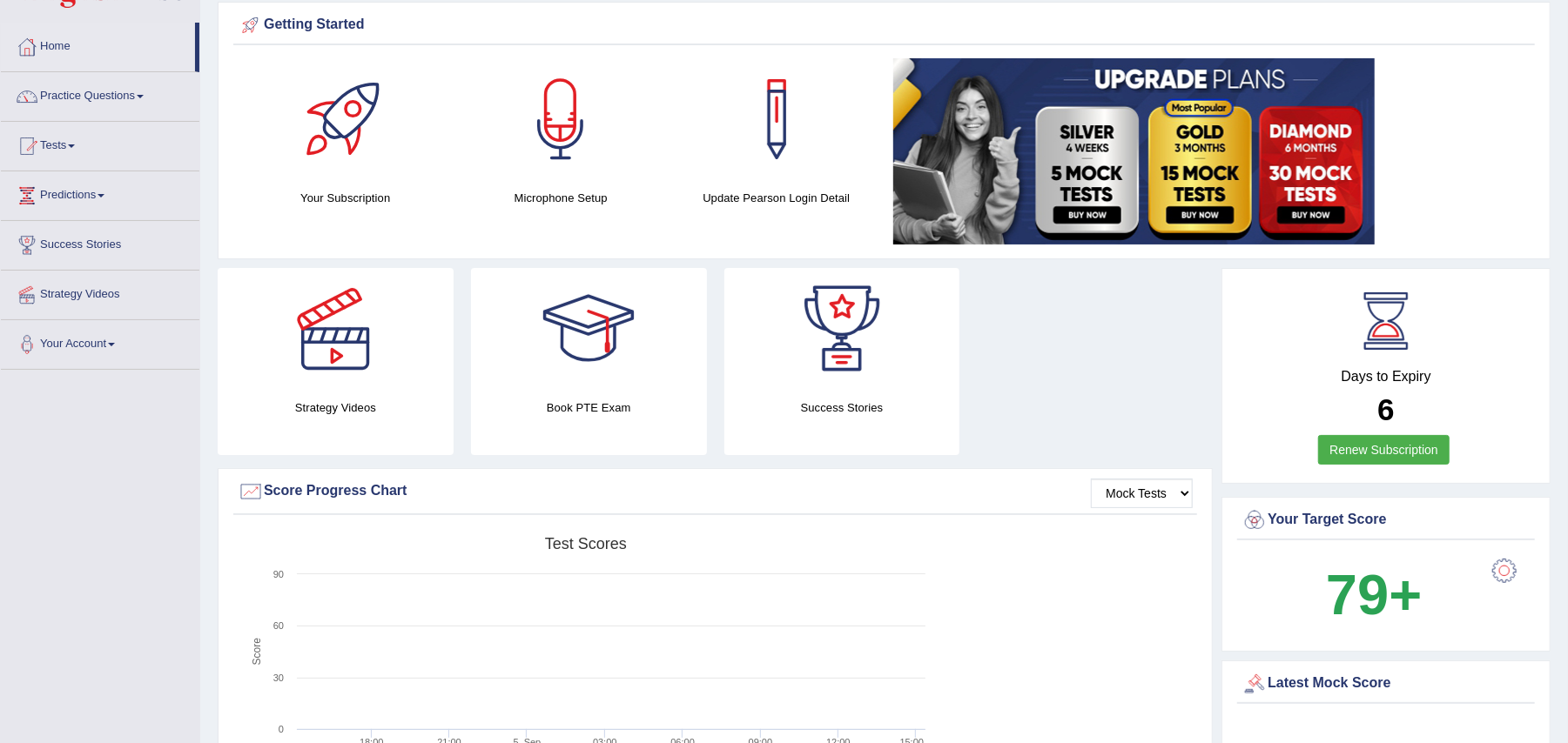
scroll to position [116, 0]
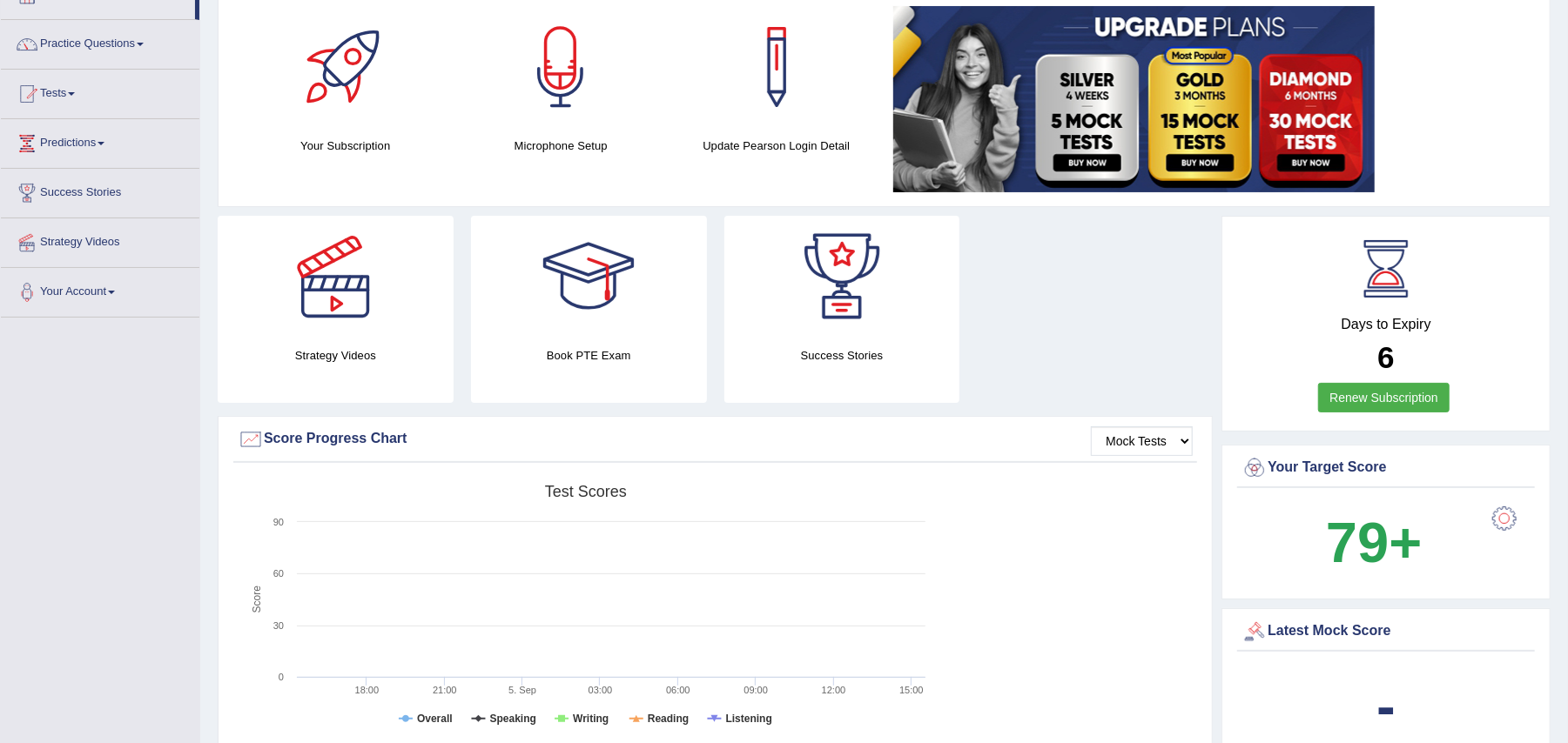
scroll to position [116, 0]
click at [1383, 395] on link "Renew Subscription" at bounding box center [1383, 397] width 132 height 30
click at [103, 50] on link "Practice Questions" at bounding box center [100, 41] width 199 height 43
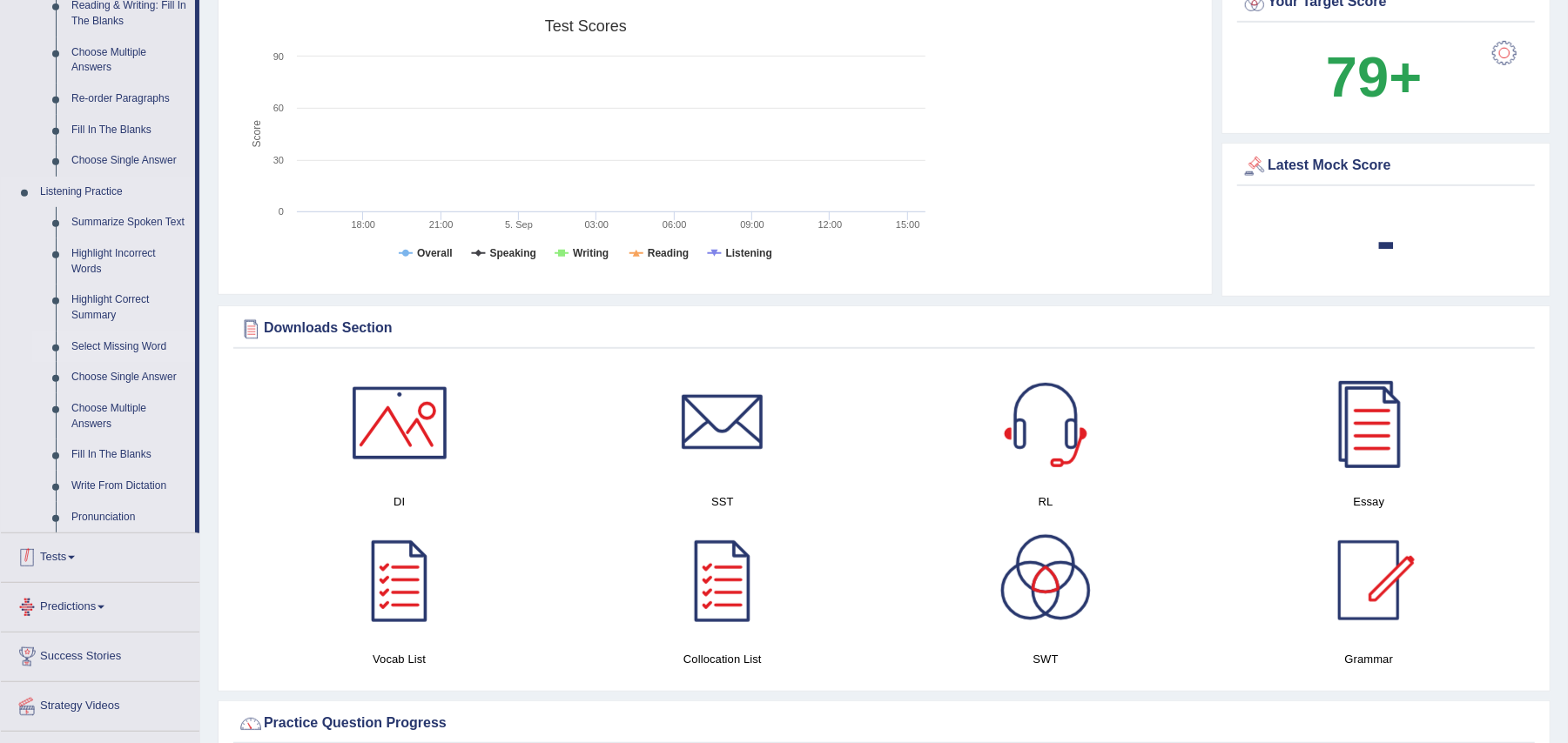
scroll to position [580, 0]
click at [102, 258] on link "Highlight Incorrect Words" at bounding box center [129, 263] width 132 height 46
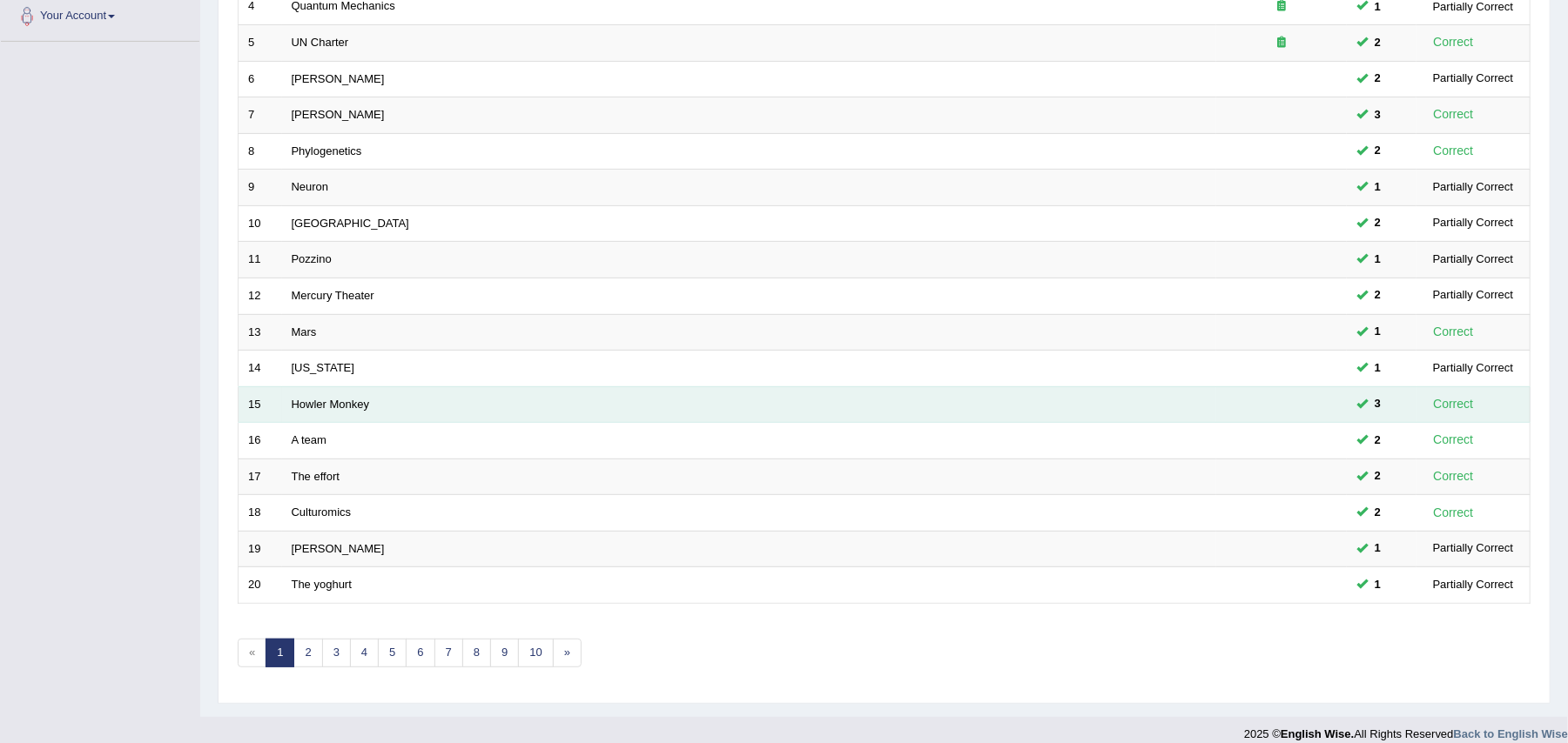
scroll to position [416, 0]
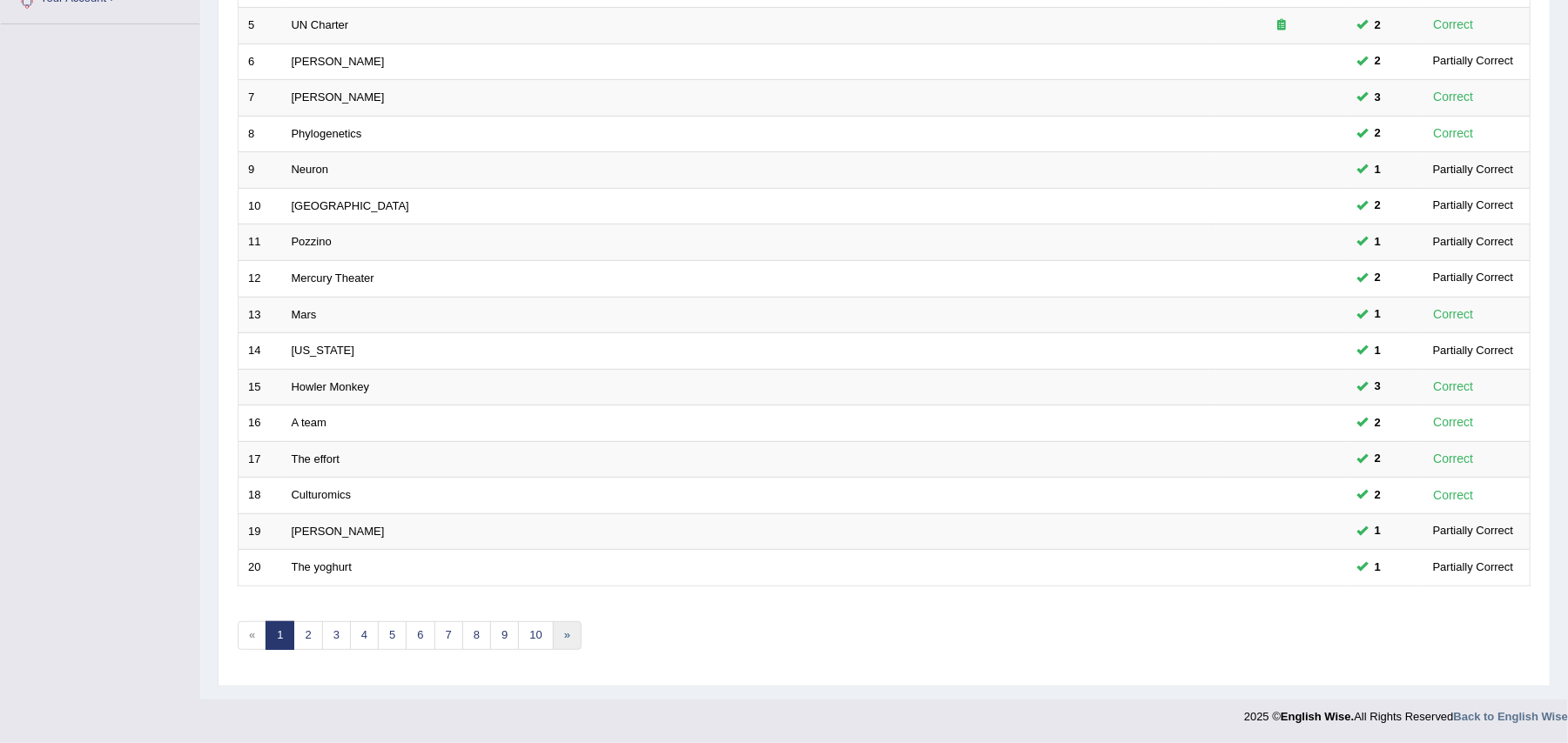
click at [575, 637] on link "»" at bounding box center [567, 635] width 29 height 29
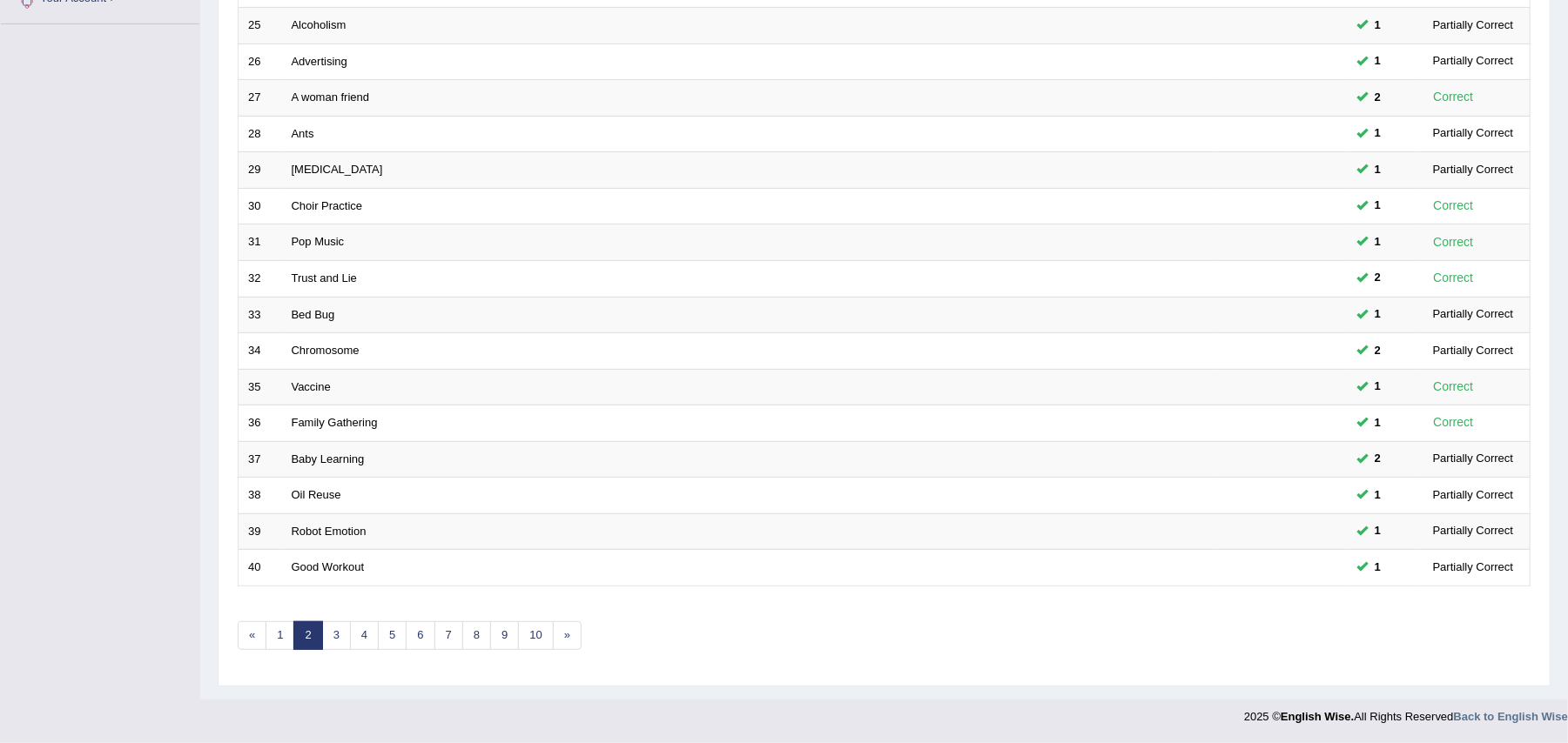
scroll to position [416, 0]
click at [575, 637] on link "»" at bounding box center [567, 635] width 29 height 29
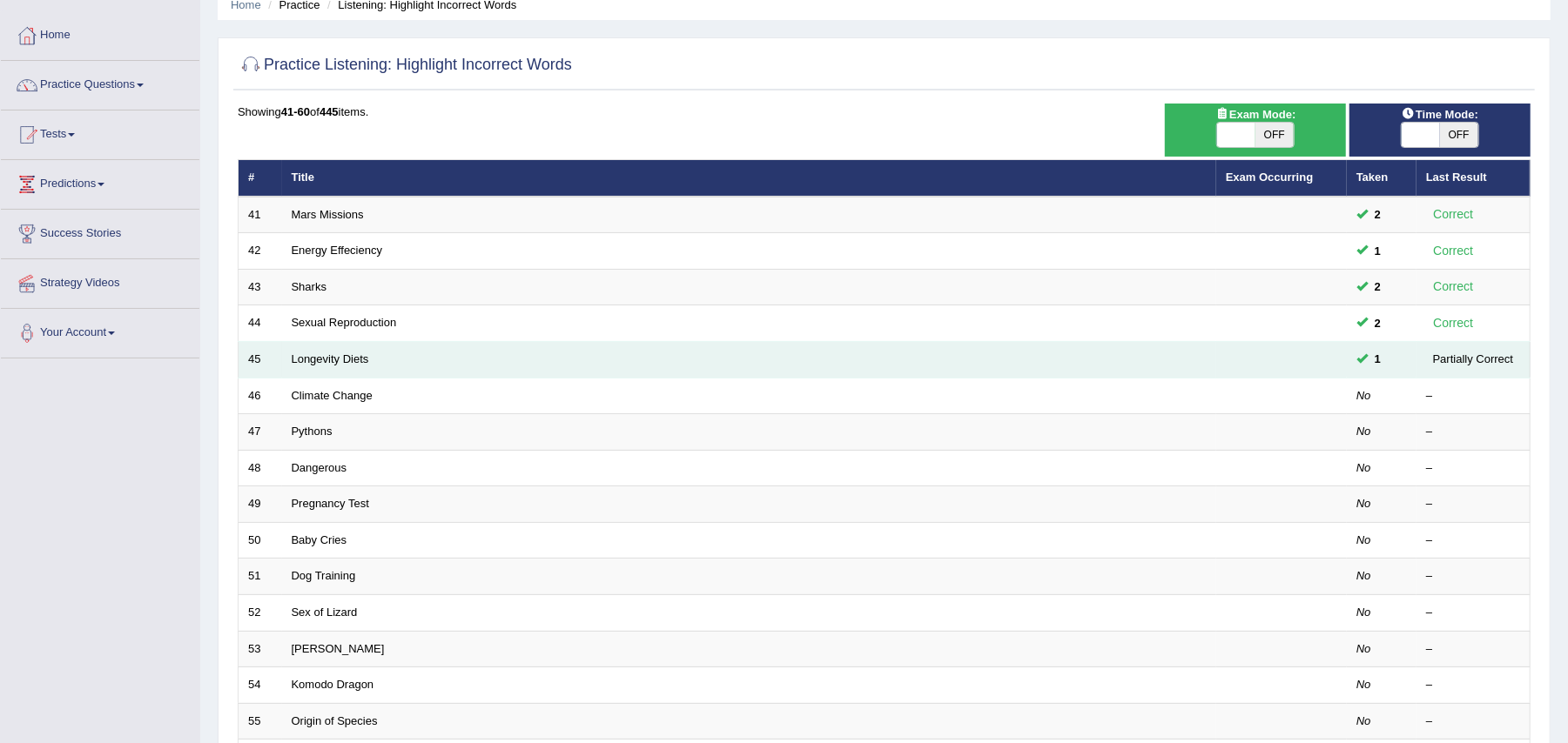
scroll to position [116, 0]
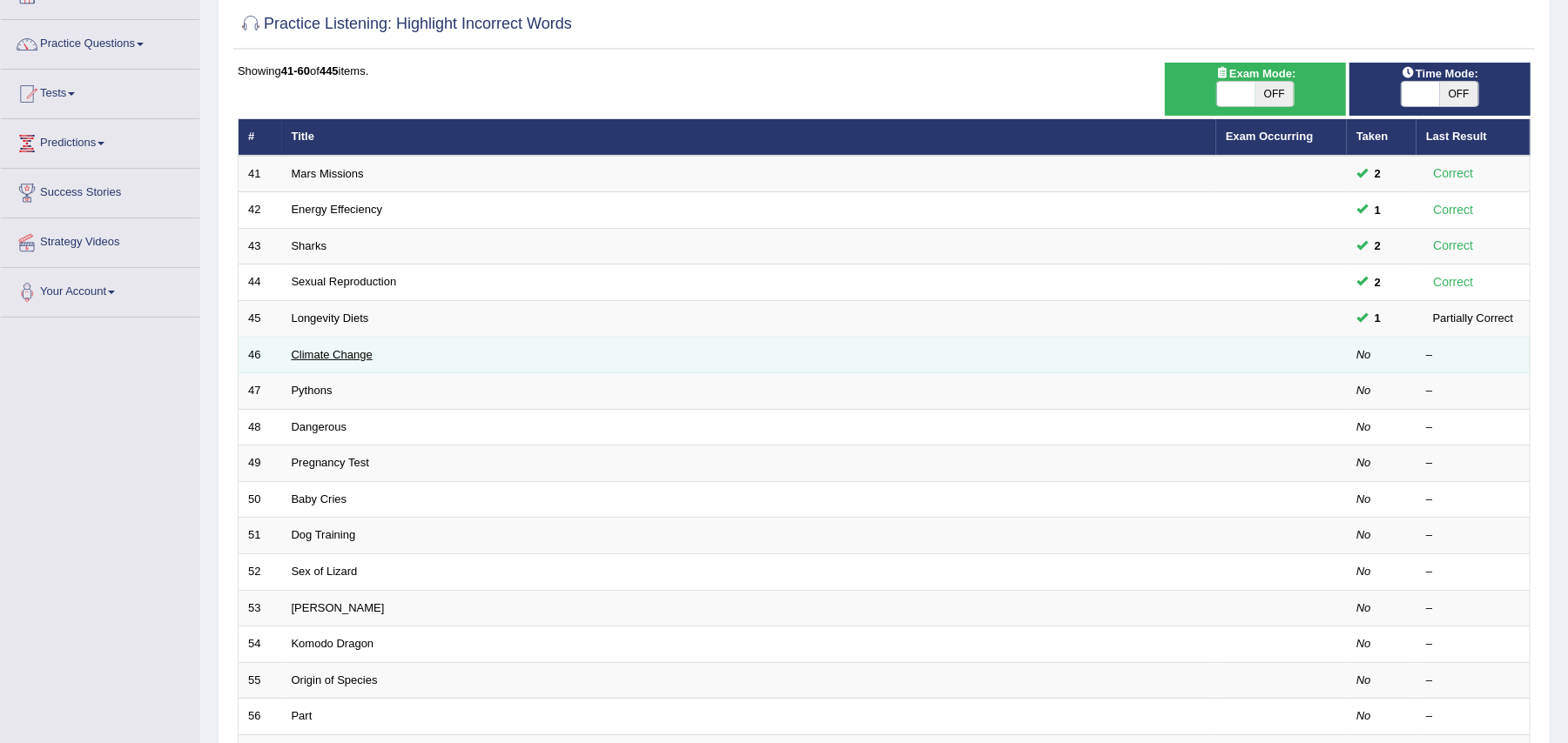
click at [307, 353] on link "Climate Change" at bounding box center [332, 355] width 81 height 13
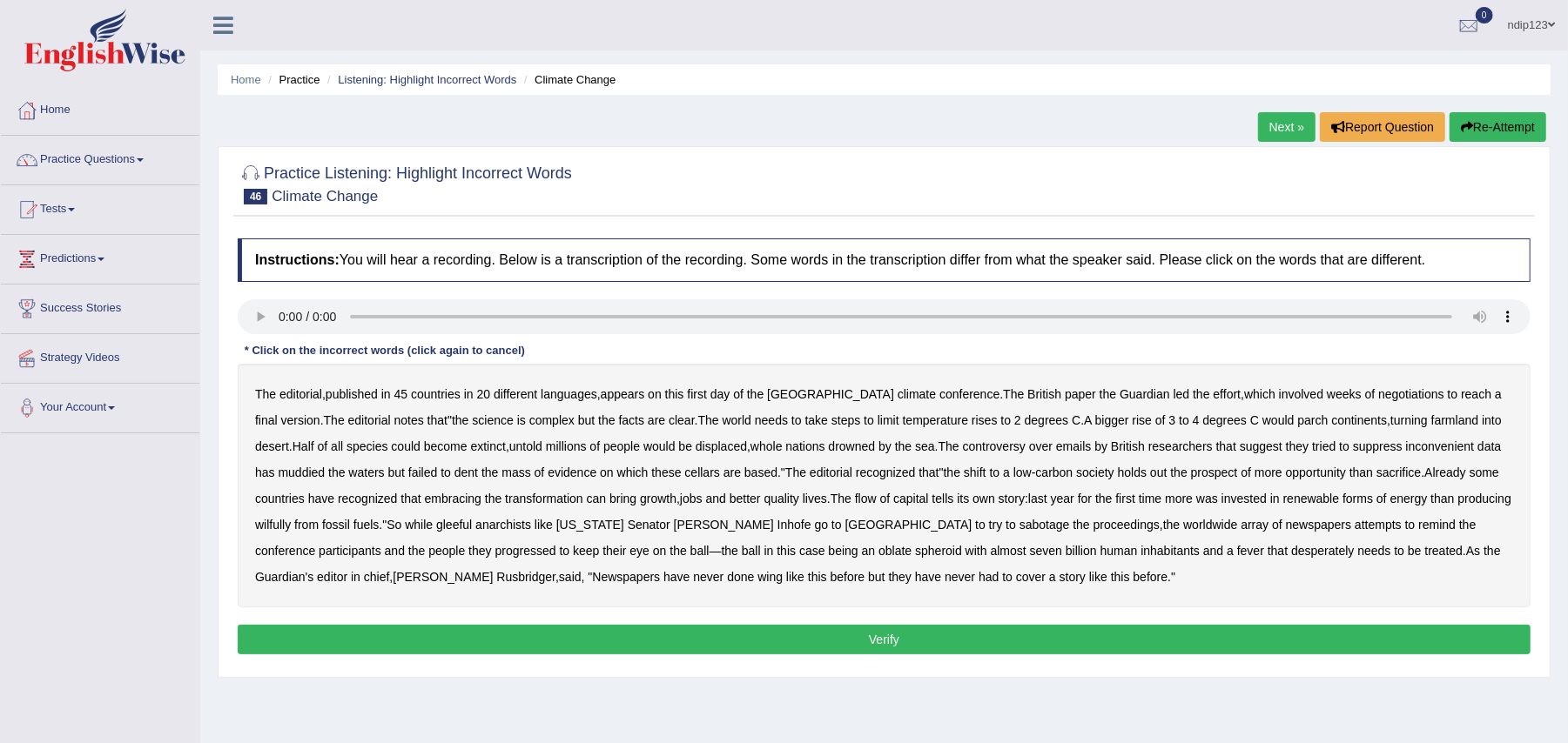
click at [529, 449] on b "untold" at bounding box center [525, 446] width 33 height 14
click at [1463, 446] on b "inconvenient" at bounding box center [1440, 446] width 69 height 14
click at [1442, 446] on b "inconvenient" at bounding box center [1440, 446] width 69 height 14
click at [720, 478] on b "cellars" at bounding box center [702, 472] width 35 height 14
click at [291, 530] on b "wilfully" at bounding box center [273, 524] width 36 height 14
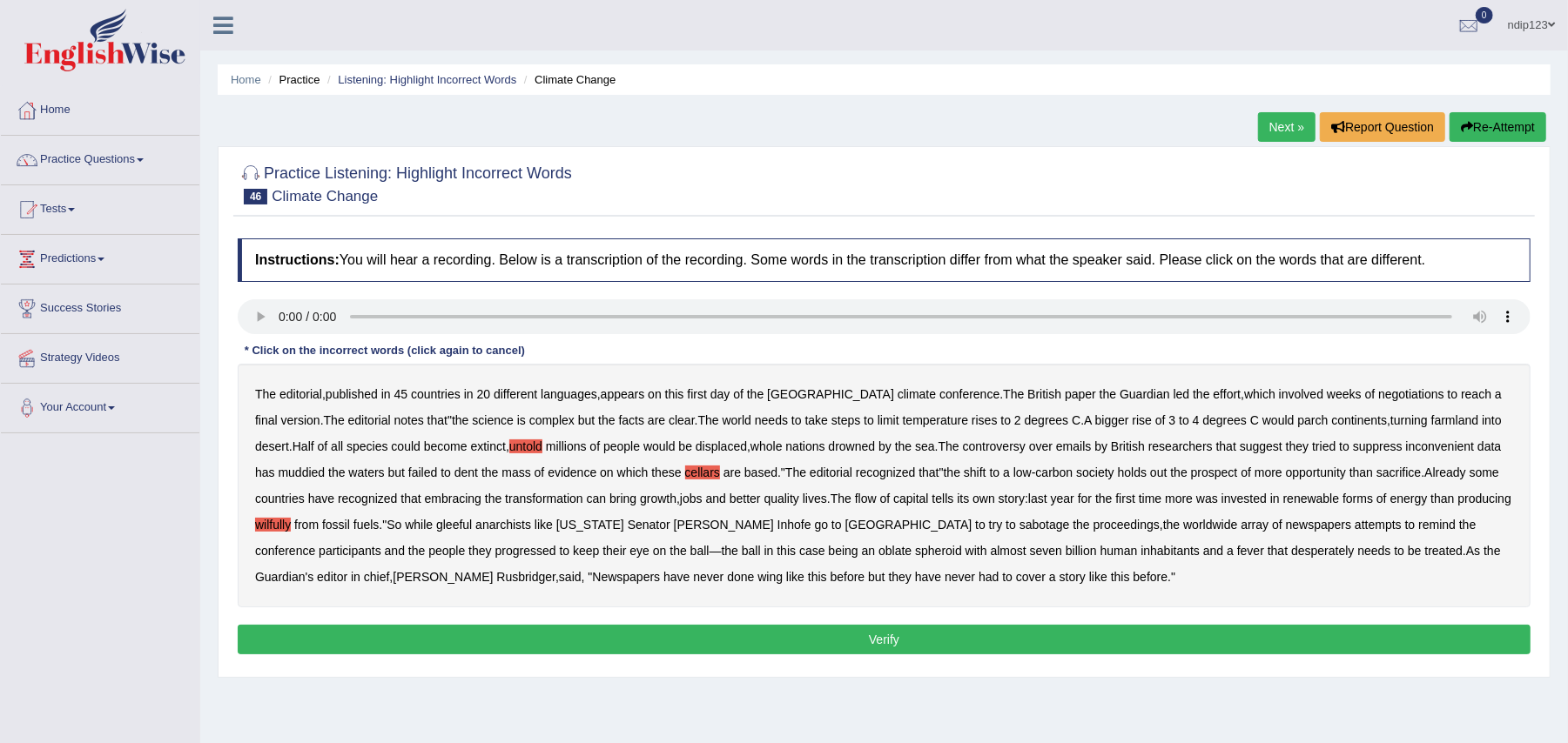
click at [495, 548] on b "progressed" at bounding box center [525, 551] width 60 height 14
click at [642, 587] on div "The editorial , published in 45 countries in 20 different languages , appears o…" at bounding box center [883, 486] width 1292 height 244
click at [758, 578] on b "wing" at bounding box center [770, 577] width 25 height 14
click at [912, 644] on button "Verify" at bounding box center [883, 639] width 1292 height 30
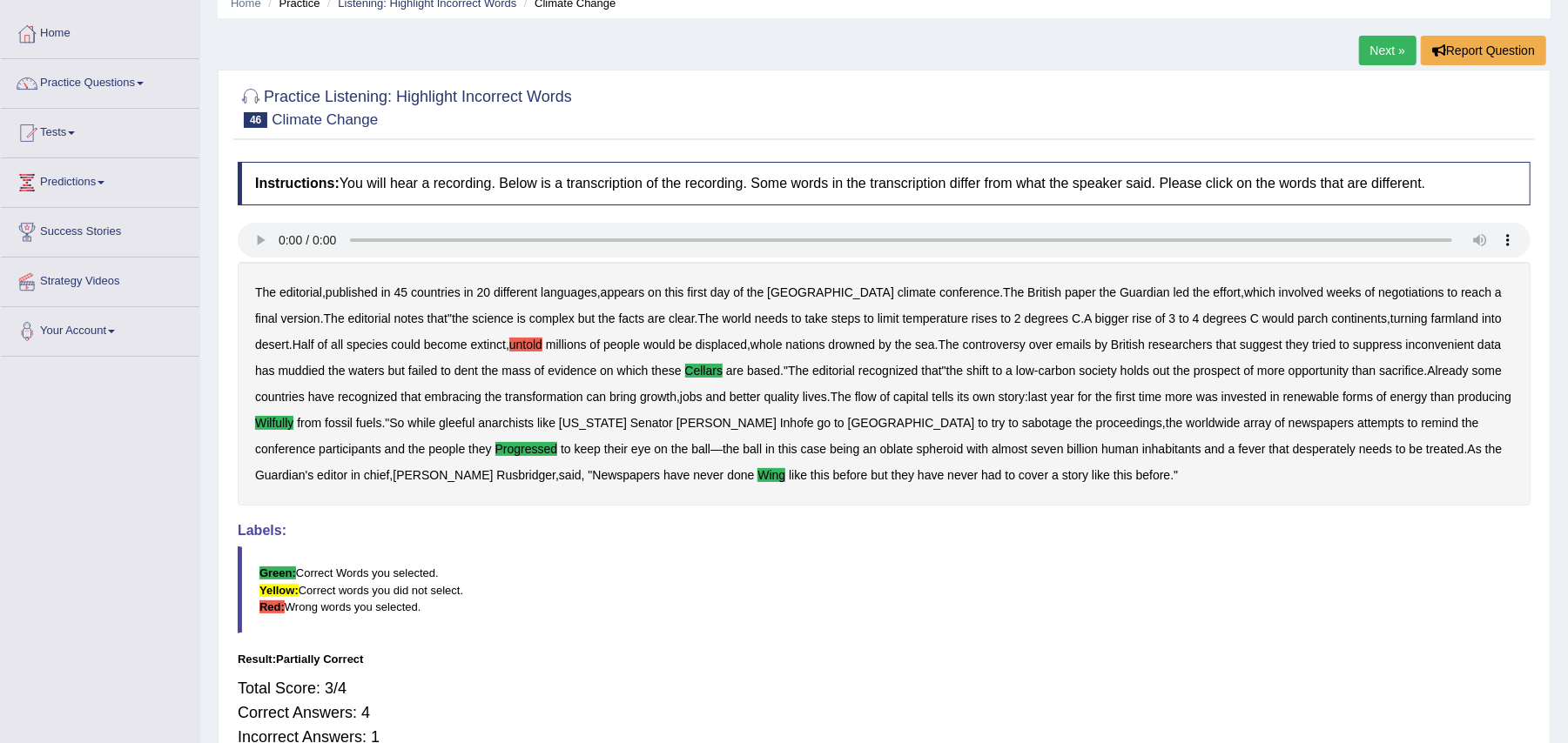
scroll to position [116, 0]
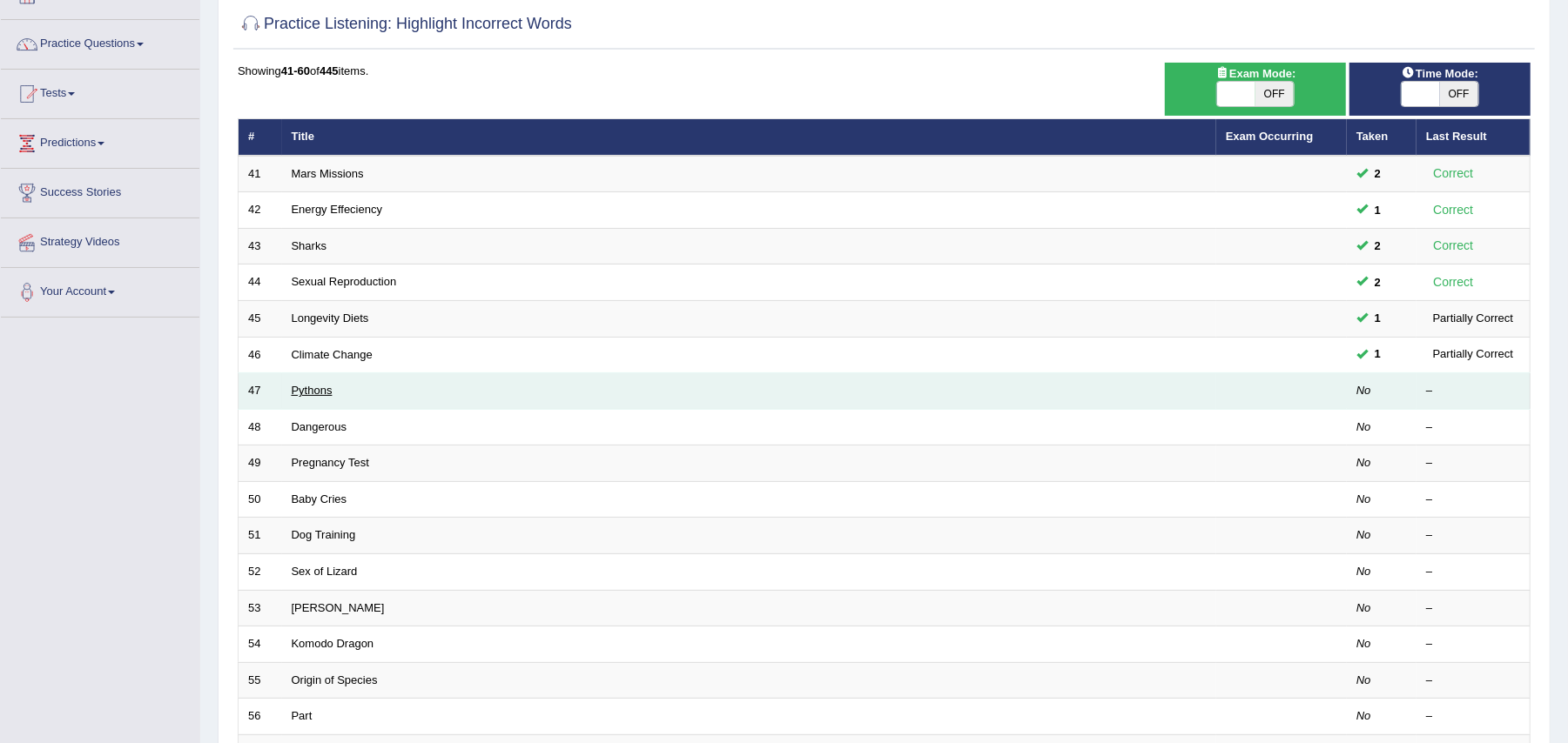
click at [313, 388] on link "Pythons" at bounding box center [312, 391] width 41 height 13
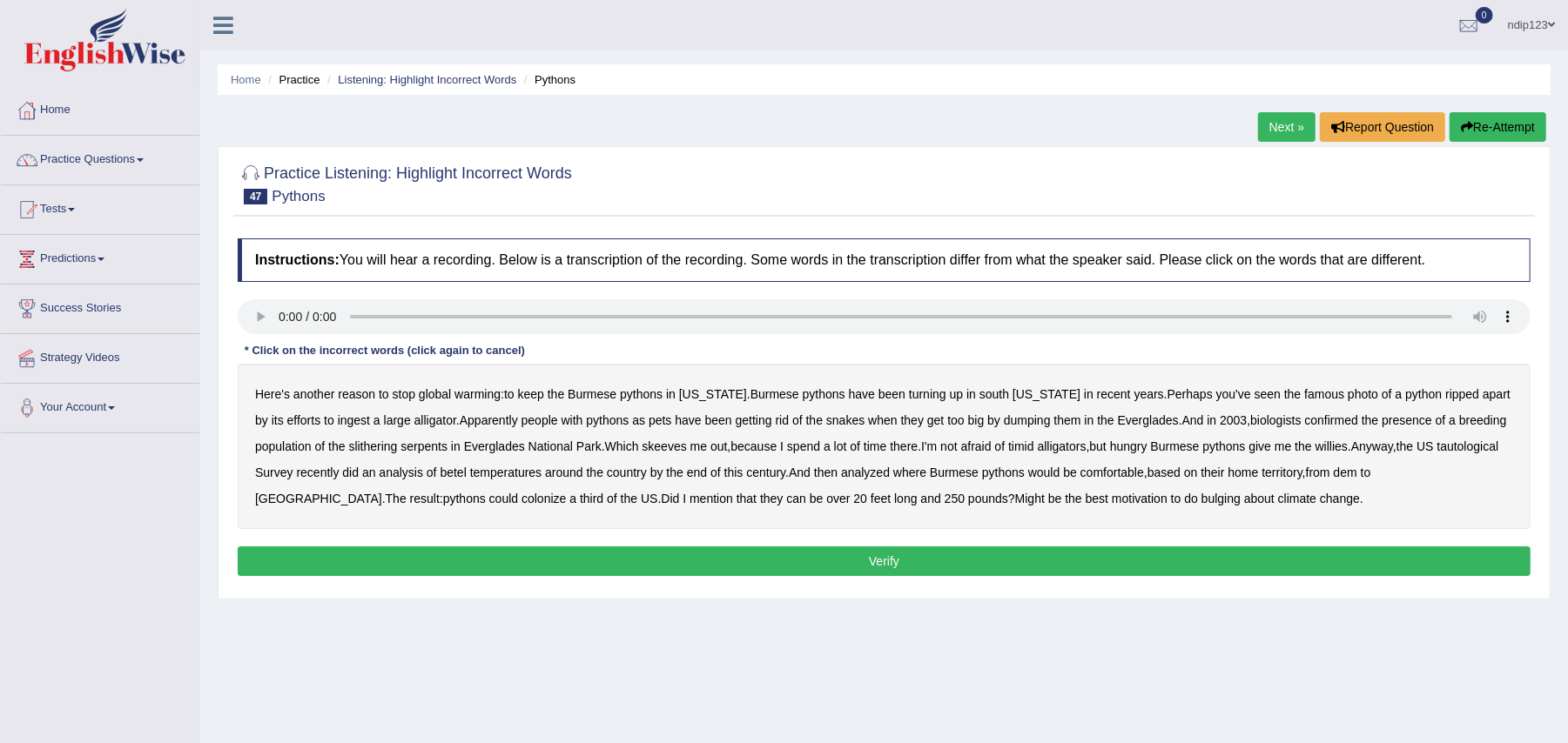
click at [1347, 390] on b "photo" at bounding box center [1363, 394] width 31 height 14
click at [1347, 395] on b "photo" at bounding box center [1363, 394] width 31 height 14
click at [1437, 453] on b "tautological" at bounding box center [1468, 446] width 61 height 14
click at [467, 471] on b "betel" at bounding box center [453, 472] width 26 height 14
click at [1357, 474] on b "dem" at bounding box center [1345, 472] width 23 height 14
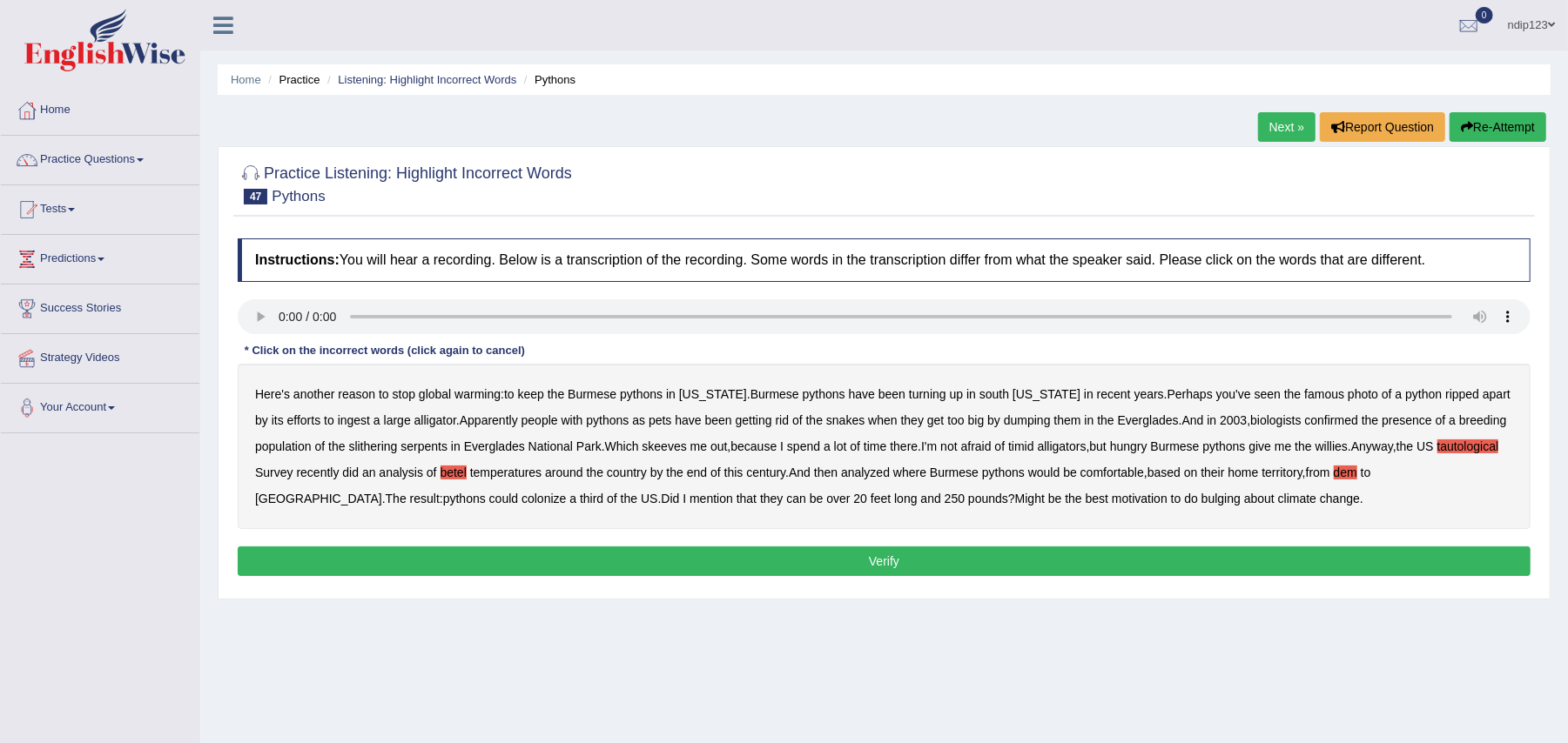
click at [1201, 495] on b "bulging" at bounding box center [1220, 498] width 39 height 14
click at [875, 563] on button "Verify" at bounding box center [883, 561] width 1292 height 30
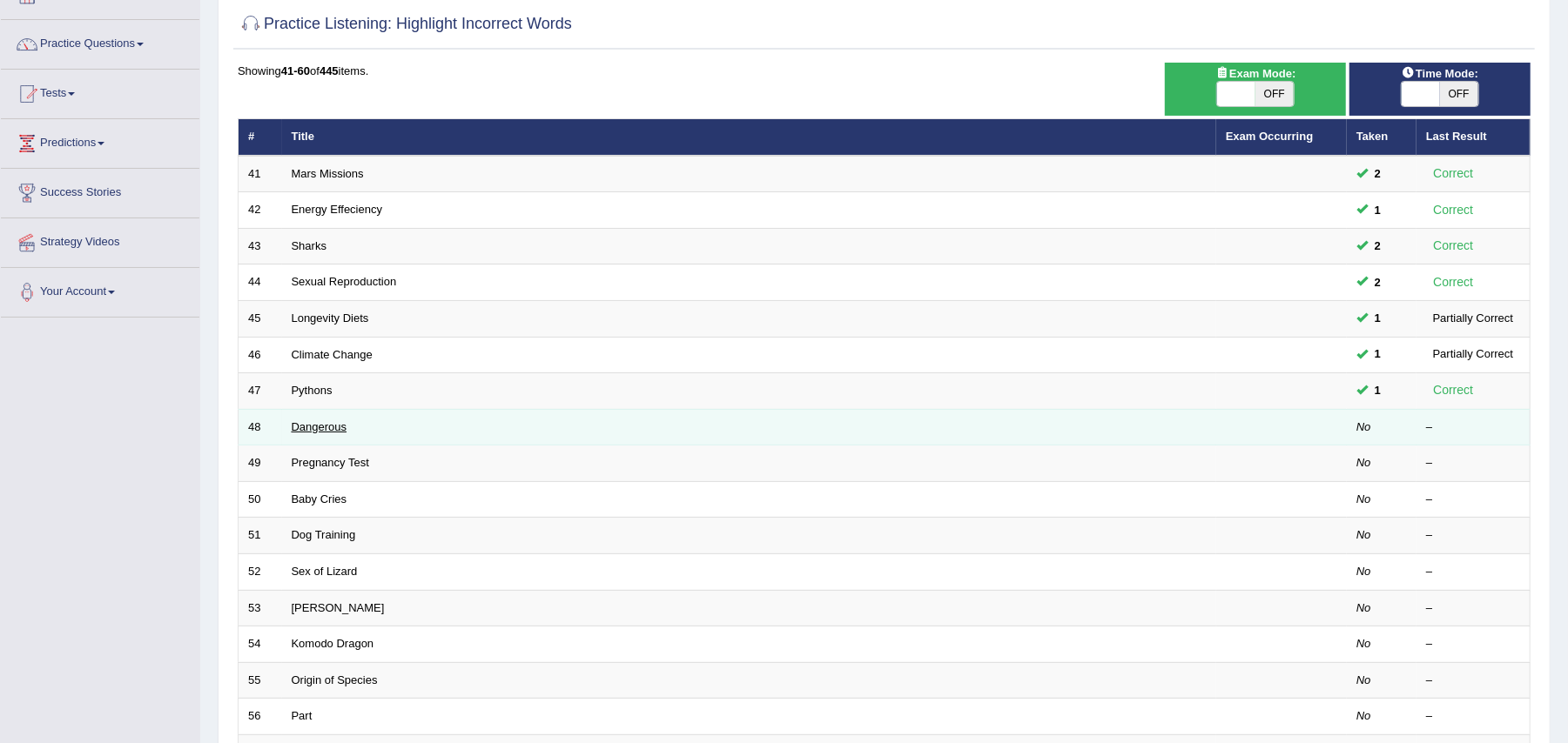
click at [302, 430] on link "Dangerous" at bounding box center [320, 427] width 56 height 13
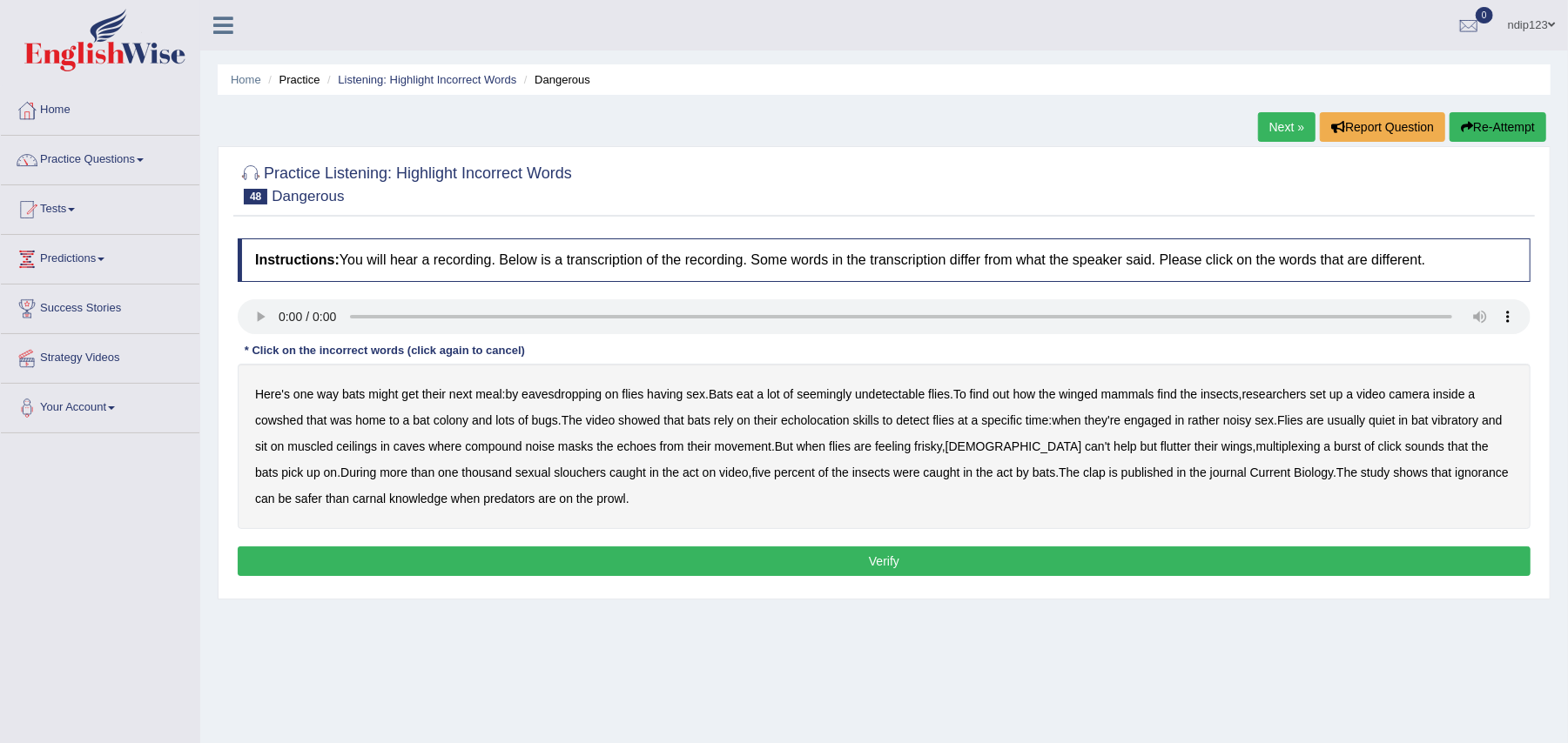
click at [326, 452] on b "muscled" at bounding box center [309, 446] width 45 height 14
click at [1256, 451] on b "multiplexing" at bounding box center [1288, 446] width 64 height 14
click at [1083, 470] on b "clap" at bounding box center [1095, 472] width 23 height 14
click at [892, 563] on button "Verify" at bounding box center [883, 561] width 1292 height 30
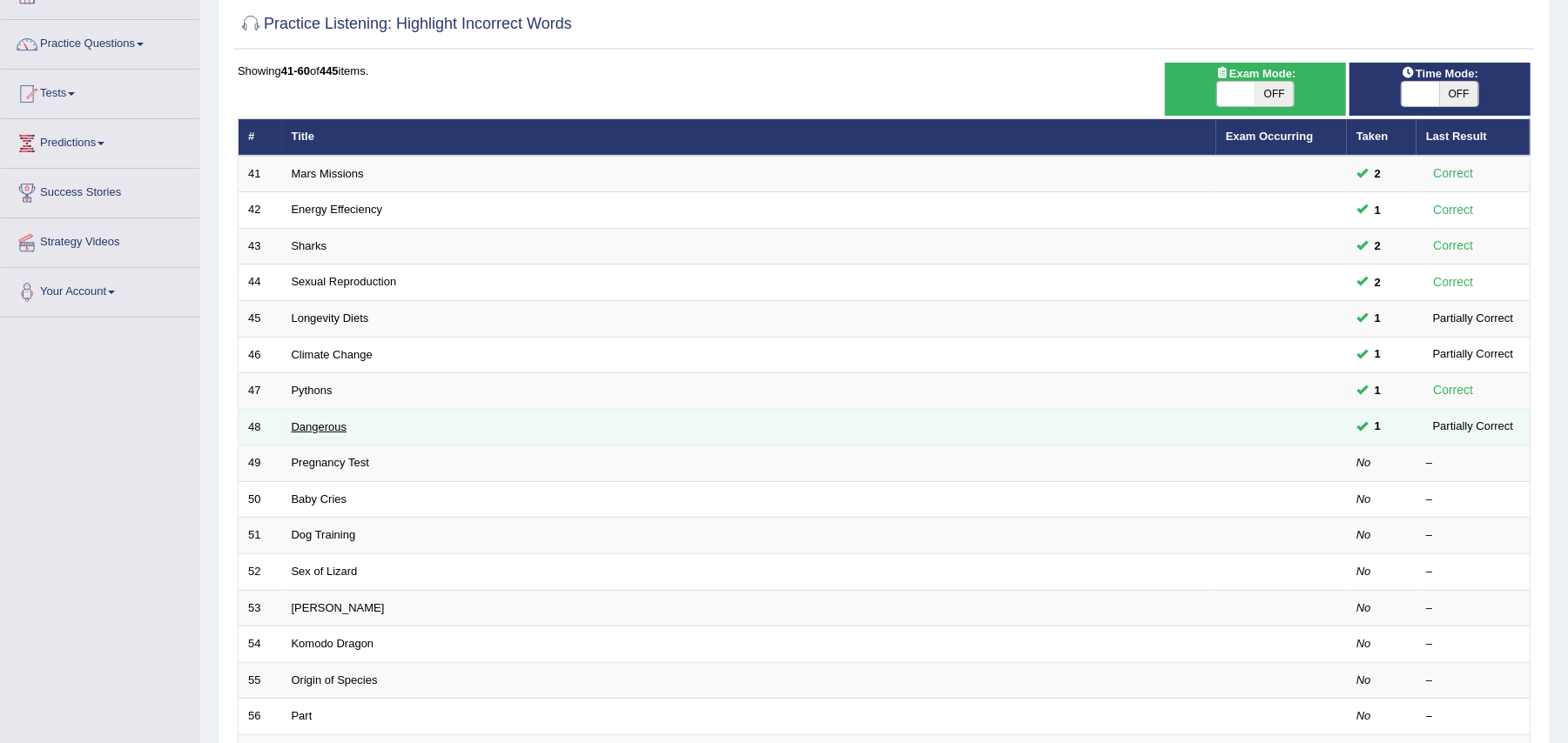
click at [301, 429] on link "Dangerous" at bounding box center [320, 427] width 56 height 13
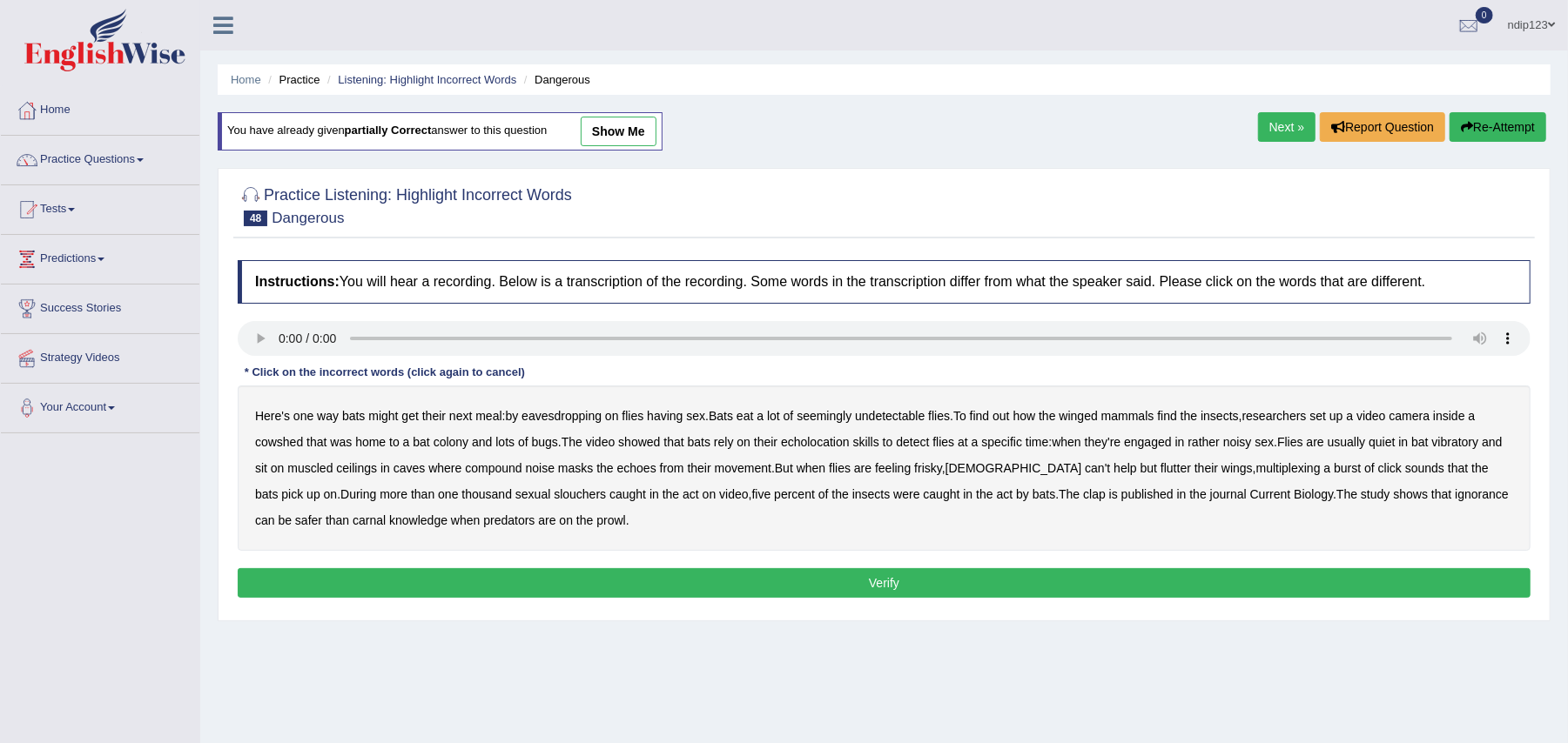
click at [1466, 449] on b "vibratory" at bounding box center [1455, 442] width 47 height 14
click at [520, 470] on b "compound" at bounding box center [493, 467] width 57 height 14
click at [1256, 473] on b "multiplexing" at bounding box center [1288, 467] width 64 height 14
click at [1090, 322] on div "Instructions: You will hear a recording. Below is a transcription of the record…" at bounding box center [883, 431] width 1301 height 360
click at [554, 498] on b "slouchers" at bounding box center [580, 494] width 52 height 14
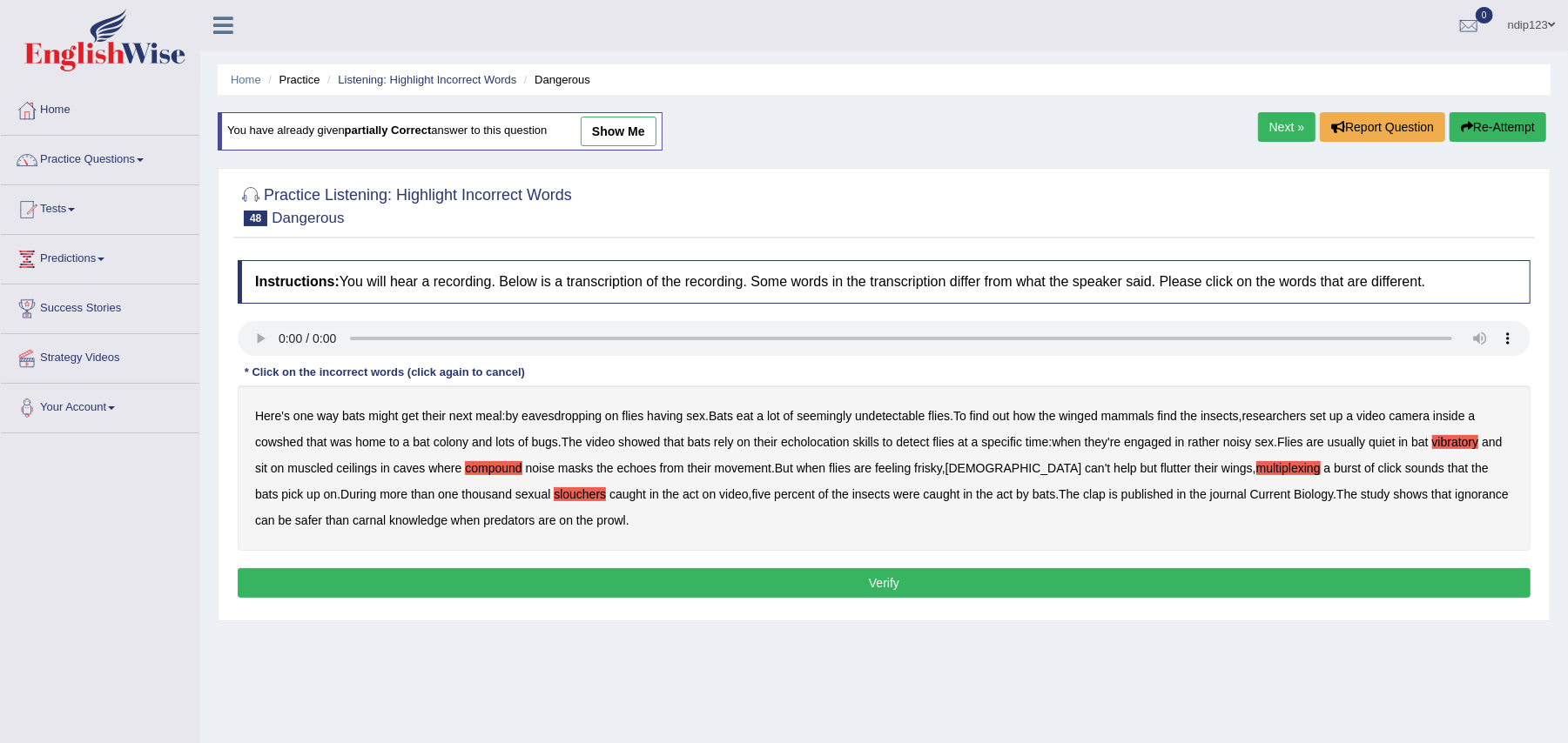
click at [1083, 499] on b "clap" at bounding box center [1095, 494] width 23 height 14
click at [330, 467] on b "muscled" at bounding box center [309, 467] width 45 height 14
click at [879, 583] on button "Verify" at bounding box center [883, 583] width 1292 height 30
